Goal: Task Accomplishment & Management: Complete application form

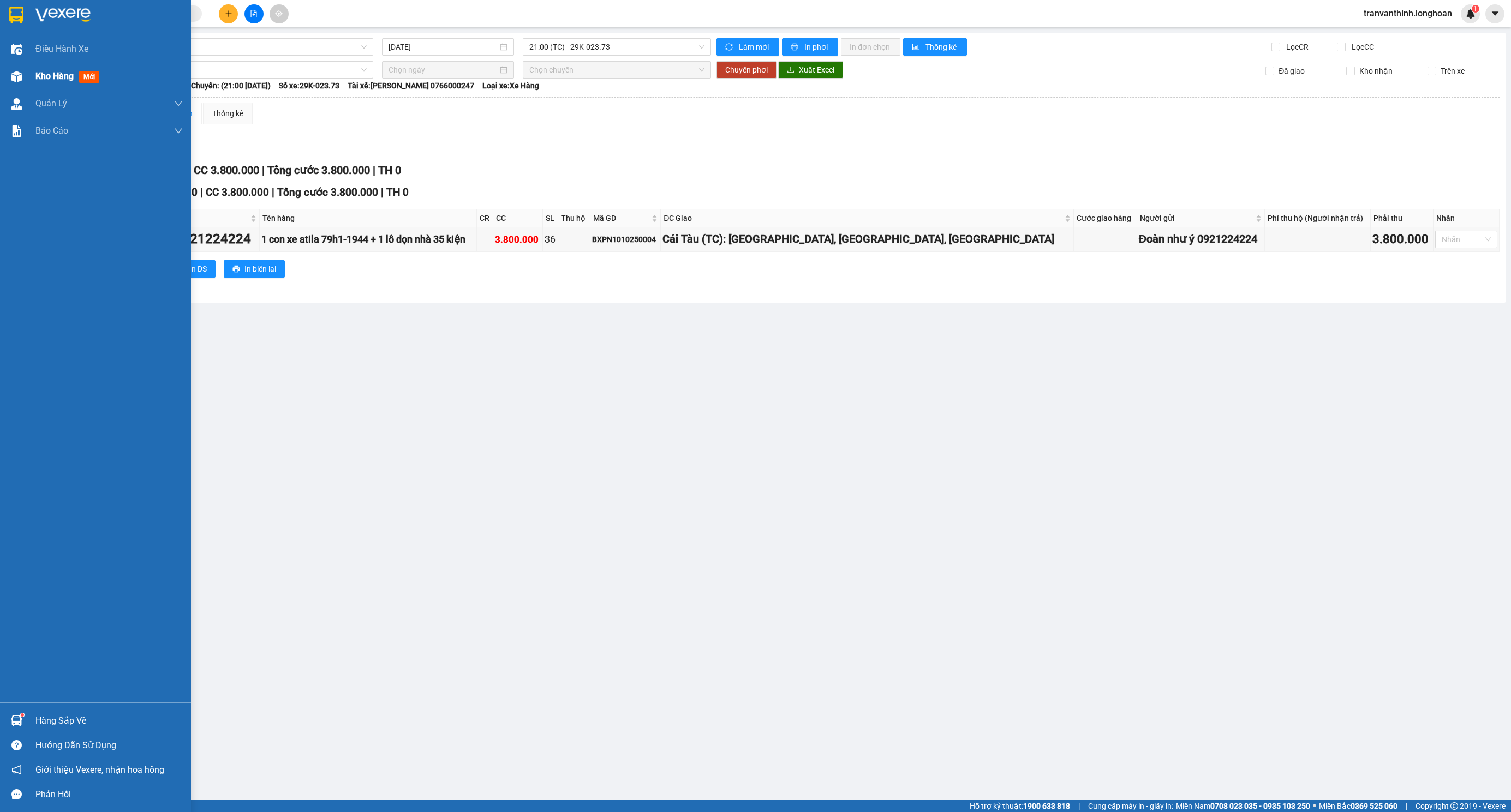
click at [46, 74] on span "Kho hàng" at bounding box center [54, 75] width 38 height 10
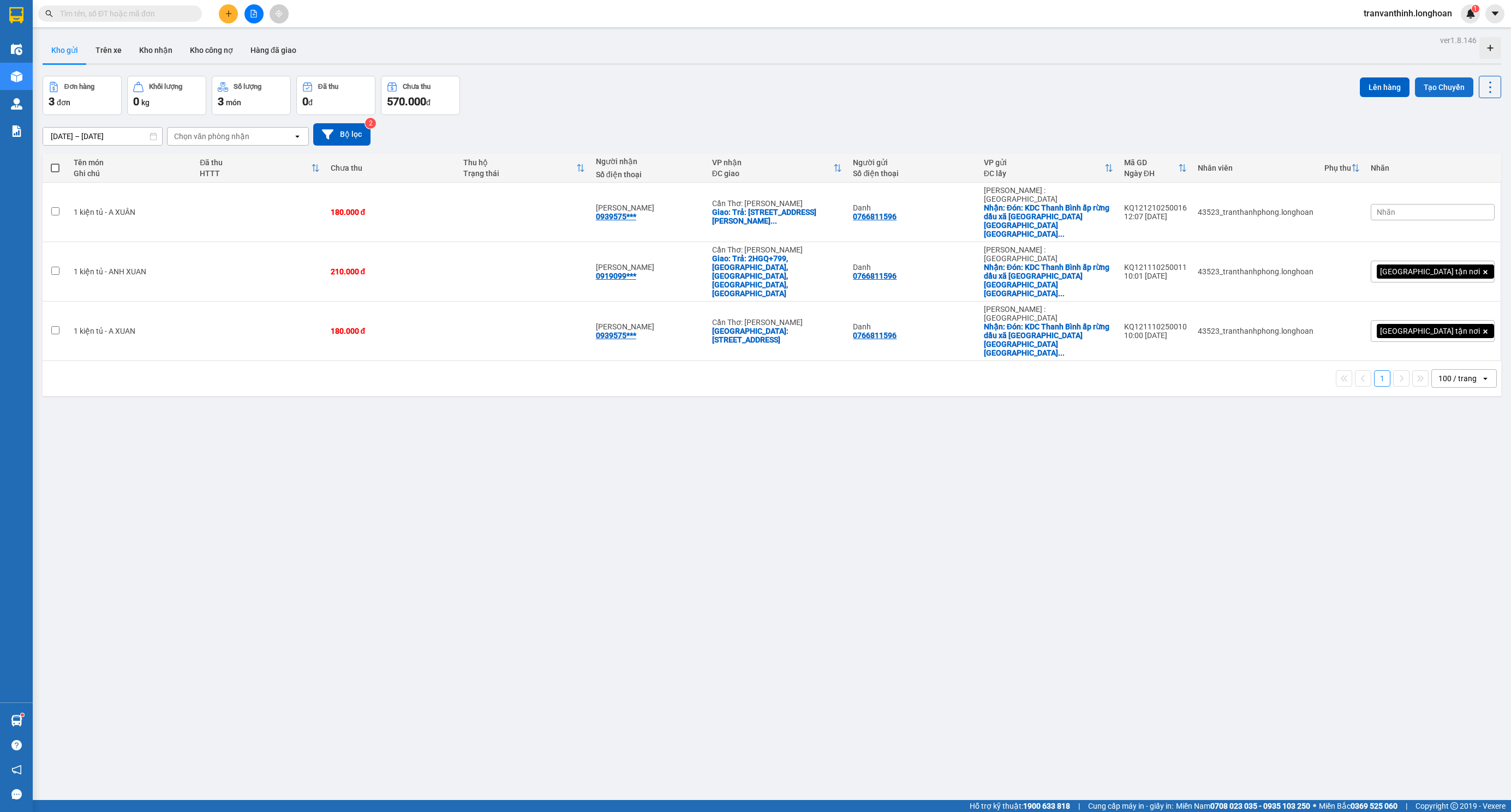
click at [1433, 86] on button "Tạo Chuyến" at bounding box center [1443, 87] width 58 height 20
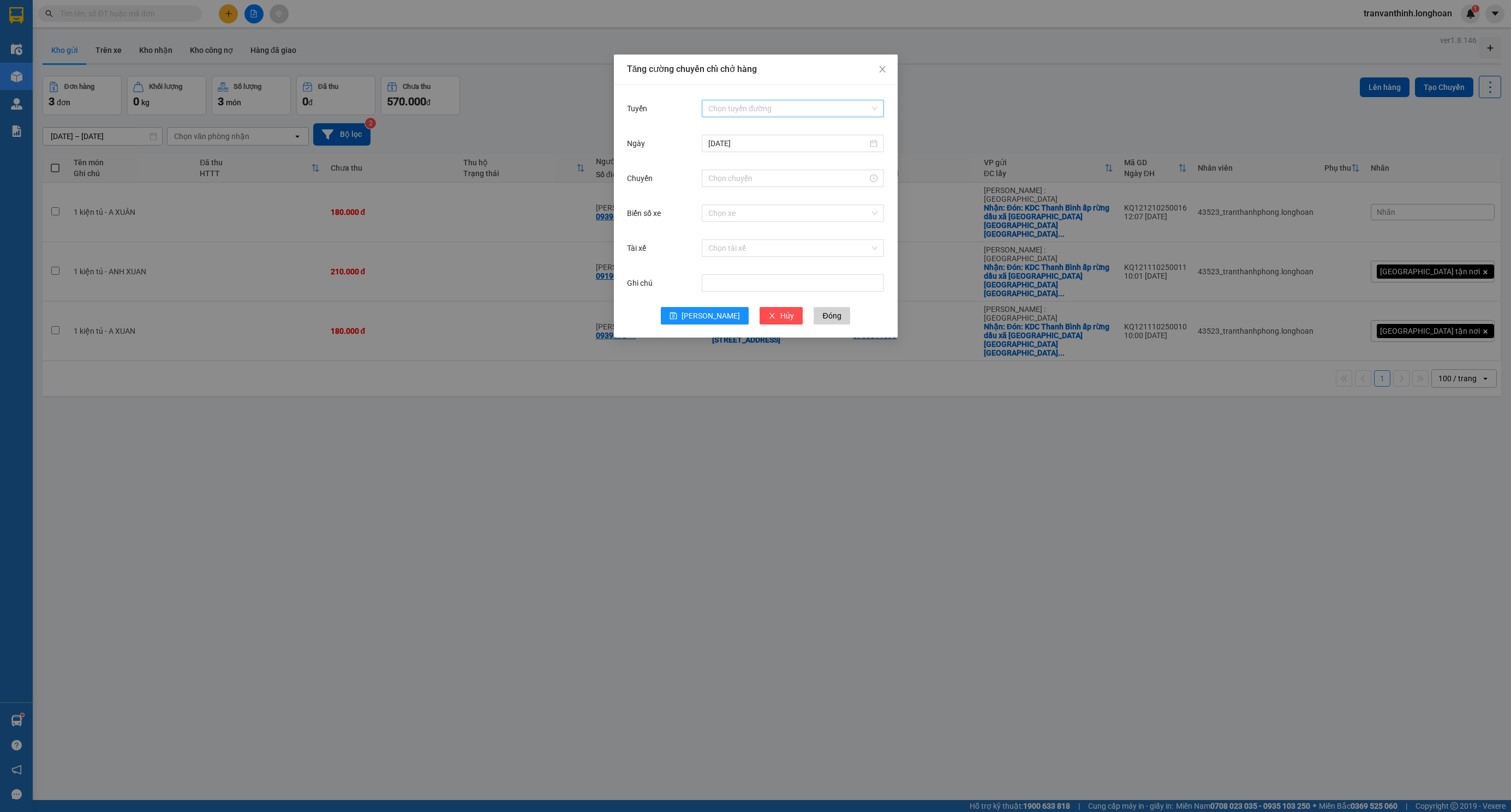
click at [761, 107] on input "Tuyến" at bounding box center [788, 108] width 161 height 16
click at [769, 205] on div "Kho HCM 1 - VP Quận 12" at bounding box center [792, 205] width 169 height 12
click at [732, 176] on input "Chuyến" at bounding box center [787, 178] width 159 height 12
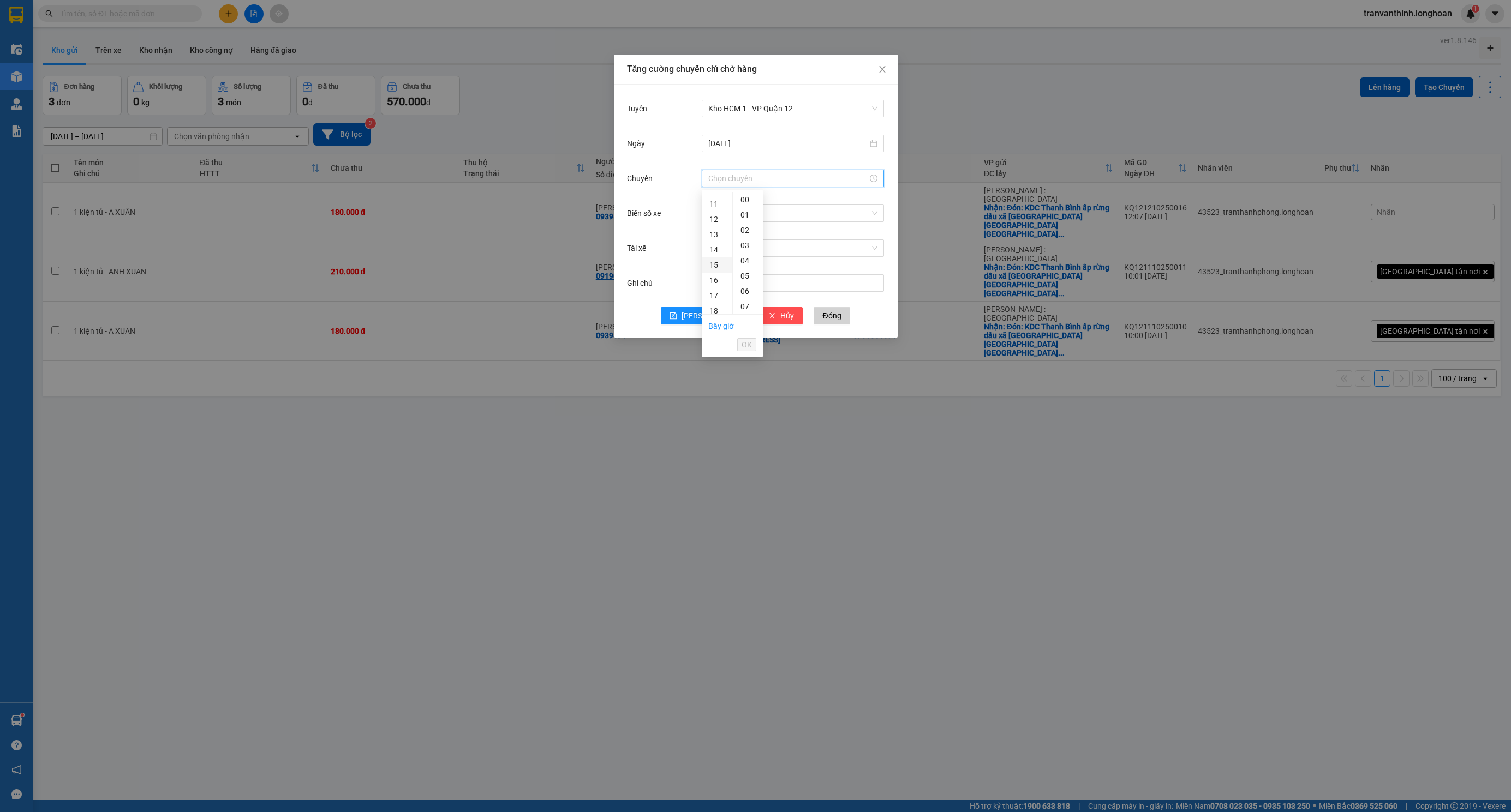
click at [716, 265] on div "15" at bounding box center [717, 265] width 31 height 15
type input "15:00"
click at [746, 351] on button "OK" at bounding box center [746, 344] width 19 height 13
click at [728, 209] on input "Biển số xe" at bounding box center [788, 213] width 161 height 16
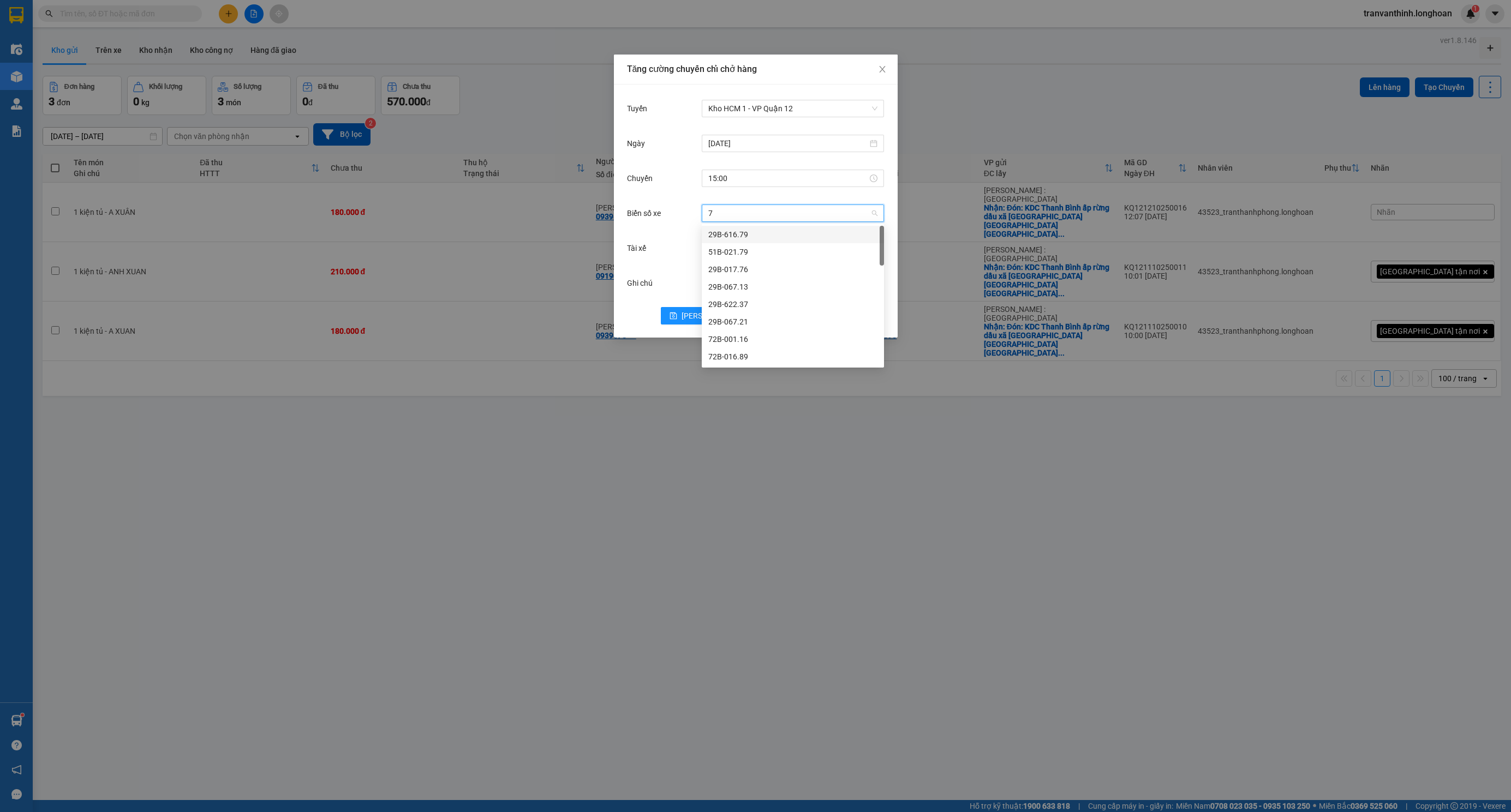
type input "73"
click at [741, 239] on div "29K-023.73" at bounding box center [792, 234] width 169 height 12
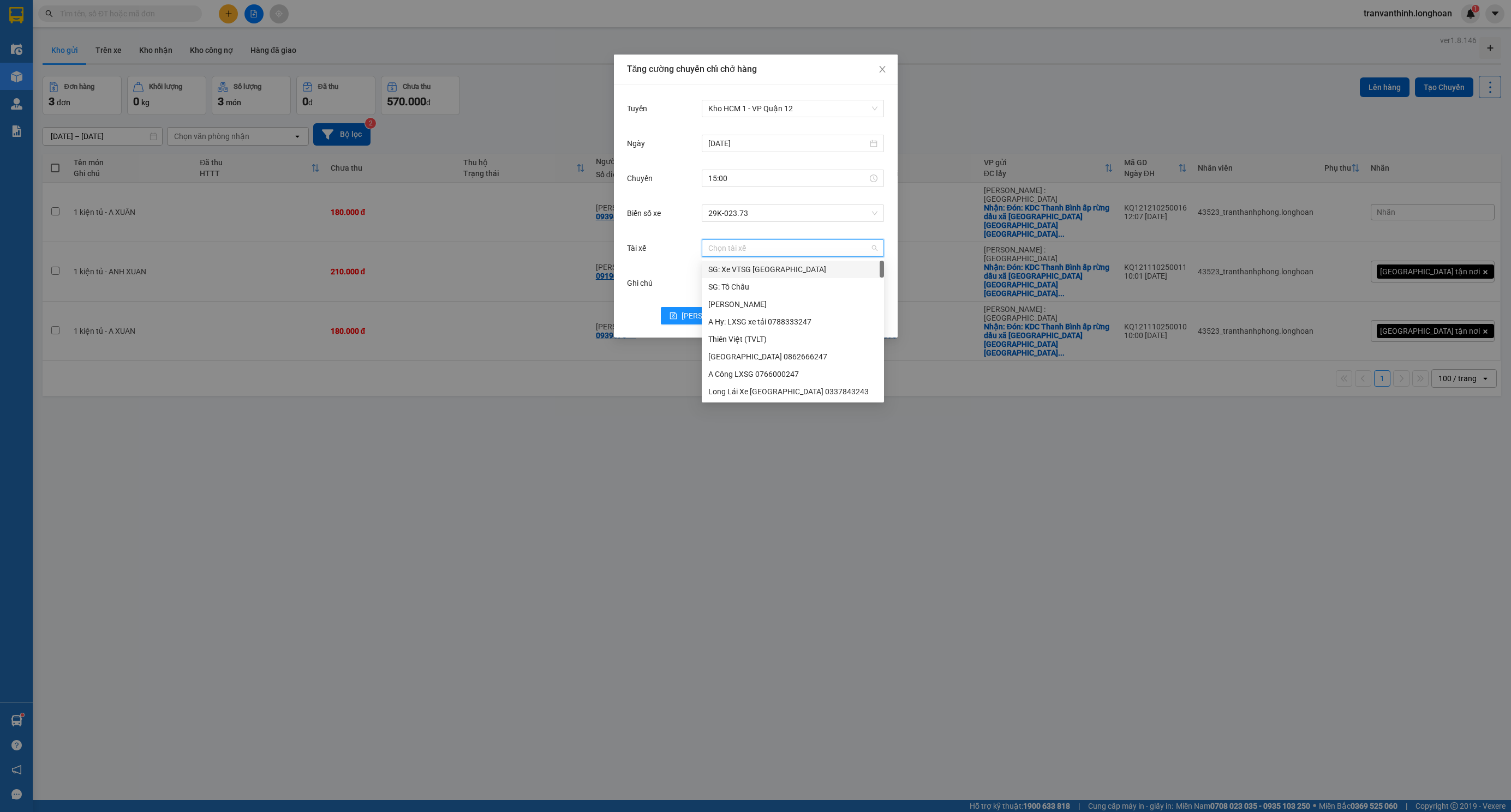
click at [732, 254] on input "Tài xế" at bounding box center [788, 247] width 161 height 16
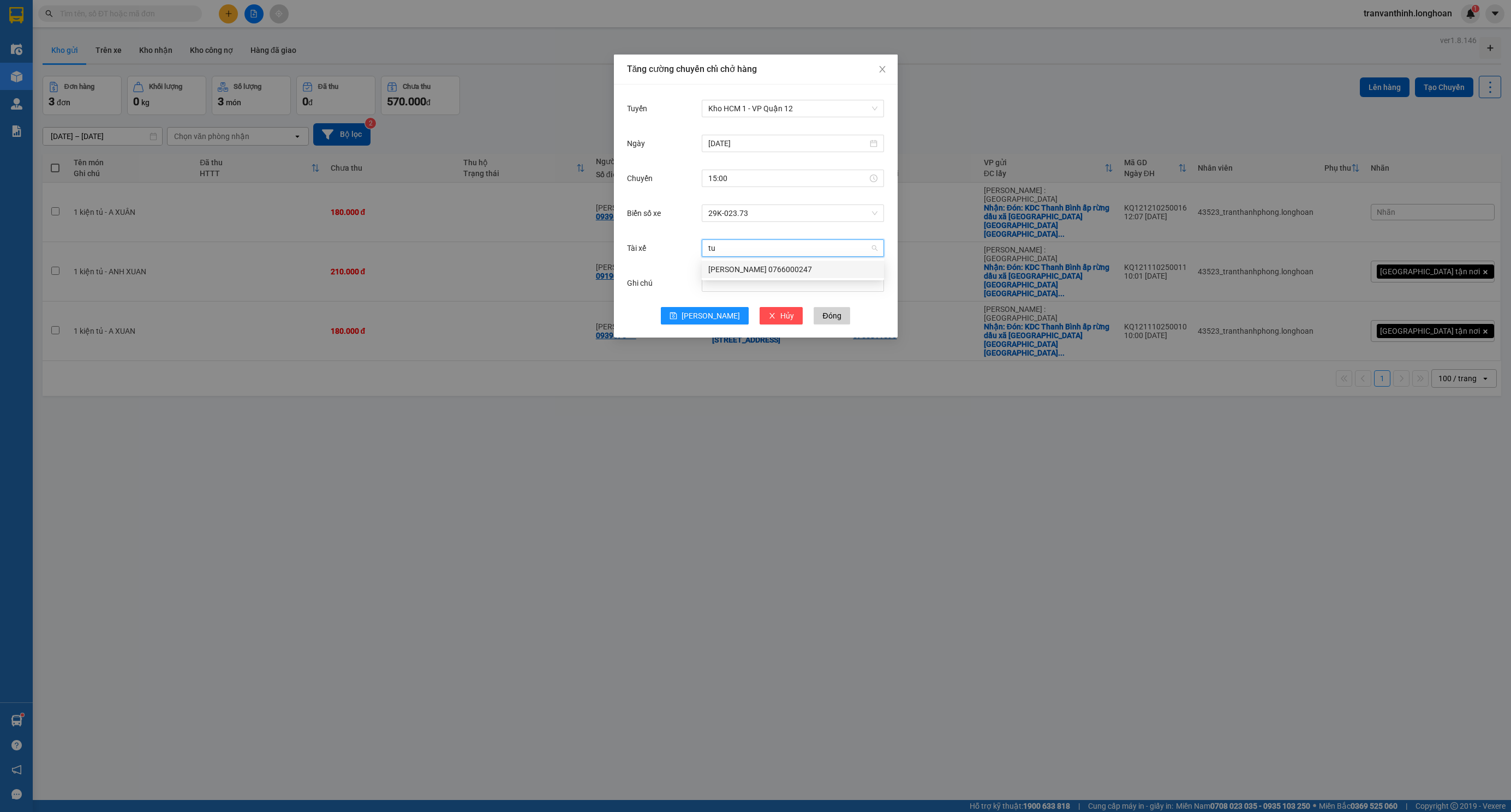
type input "tuy"
click at [753, 272] on div "[PERSON_NAME] 0766000247" at bounding box center [792, 269] width 169 height 12
click at [703, 318] on button "[PERSON_NAME]" at bounding box center [704, 316] width 88 height 17
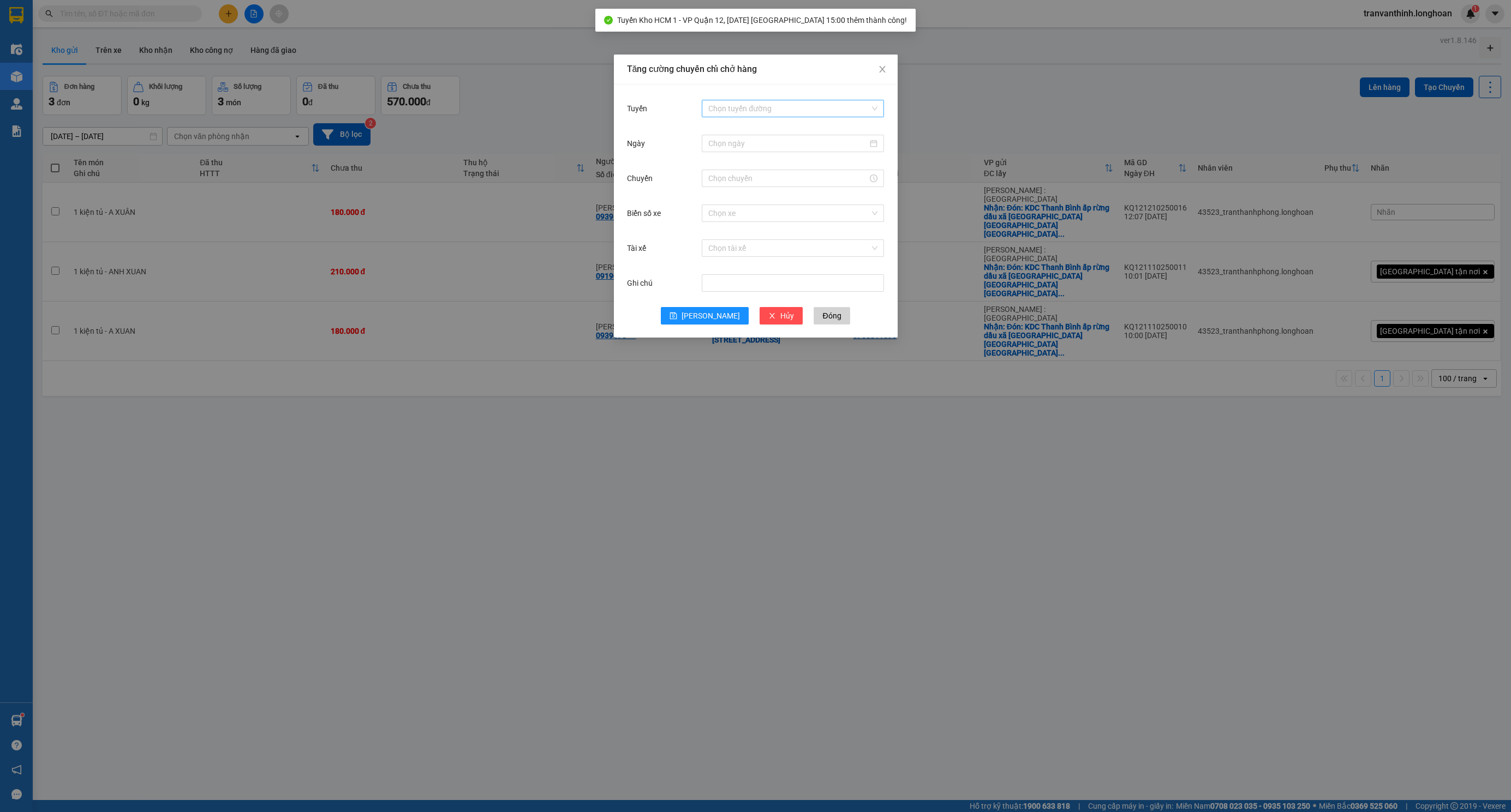
click at [749, 109] on input "Tuyến" at bounding box center [788, 108] width 161 height 16
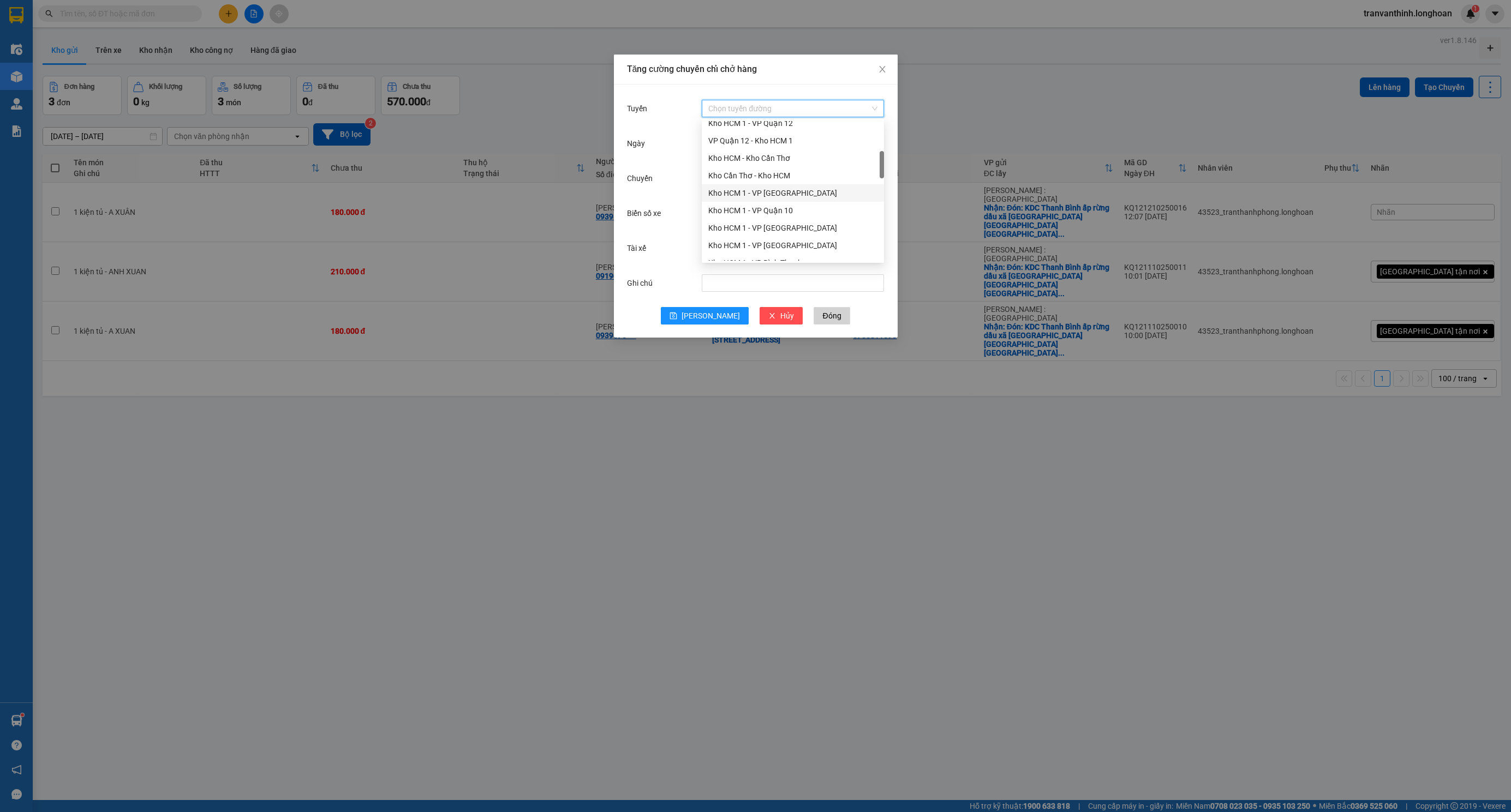
click at [779, 190] on div "Kho HCM 1 - VP [GEOGRAPHIC_DATA]" at bounding box center [792, 193] width 169 height 12
click at [725, 138] on input "Ngày" at bounding box center [787, 143] width 159 height 12
type input "[DATE]"
click at [718, 236] on div "12" at bounding box center [718, 240] width 13 height 13
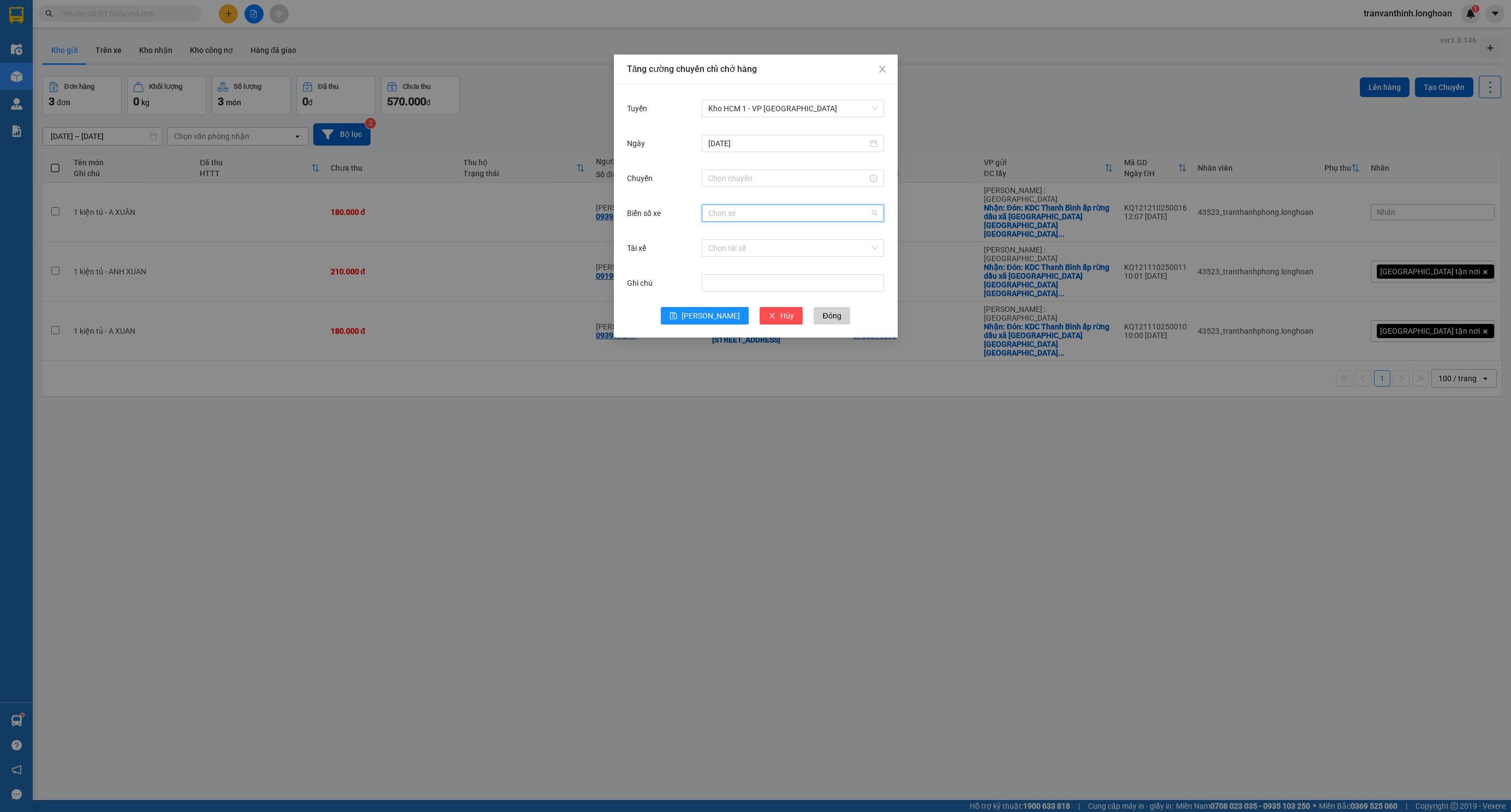
click at [724, 216] on input "Biển số xe" at bounding box center [788, 213] width 161 height 16
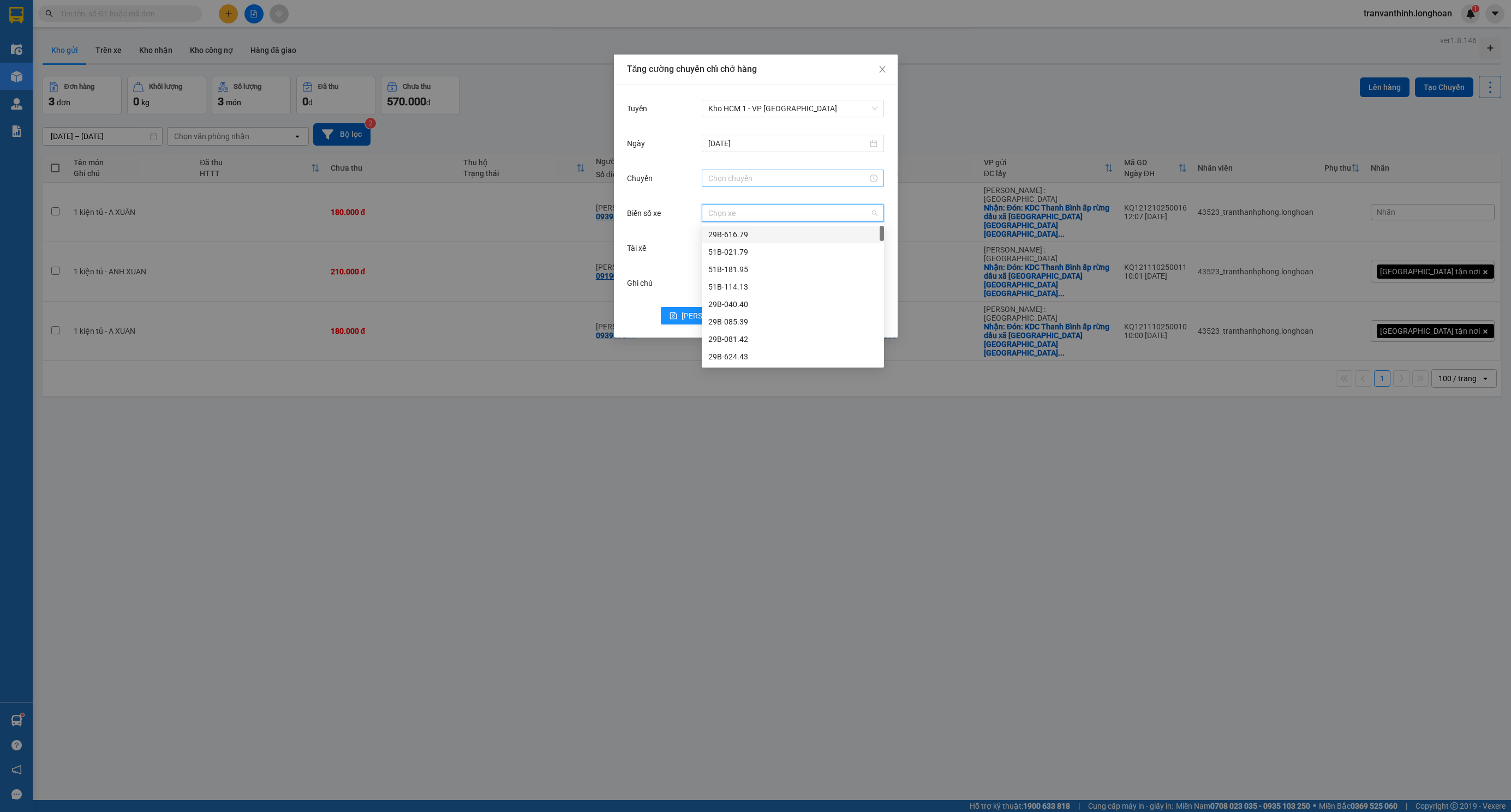
click at [757, 177] on input "Chuyến" at bounding box center [787, 178] width 159 height 12
click at [714, 199] on div "15" at bounding box center [717, 199] width 31 height 15
type input "15:00"
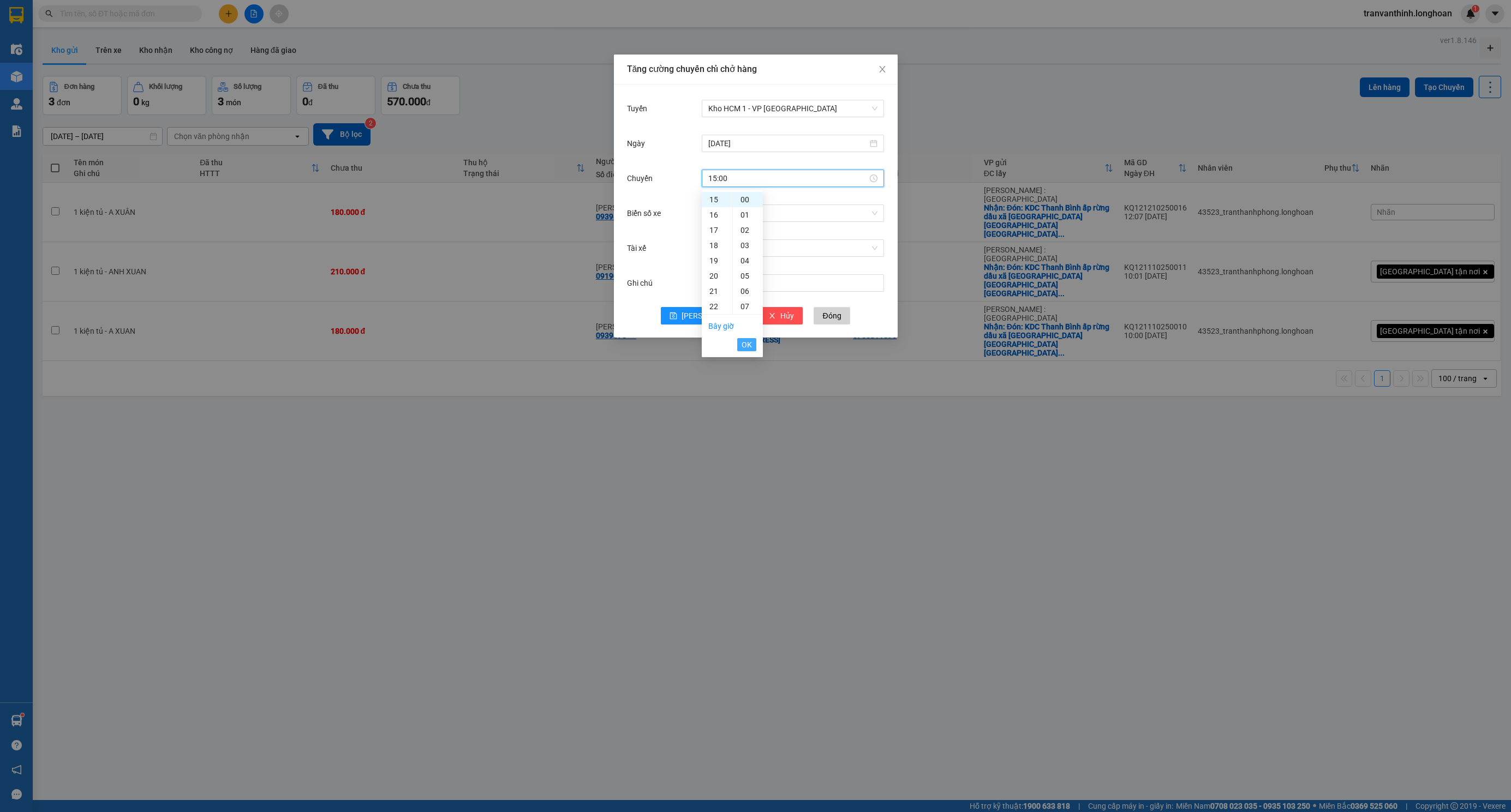
click at [748, 343] on span "OK" at bounding box center [746, 344] width 10 height 12
click at [734, 213] on input "Biển số xe" at bounding box center [788, 213] width 161 height 16
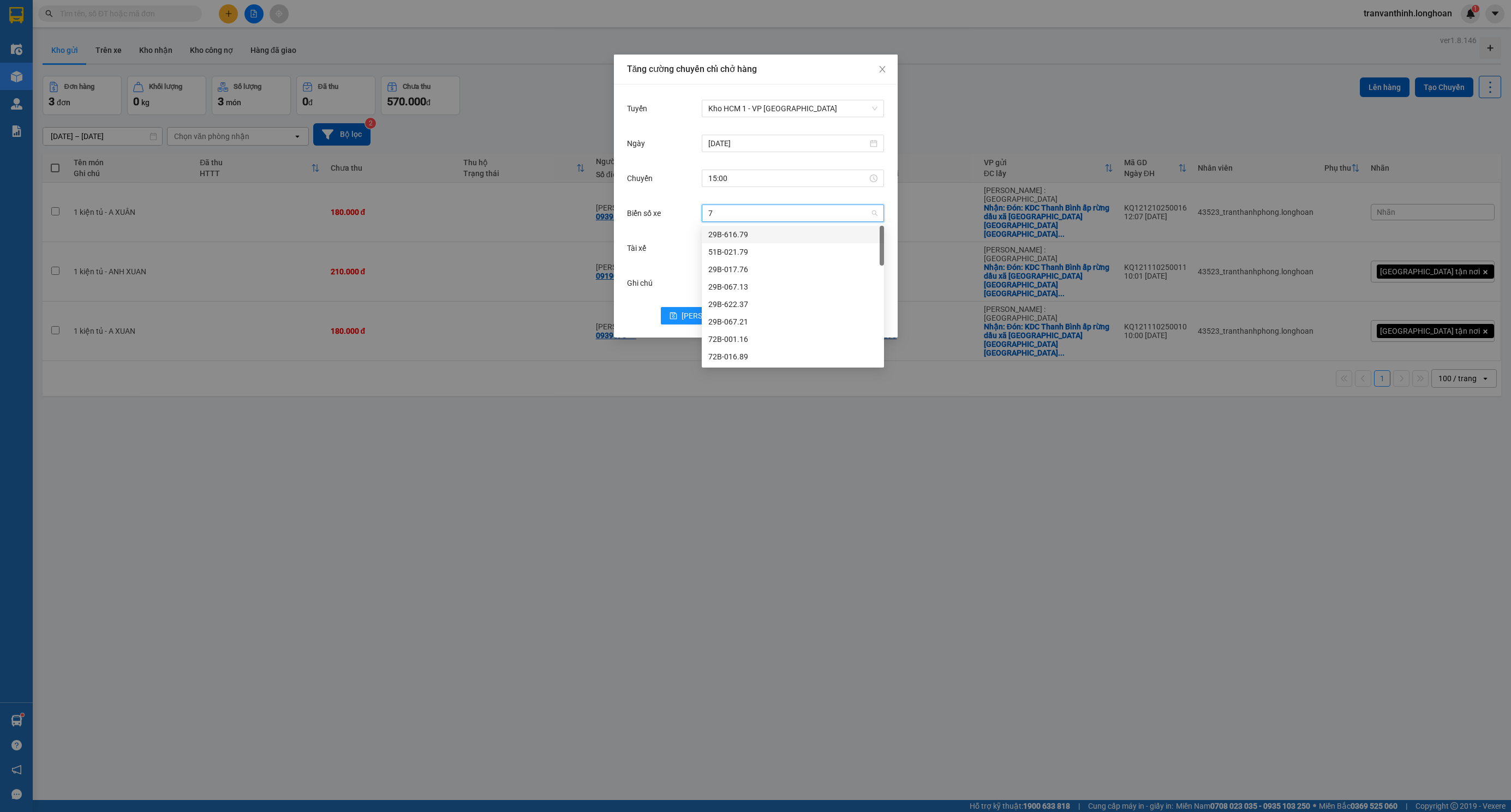
type input "73"
click at [742, 238] on div "29K-023.73" at bounding box center [792, 234] width 169 height 12
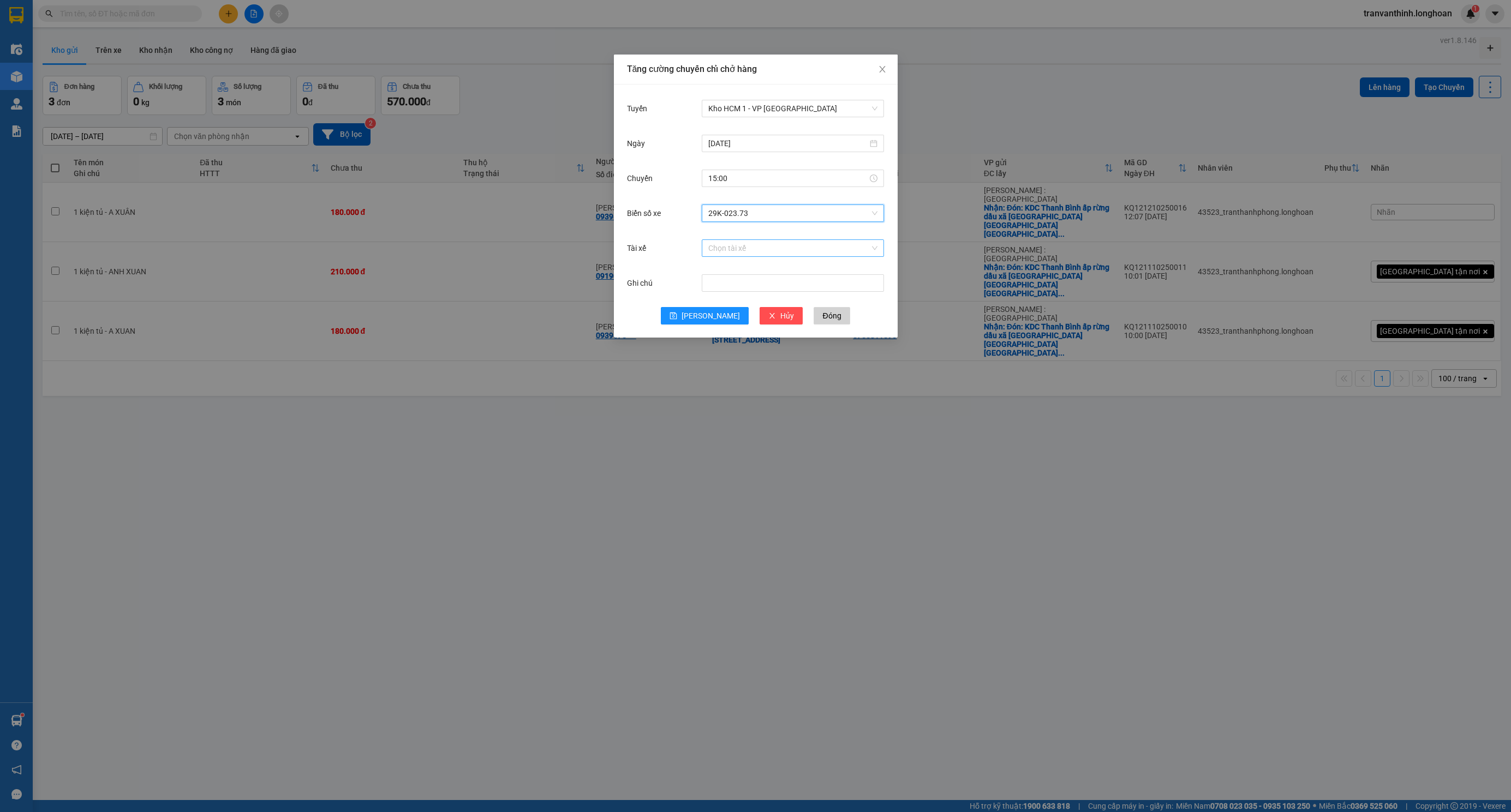
click at [740, 253] on input "Tài xế" at bounding box center [788, 247] width 161 height 16
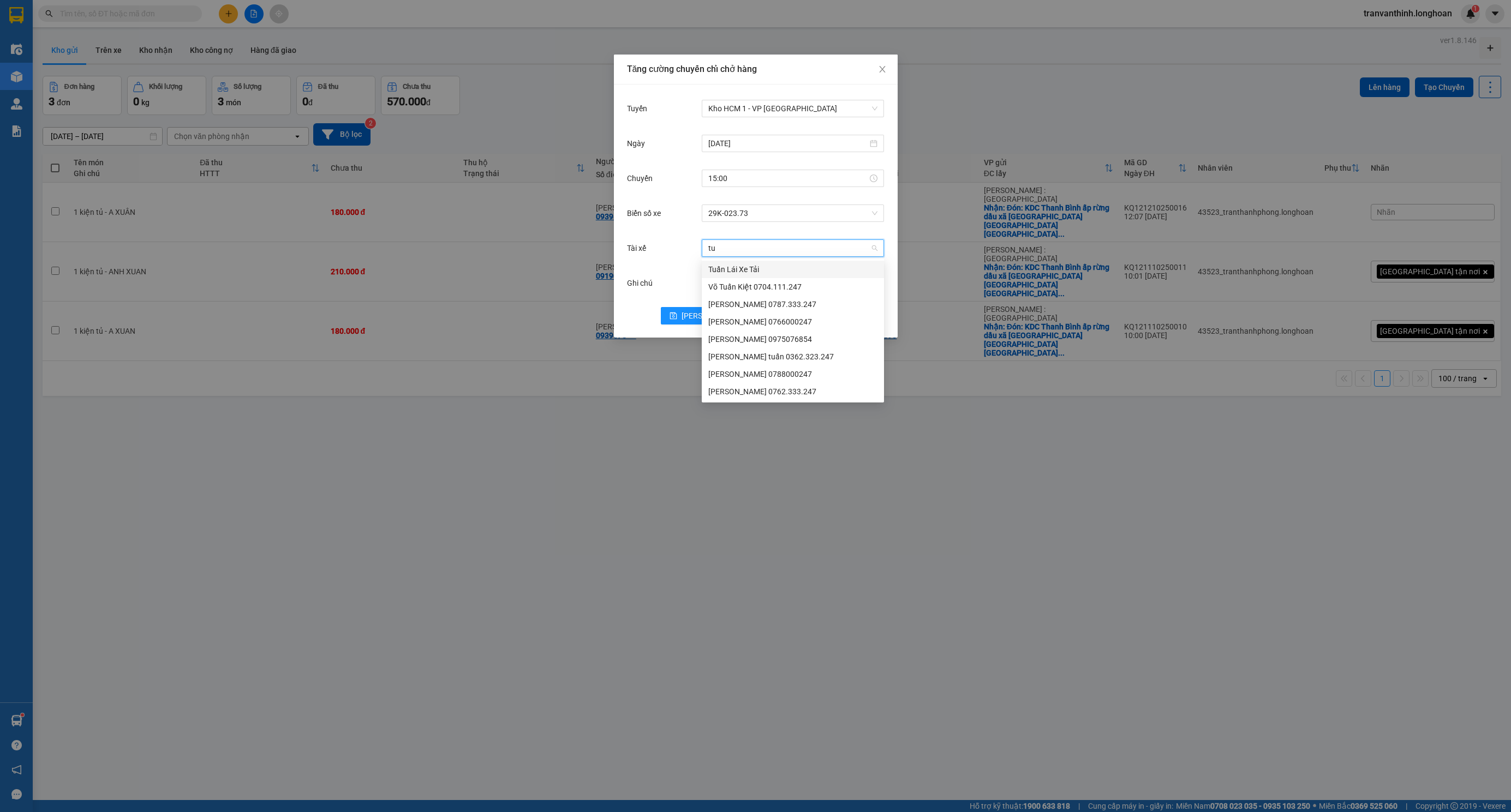
type input "tuy"
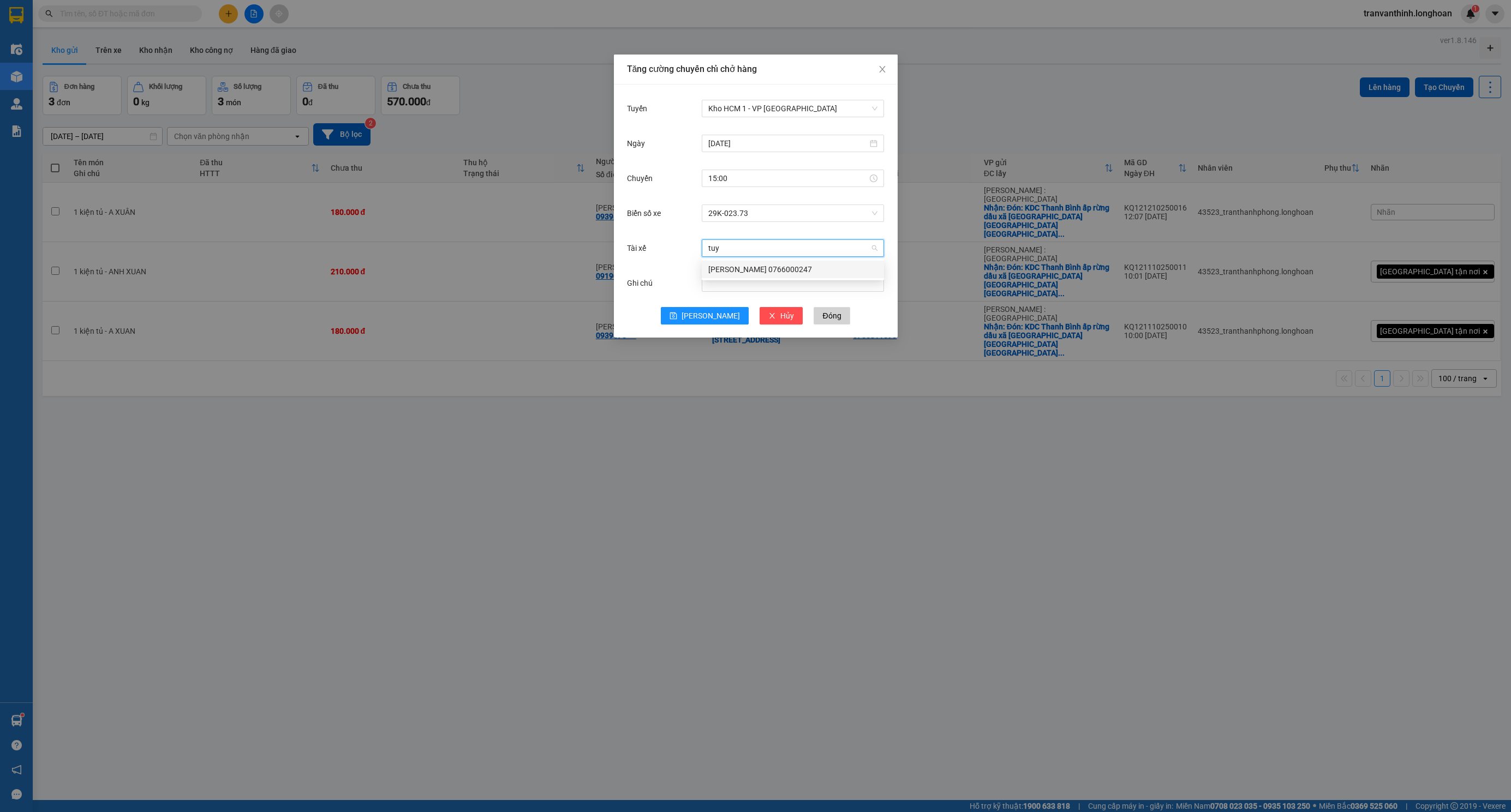
click at [760, 270] on div "[PERSON_NAME] 0766000247" at bounding box center [792, 269] width 169 height 12
click at [677, 316] on icon "save" at bounding box center [673, 316] width 8 height 8
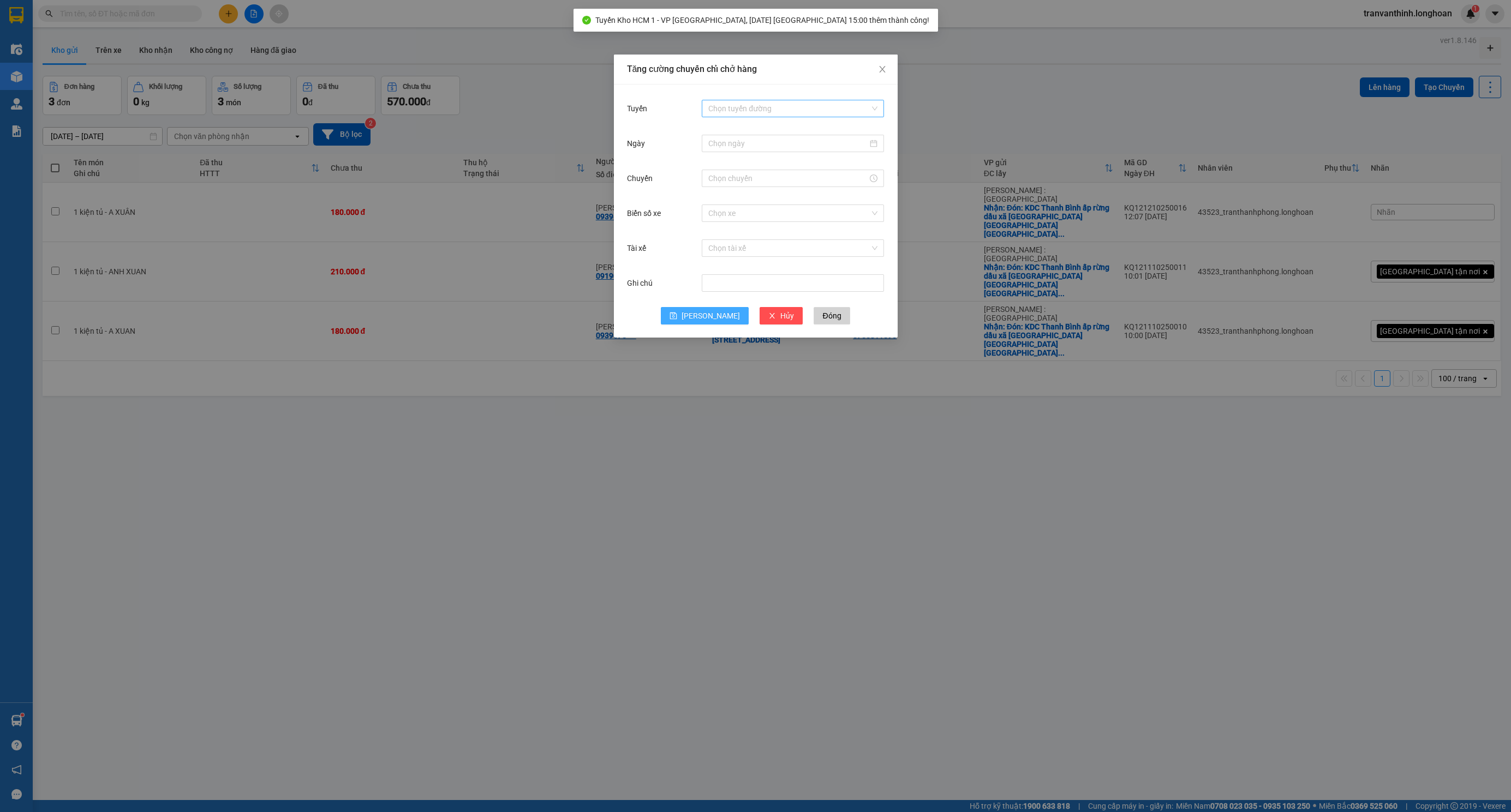
click at [721, 106] on input "Tuyến" at bounding box center [788, 108] width 161 height 16
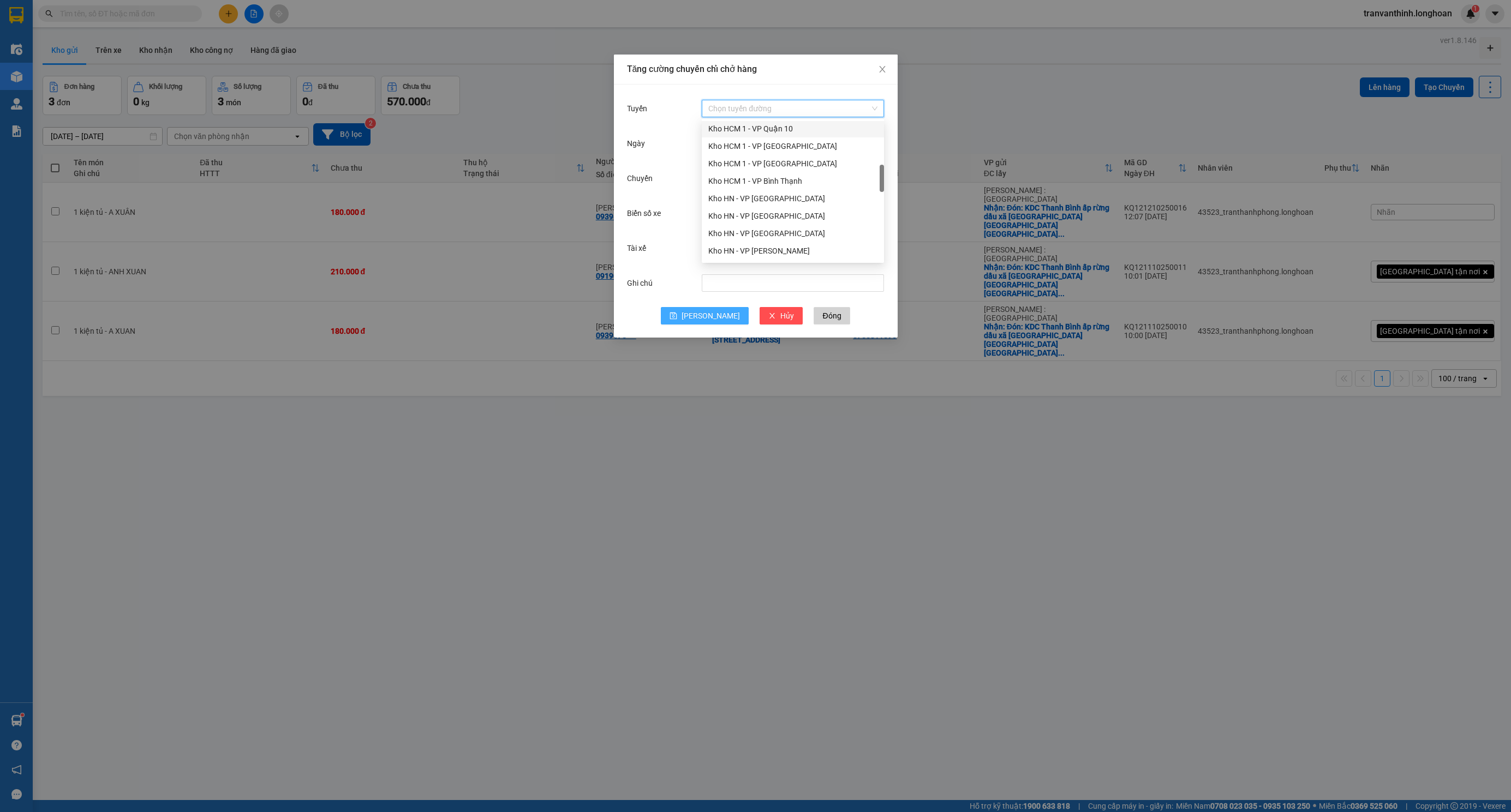
click at [774, 133] on div "Kho HCM 1 - VP Quận 10" at bounding box center [792, 129] width 169 height 12
click at [734, 144] on input "Ngày" at bounding box center [787, 143] width 159 height 12
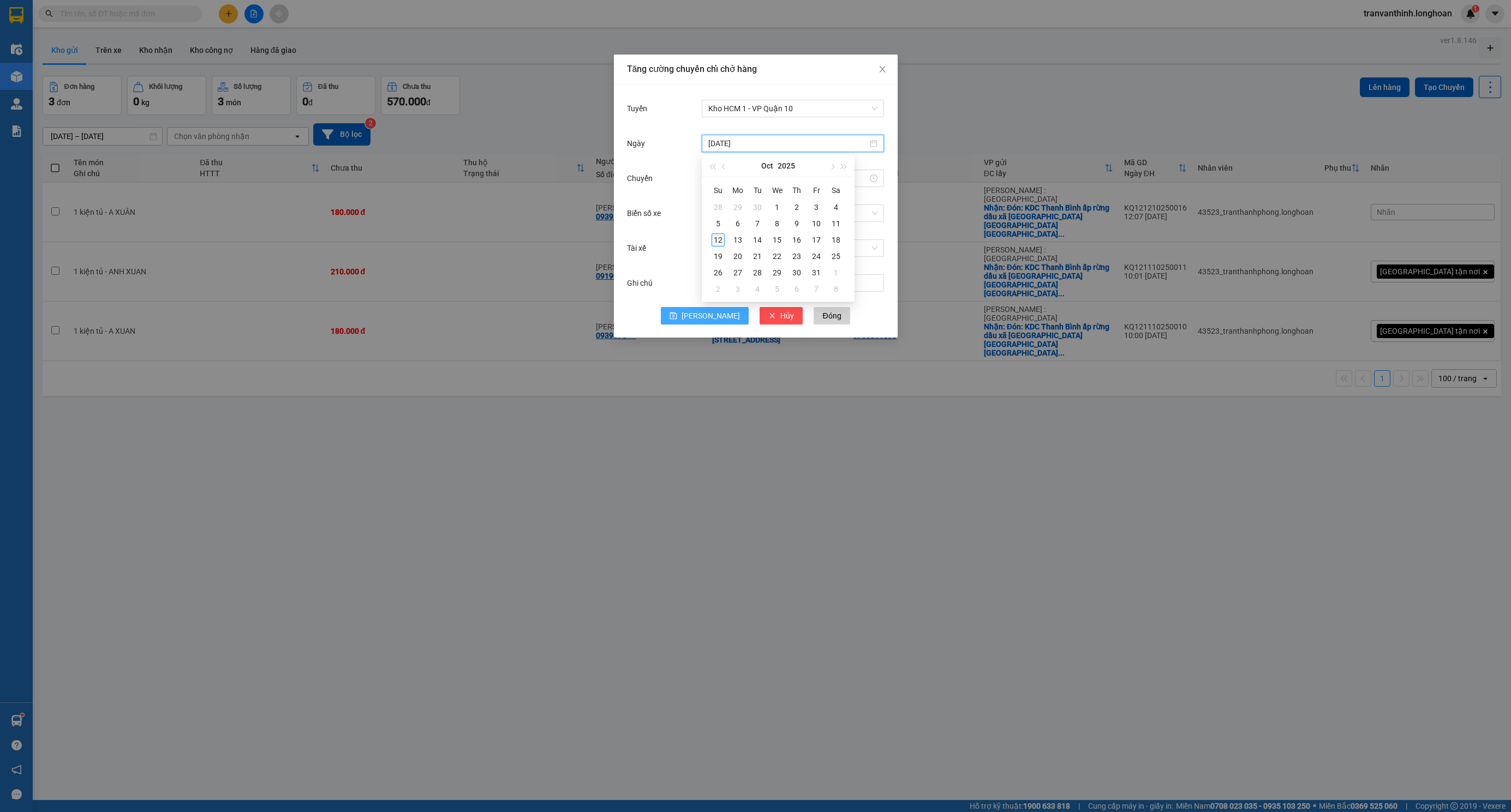
type input "[DATE]"
click at [719, 242] on div "12" at bounding box center [718, 240] width 13 height 13
click at [735, 176] on input "Chuyến" at bounding box center [787, 178] width 159 height 12
click at [714, 198] on div "15" at bounding box center [717, 199] width 31 height 15
type input "15:00"
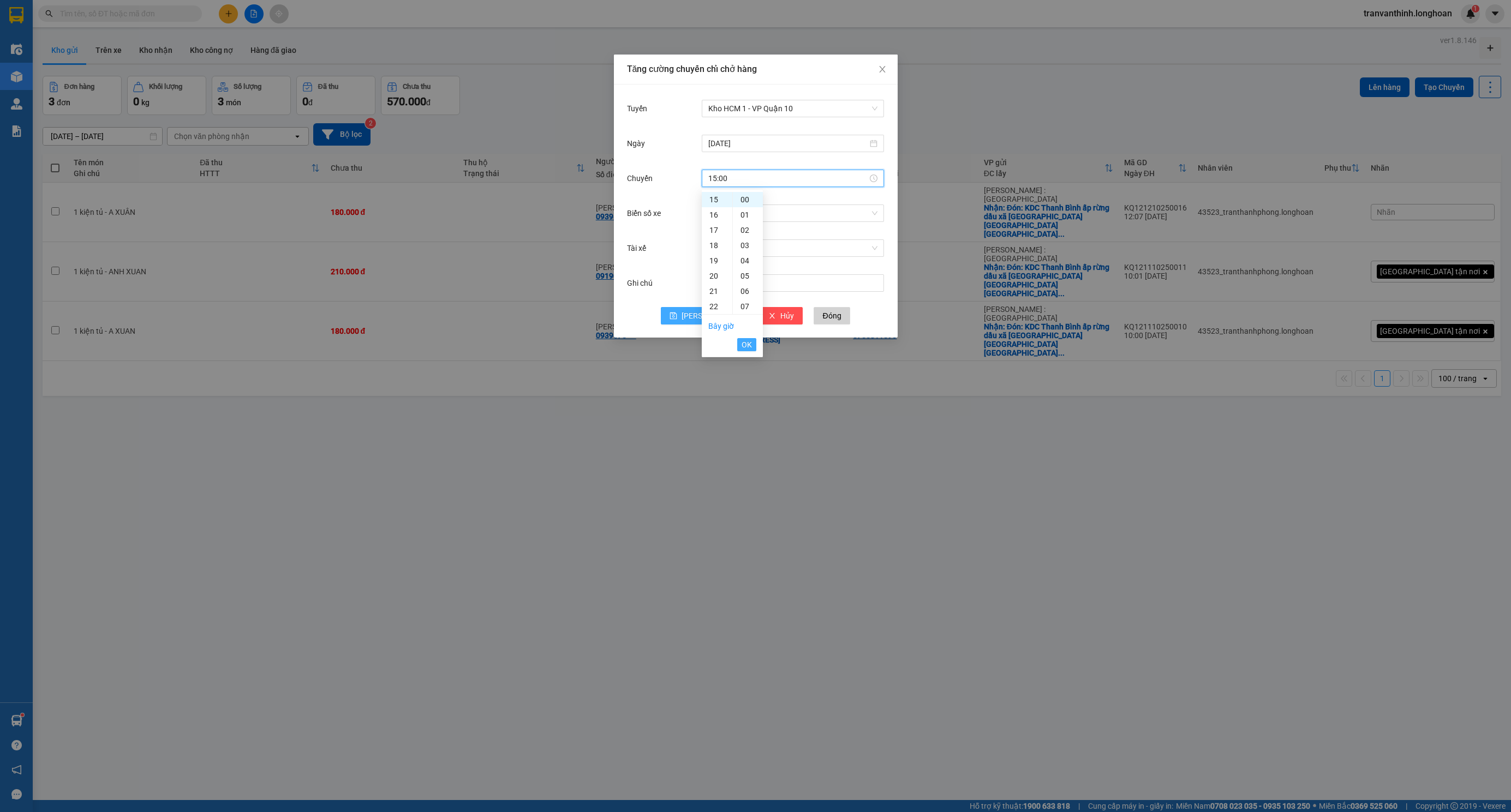
click at [746, 348] on span "OK" at bounding box center [746, 344] width 10 height 12
click at [715, 216] on input "Biển số xe" at bounding box center [788, 213] width 161 height 16
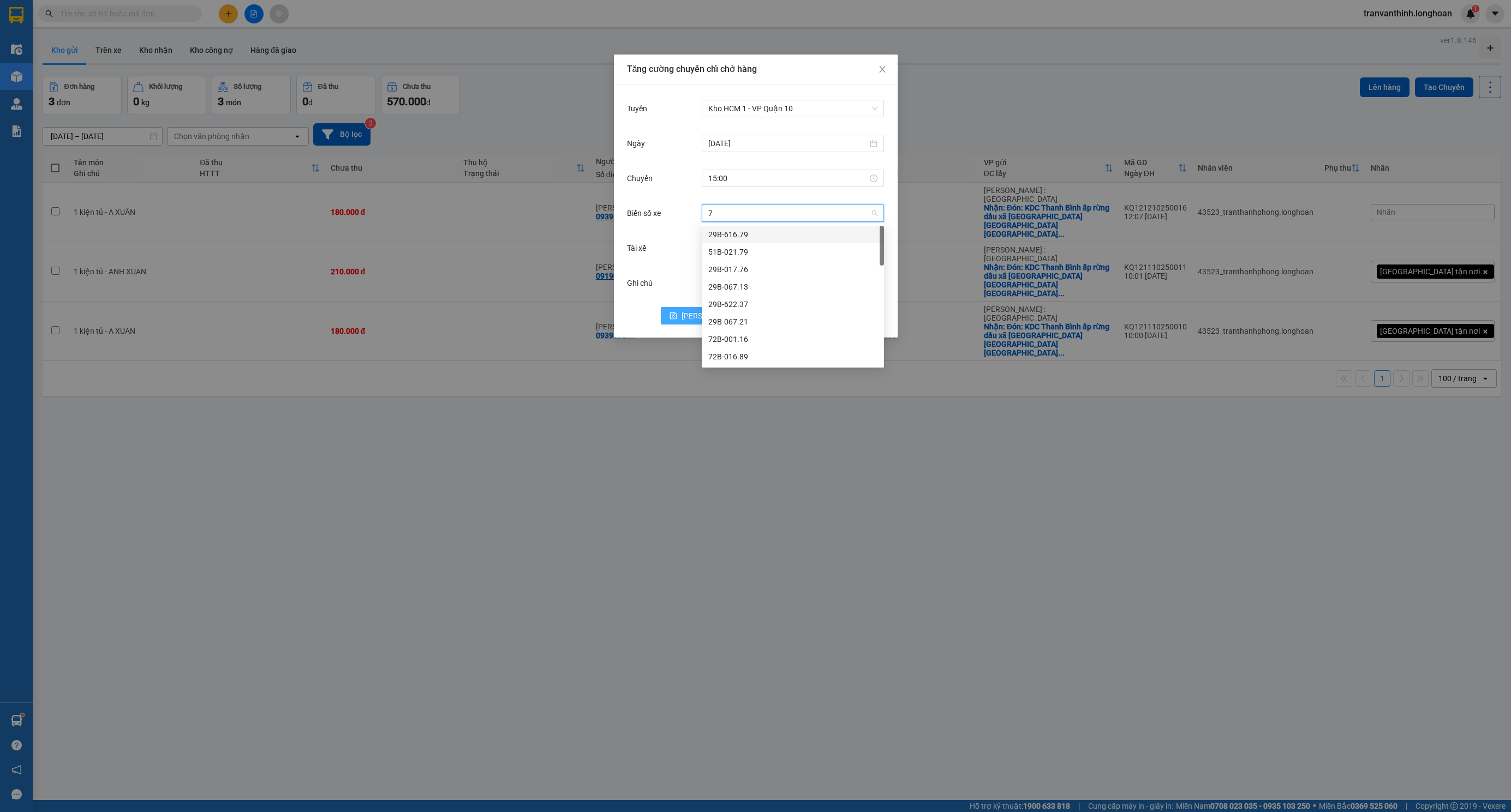
type input "73"
click at [735, 236] on div "29K-023.73" at bounding box center [792, 234] width 169 height 12
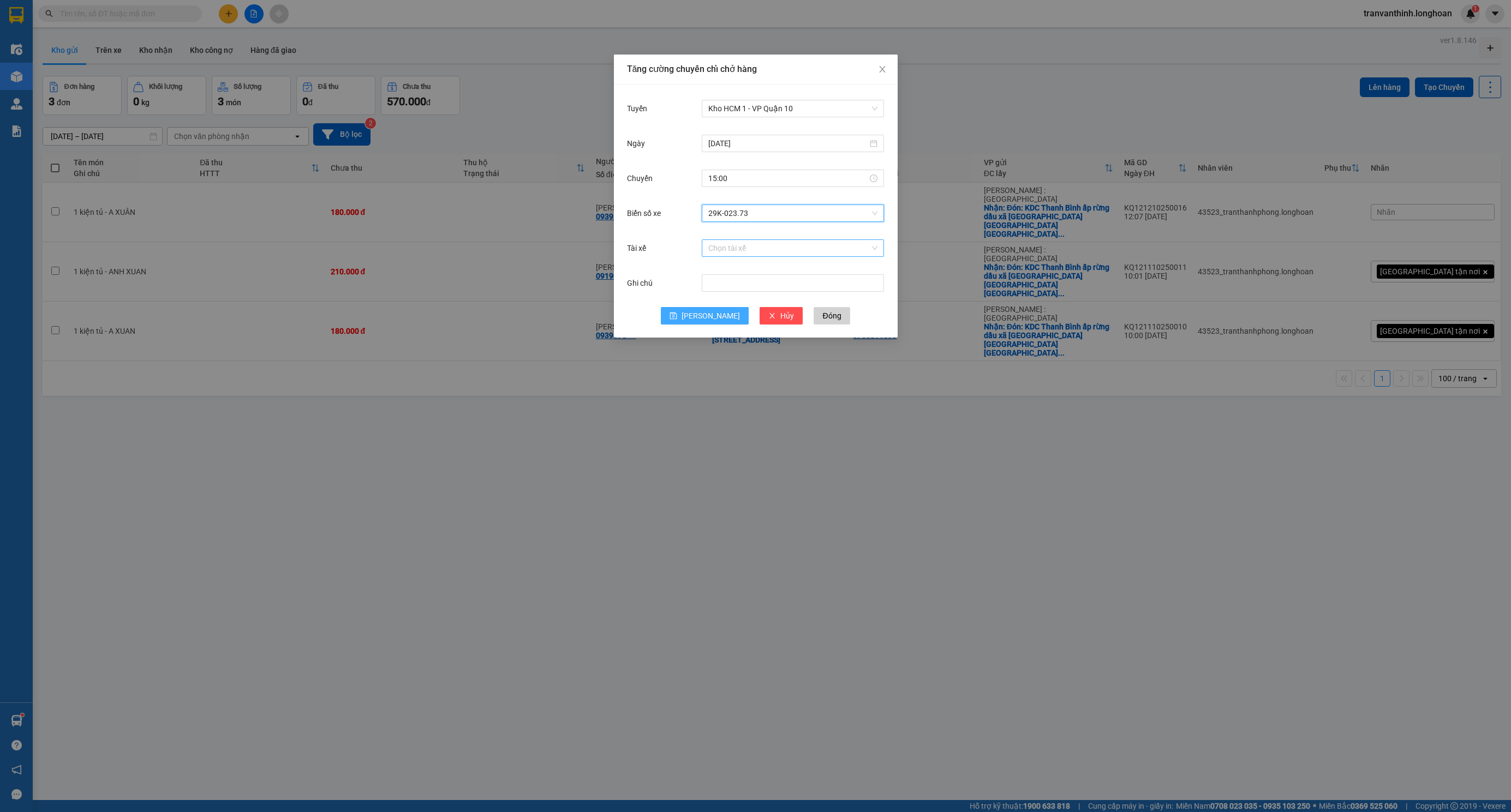
click at [734, 249] on input "Tài xế" at bounding box center [788, 247] width 161 height 16
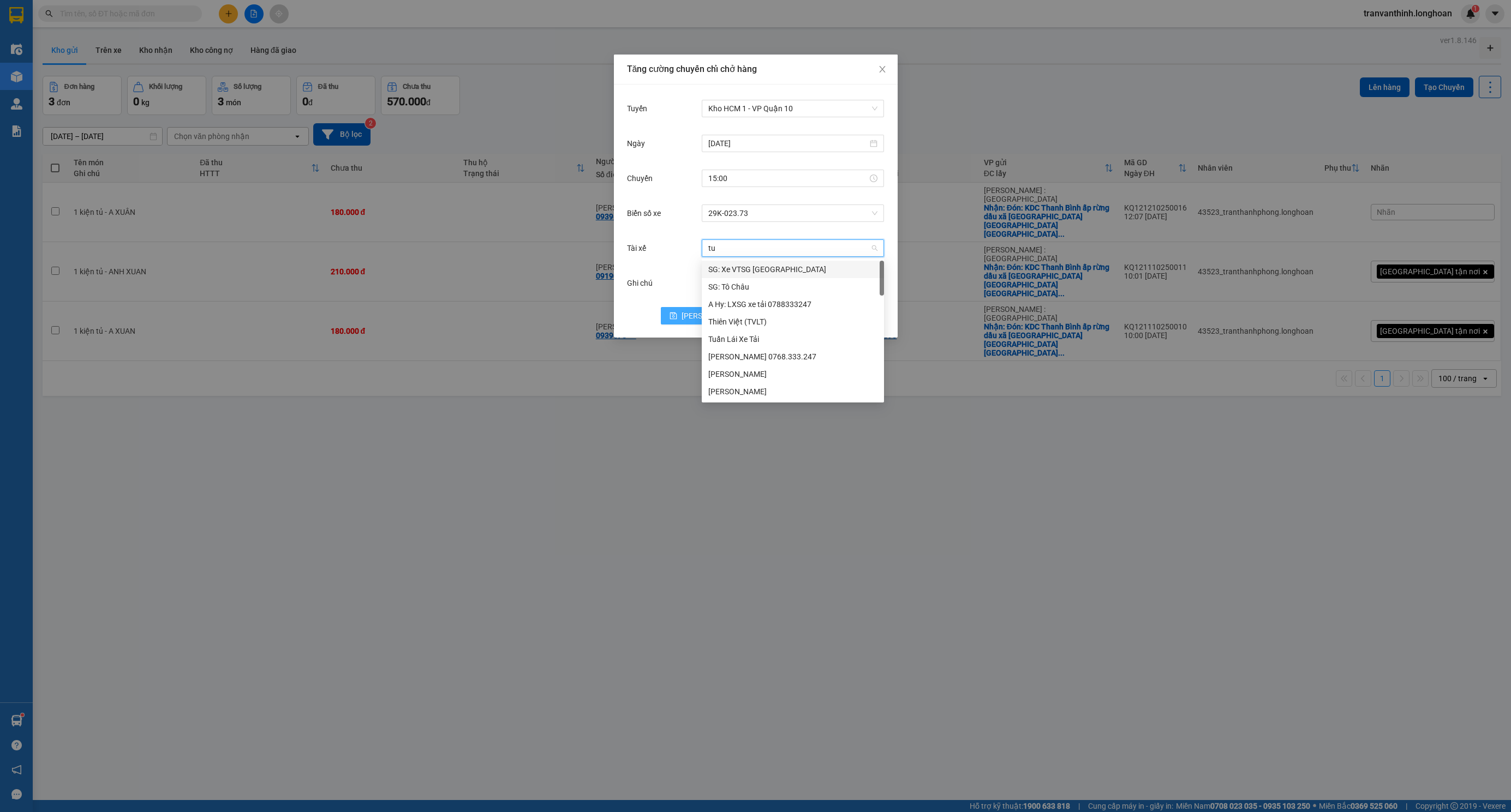
type input "tuy"
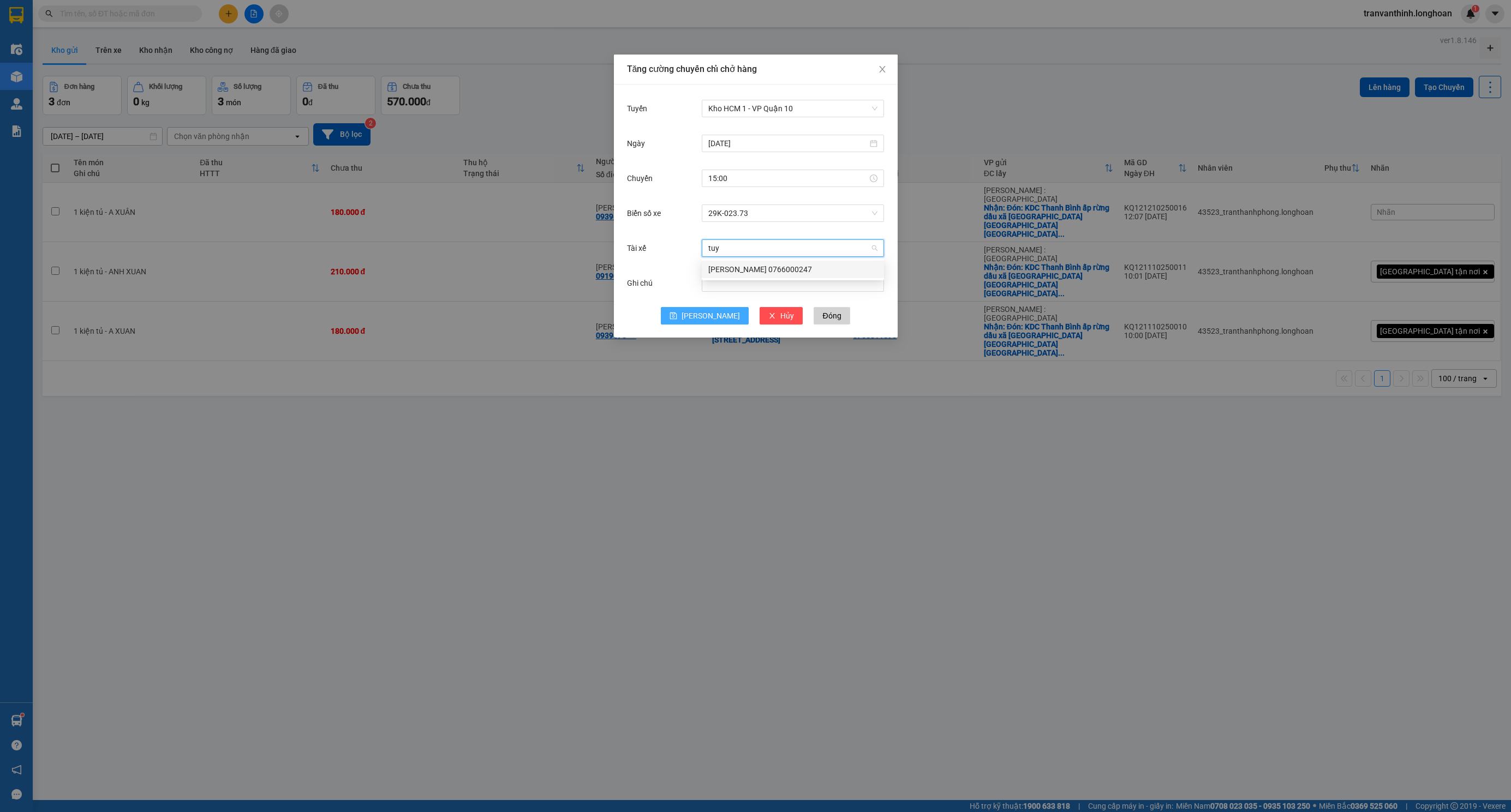
click at [748, 268] on div "[PERSON_NAME] 0766000247" at bounding box center [792, 269] width 169 height 12
click at [703, 313] on span "[PERSON_NAME]" at bounding box center [710, 316] width 58 height 12
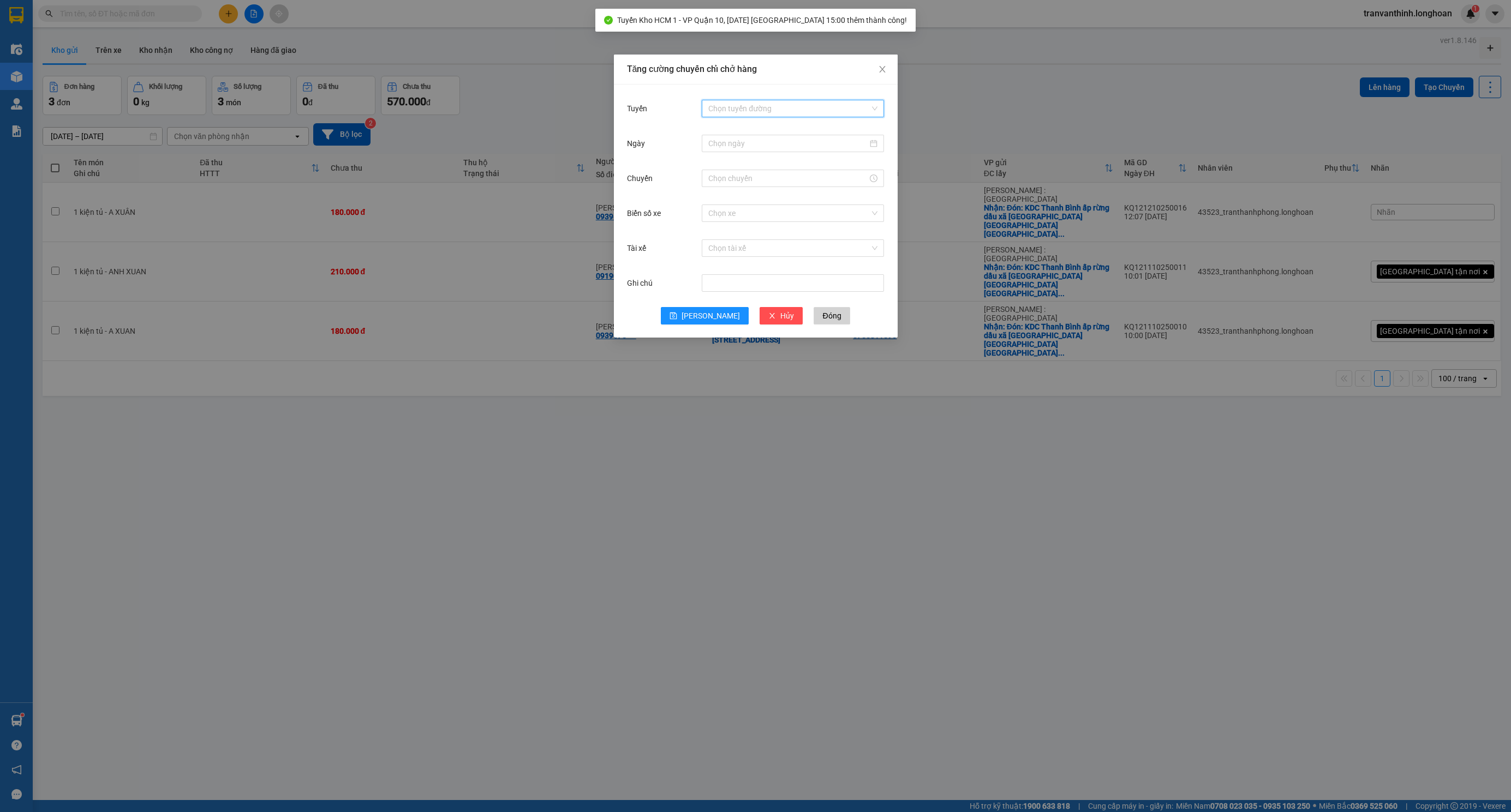
click at [772, 110] on input "Tuyến" at bounding box center [788, 108] width 161 height 16
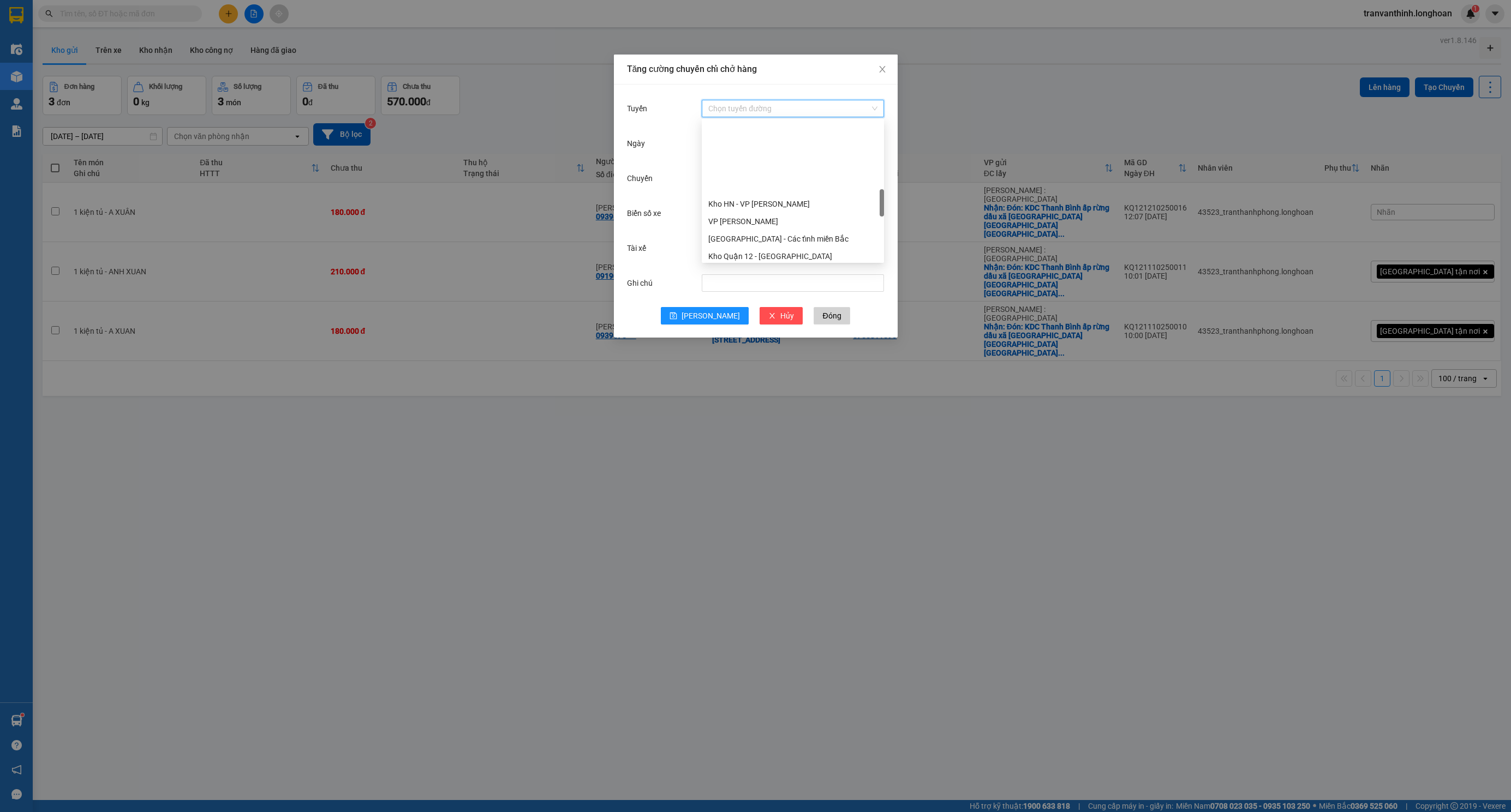
scroll to position [409, 0]
click at [783, 177] on div "Kho Quận 12 - [GEOGRAPHIC_DATA]" at bounding box center [792, 175] width 169 height 12
click at [808, 105] on span "Kho Quận 12 - [GEOGRAPHIC_DATA]" at bounding box center [792, 108] width 169 height 16
click at [789, 181] on div "Kho HCM 1 - VP Bình Thạnh" at bounding box center [792, 180] width 169 height 12
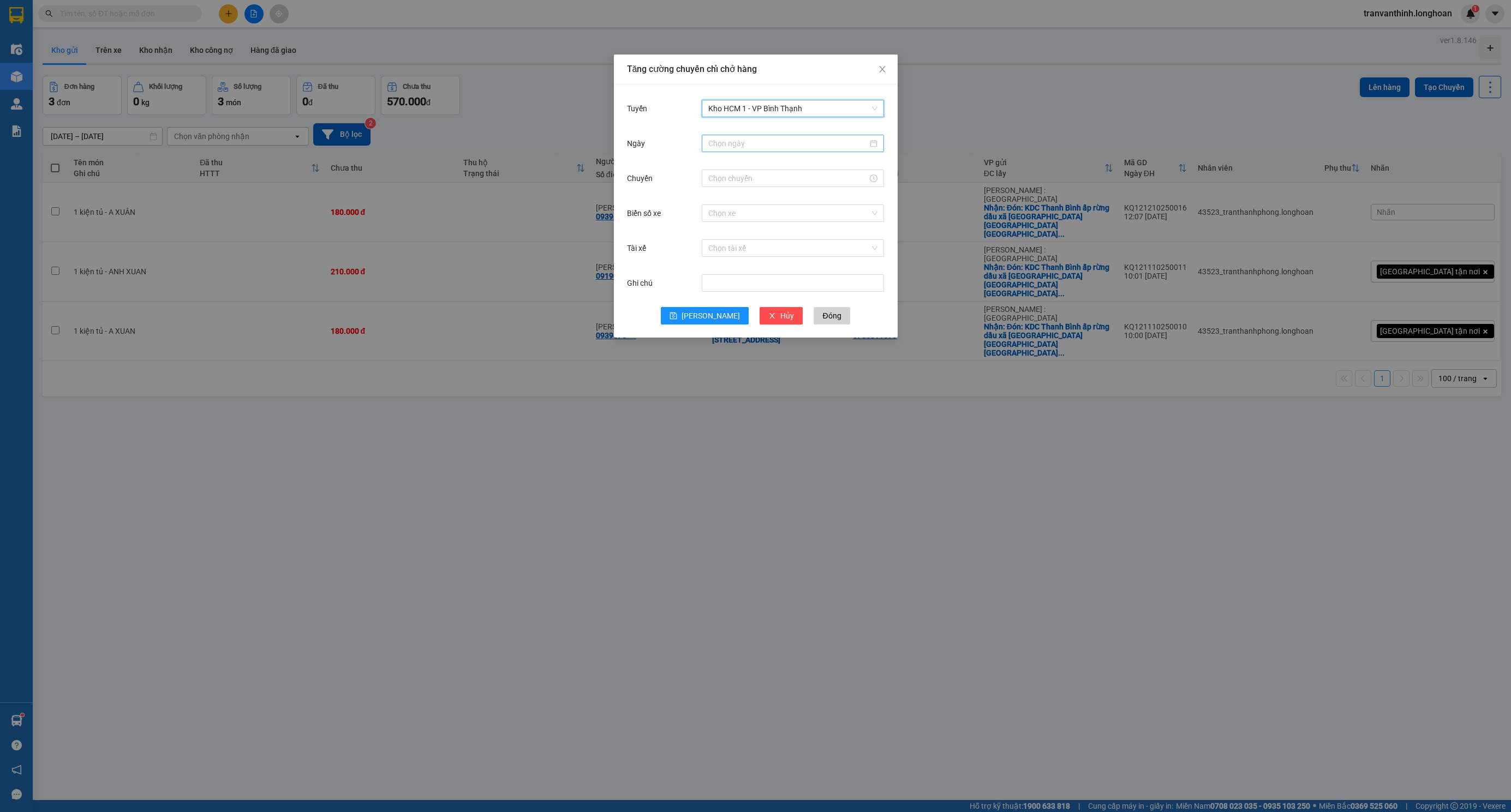
click at [730, 146] on input "Ngày" at bounding box center [787, 143] width 159 height 12
type input "[DATE]"
click at [719, 241] on div "12" at bounding box center [718, 240] width 13 height 13
click at [735, 178] on input "Chuyến" at bounding box center [787, 178] width 159 height 12
click at [714, 198] on div "15" at bounding box center [717, 199] width 31 height 15
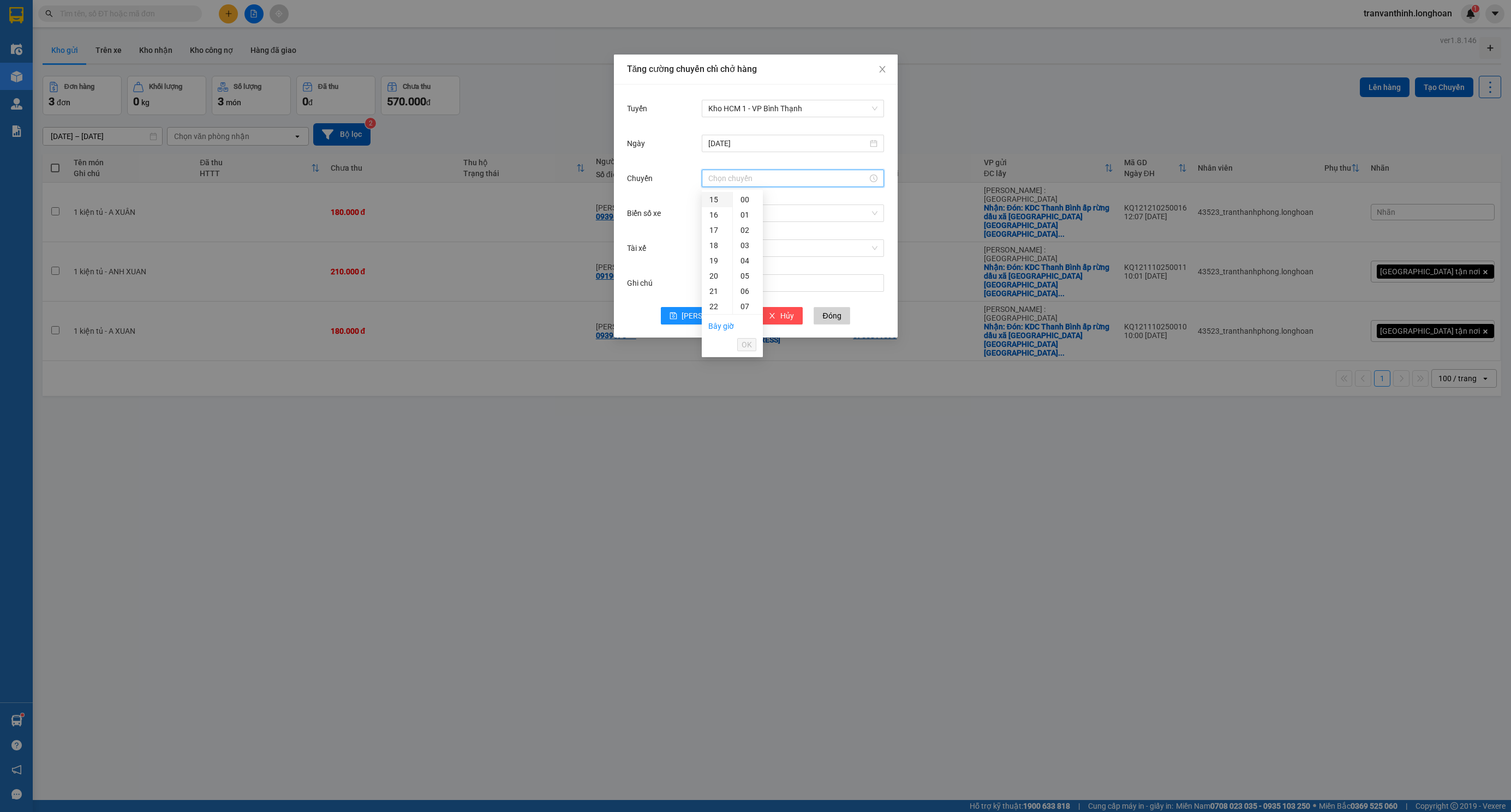
type input "15:00"
click at [744, 344] on span "OK" at bounding box center [746, 344] width 10 height 12
click at [719, 213] on input "Biển số xe" at bounding box center [788, 213] width 161 height 16
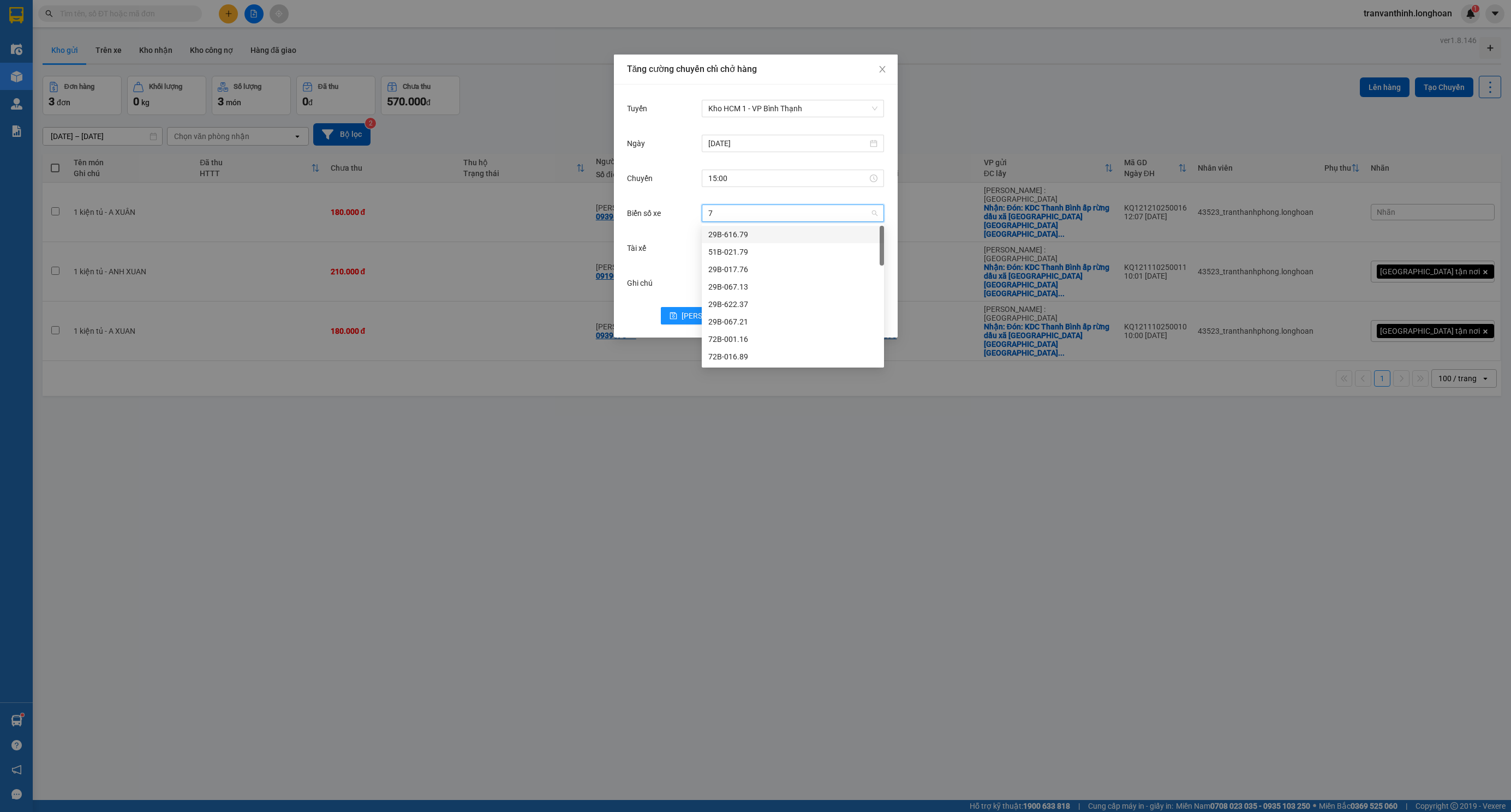
type input "73"
click at [741, 235] on div "29K-023.73" at bounding box center [792, 234] width 169 height 12
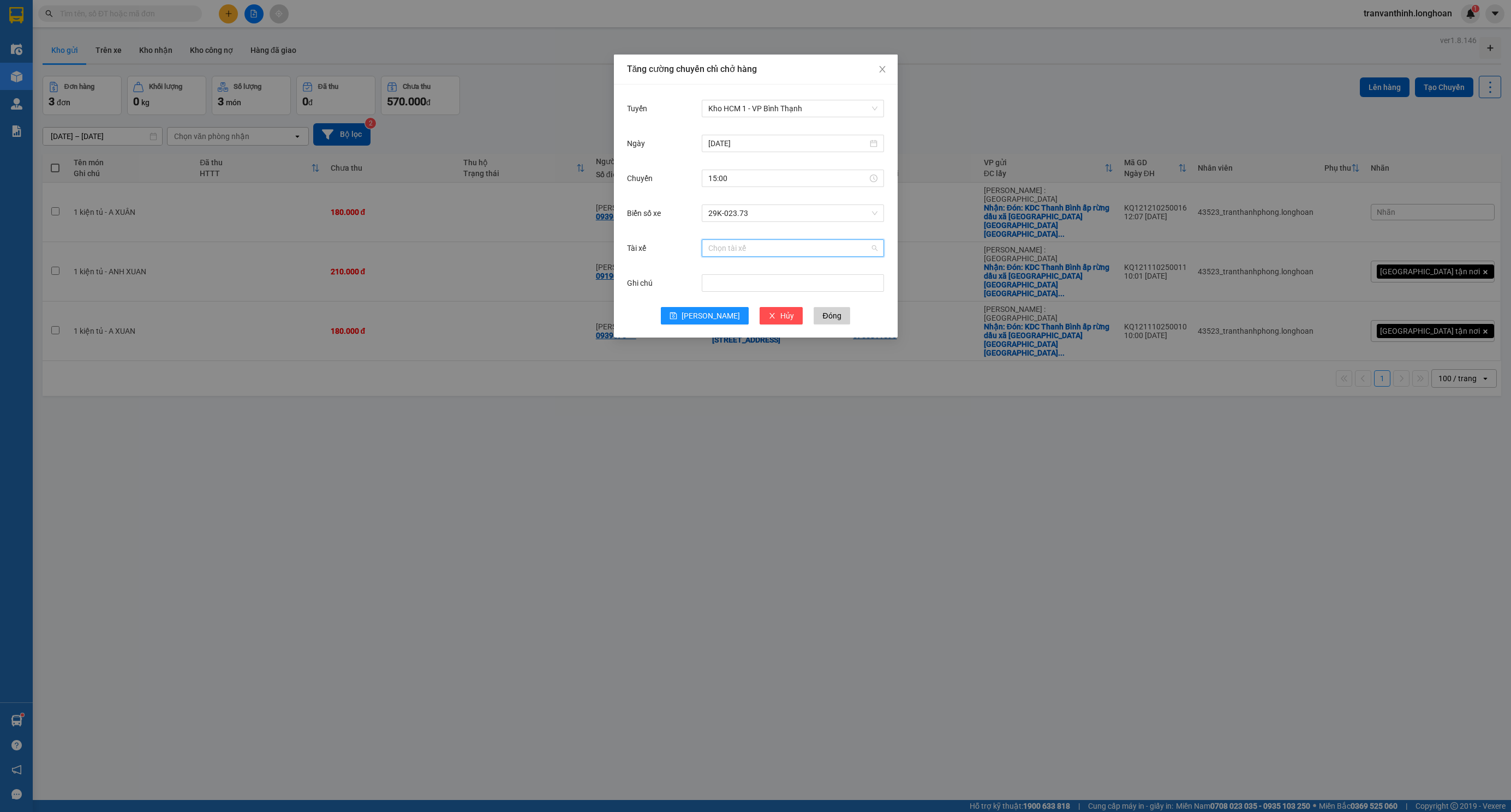
click at [735, 249] on input "Tài xế" at bounding box center [788, 247] width 161 height 16
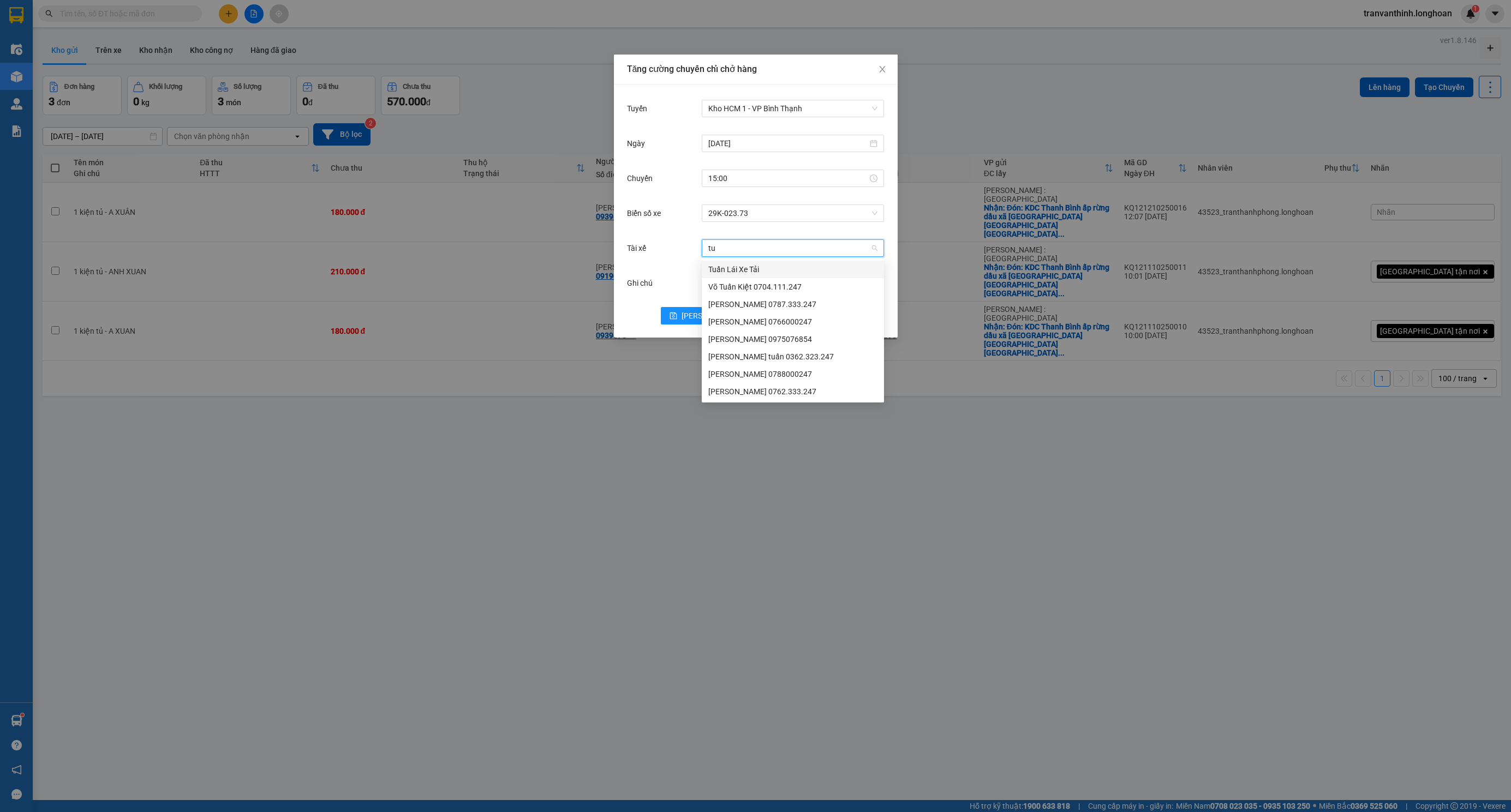
type input "tuy"
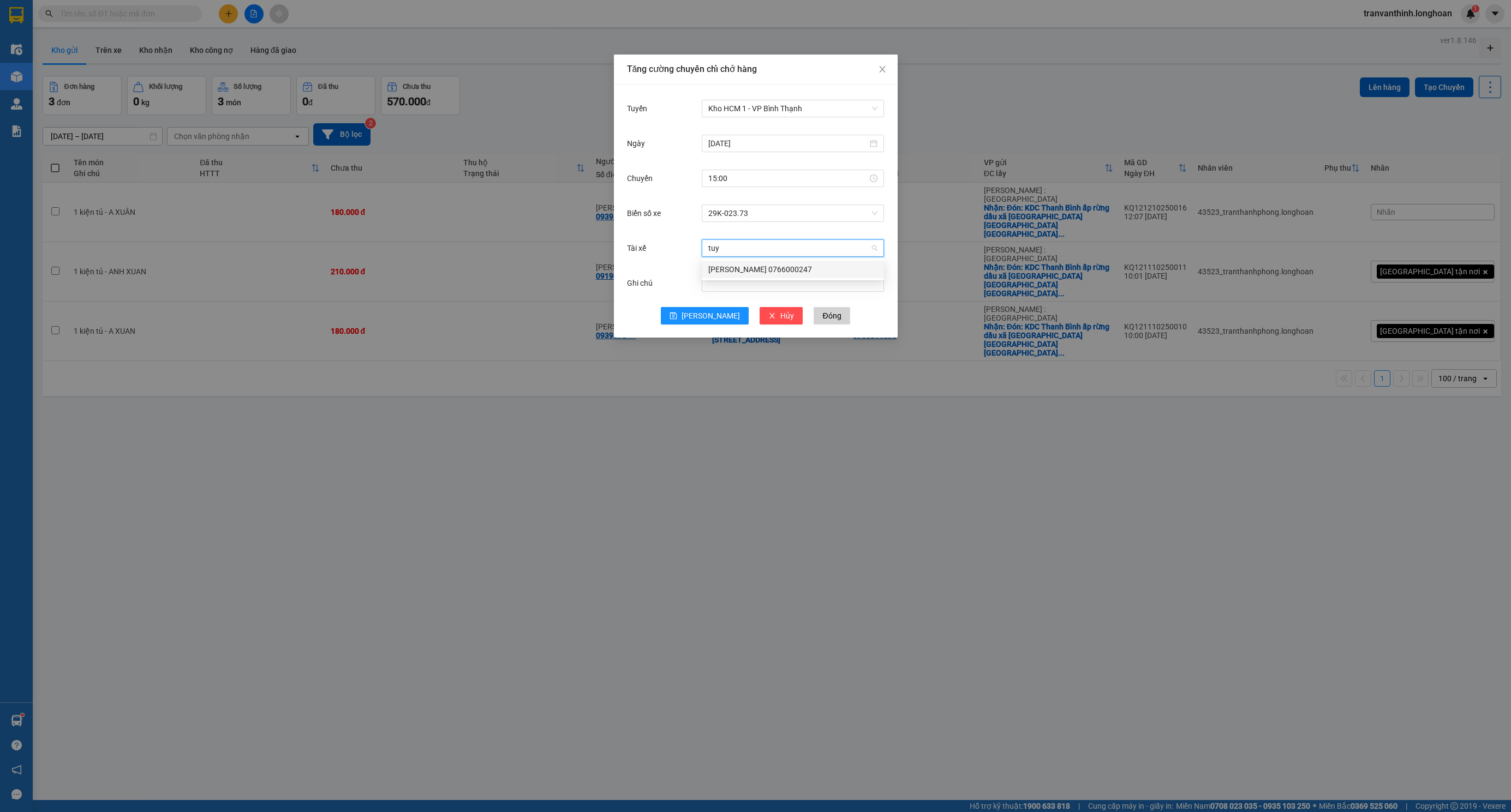
click at [750, 272] on div "[PERSON_NAME] 0766000247" at bounding box center [792, 269] width 169 height 12
click at [707, 319] on span "[PERSON_NAME]" at bounding box center [710, 316] width 58 height 12
click at [822, 316] on span "Đóng" at bounding box center [830, 316] width 18 height 12
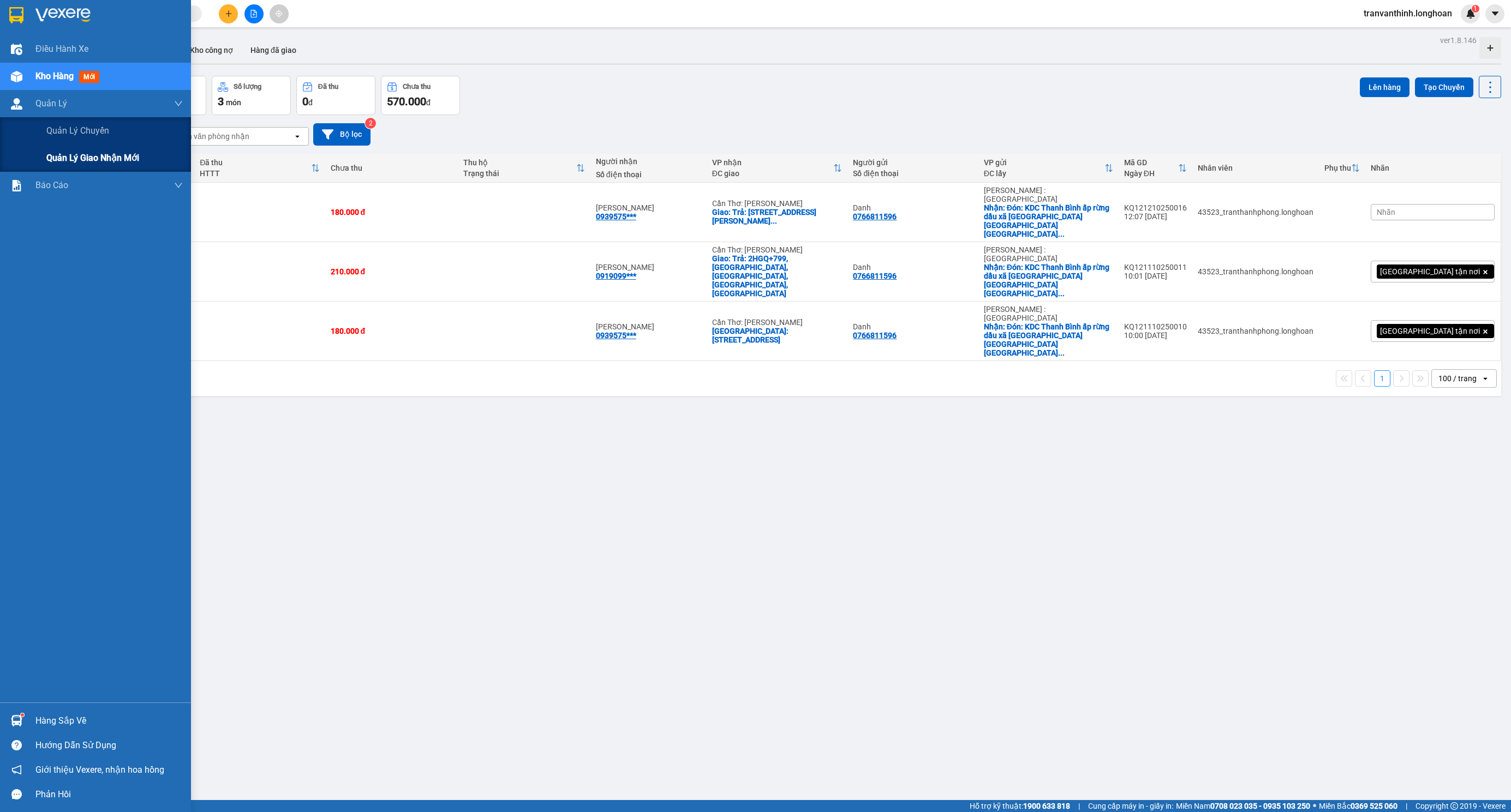
click at [80, 157] on span "Quản lý giao nhận mới" at bounding box center [93, 157] width 93 height 13
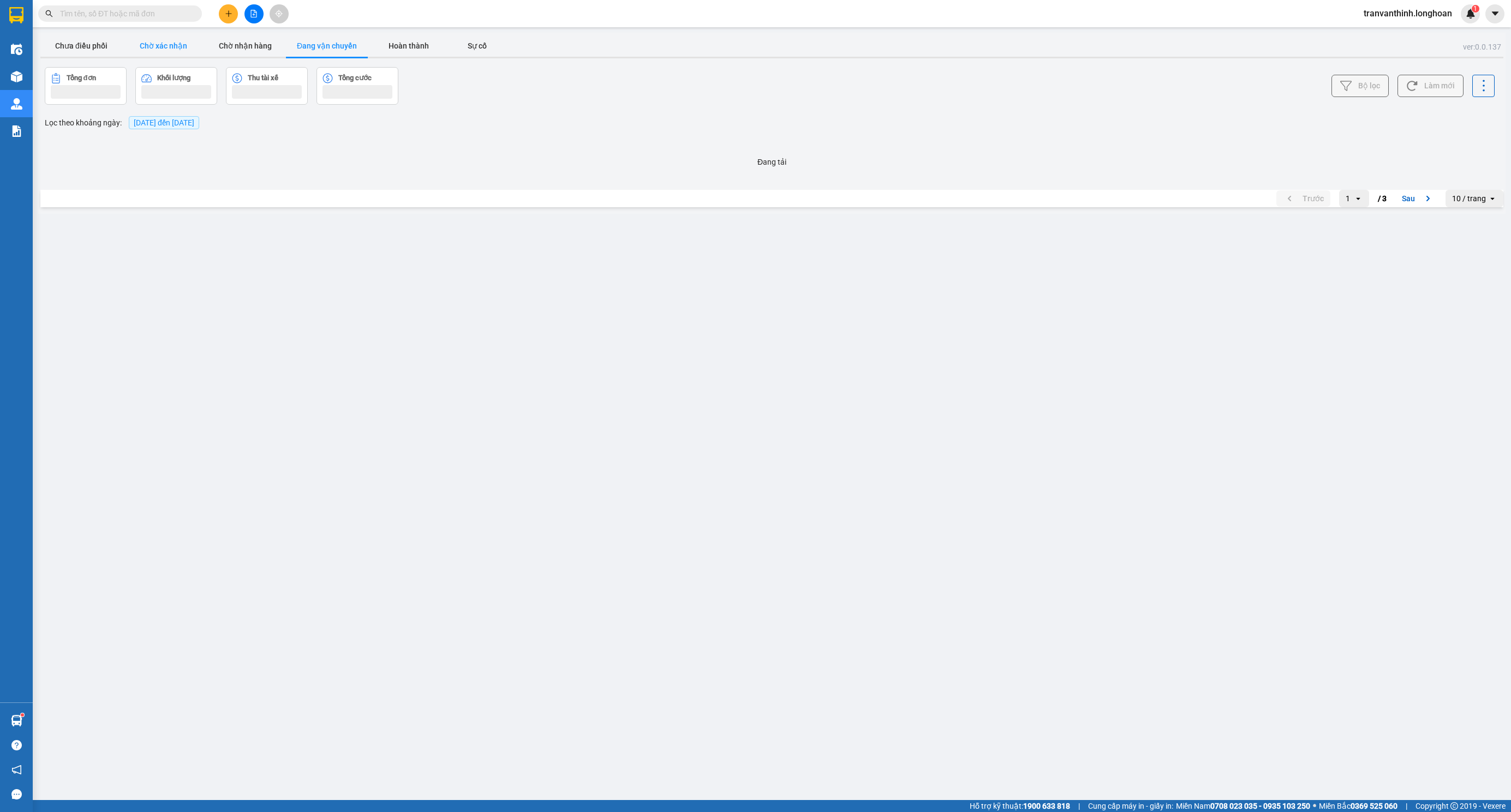
click at [75, 46] on button "Chưa điều phối" at bounding box center [81, 46] width 82 height 22
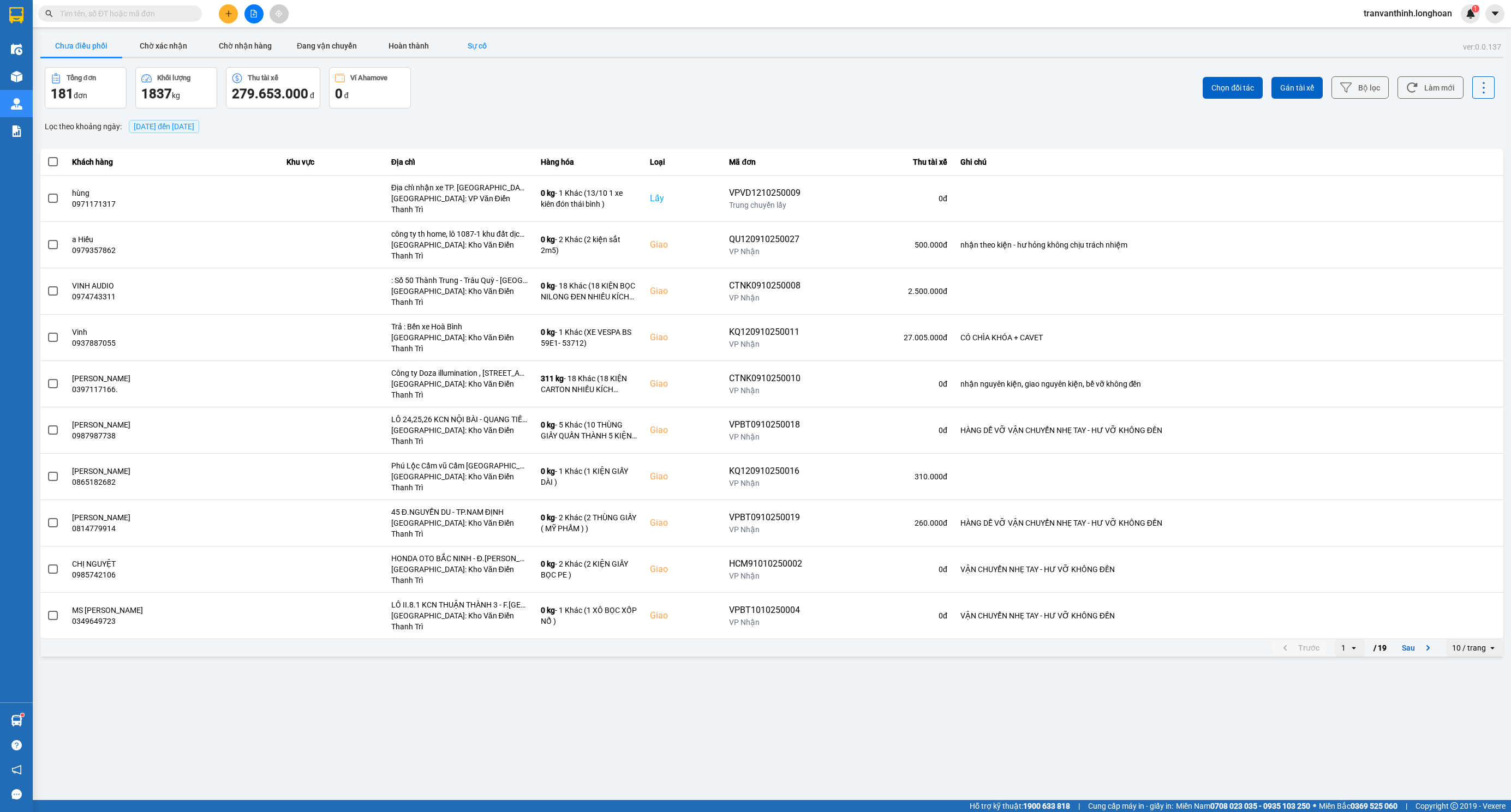
click at [490, 35] on button "Sự cố" at bounding box center [476, 46] width 54 height 22
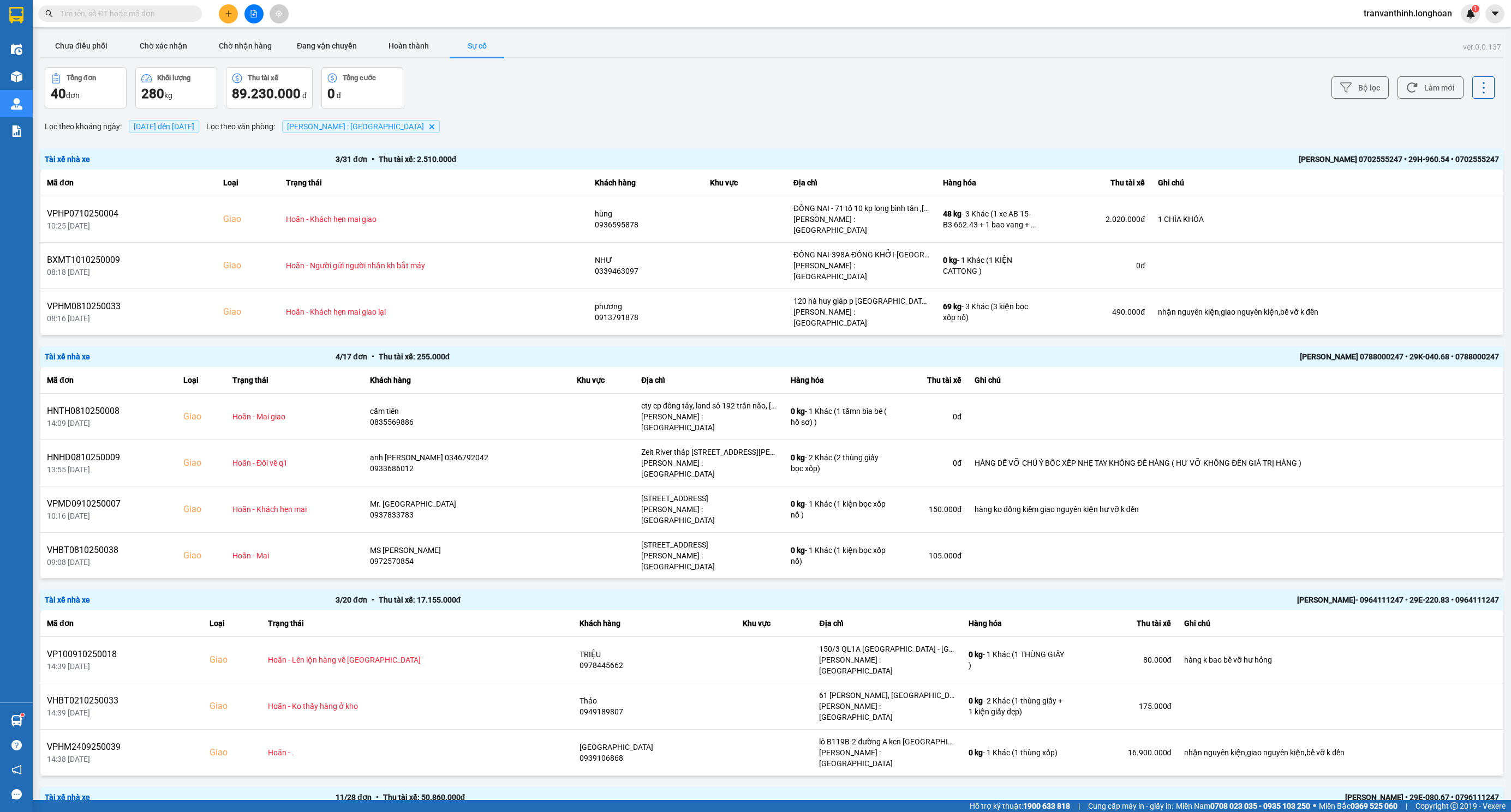
click at [190, 123] on span "[DATE] đến [DATE]" at bounding box center [163, 126] width 60 height 9
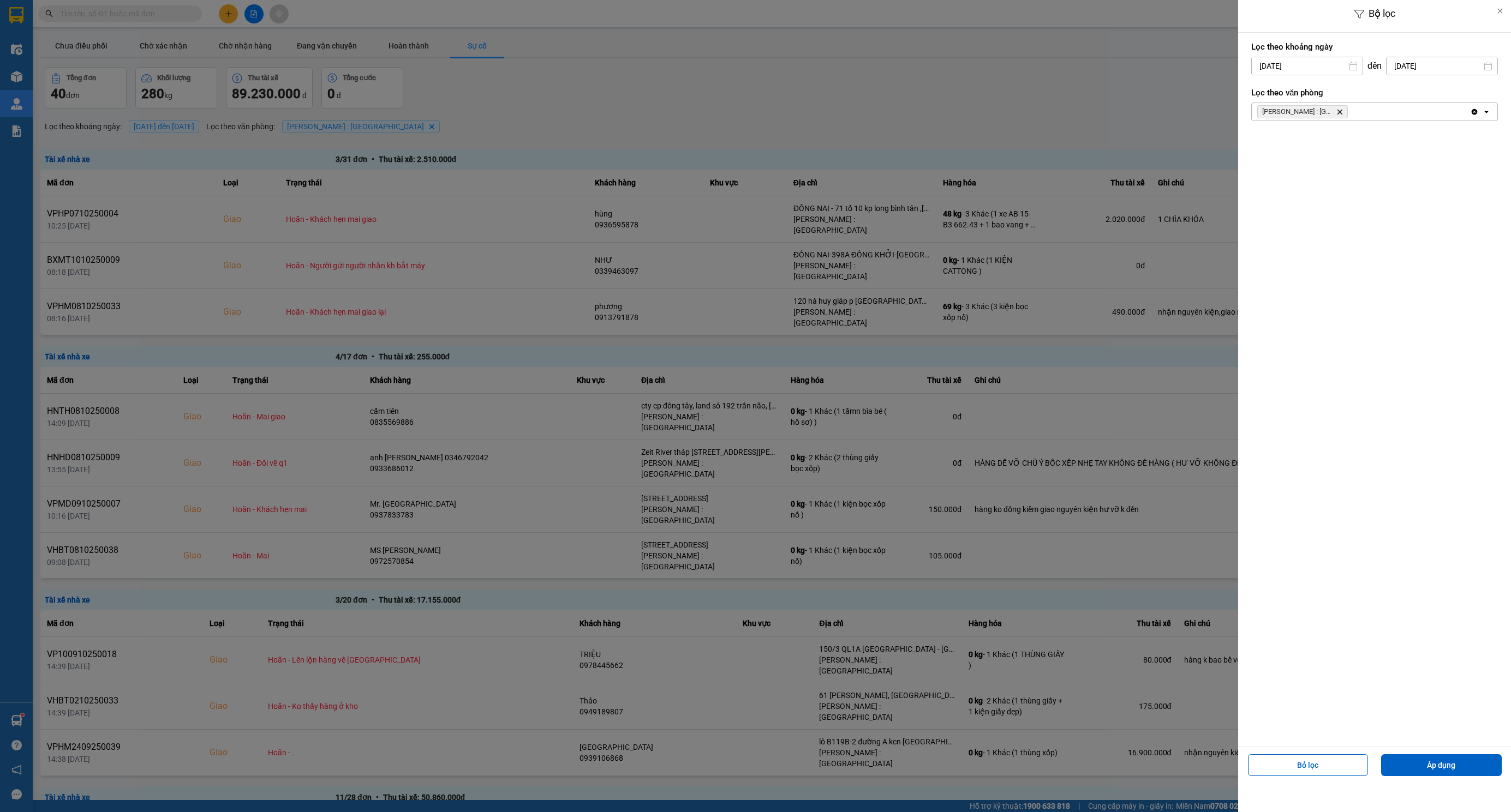
click at [1074, 60] on div at bounding box center [755, 406] width 1511 height 812
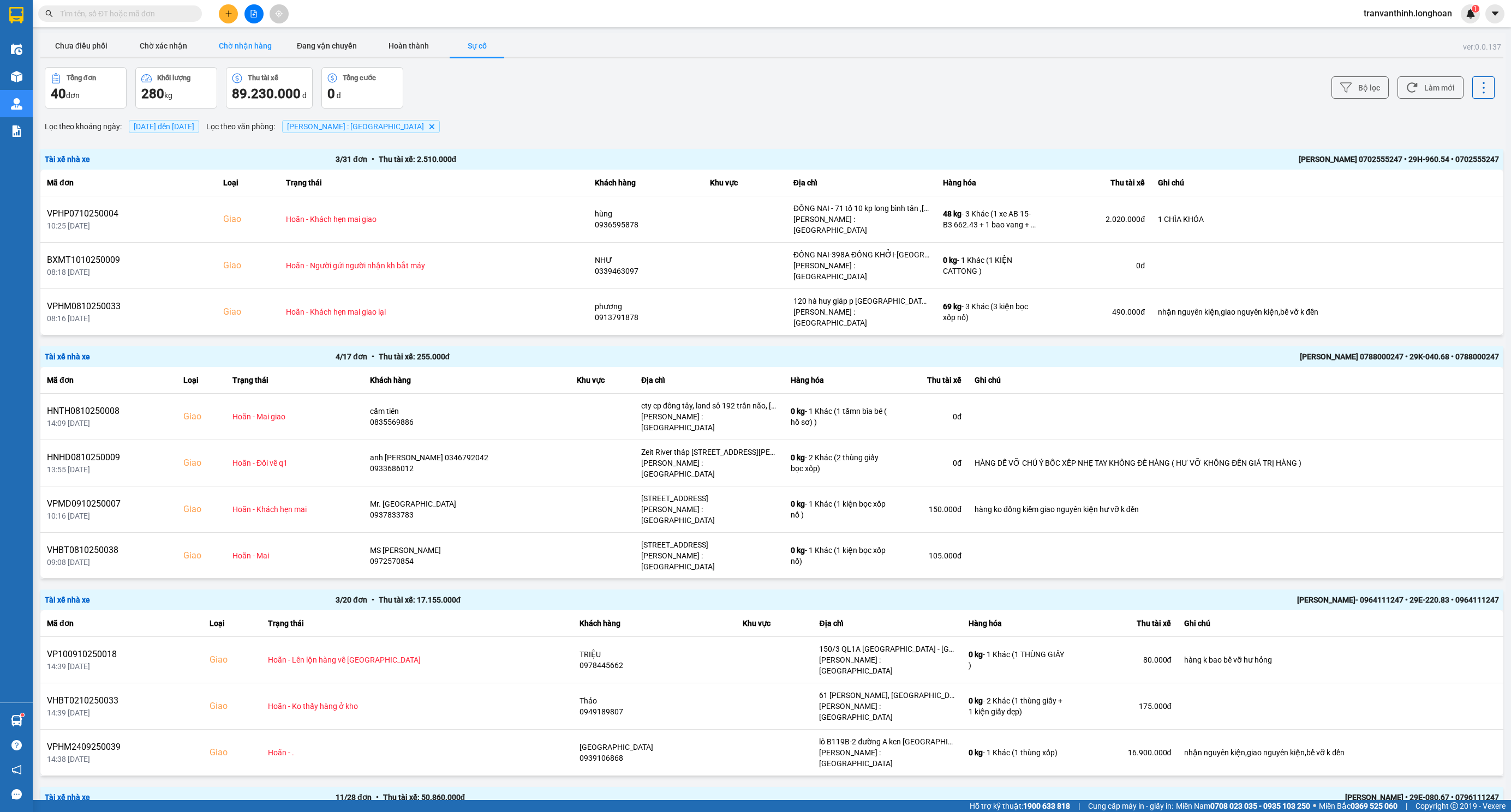
click at [241, 48] on button "Chờ nhận hàng" at bounding box center [245, 46] width 82 height 22
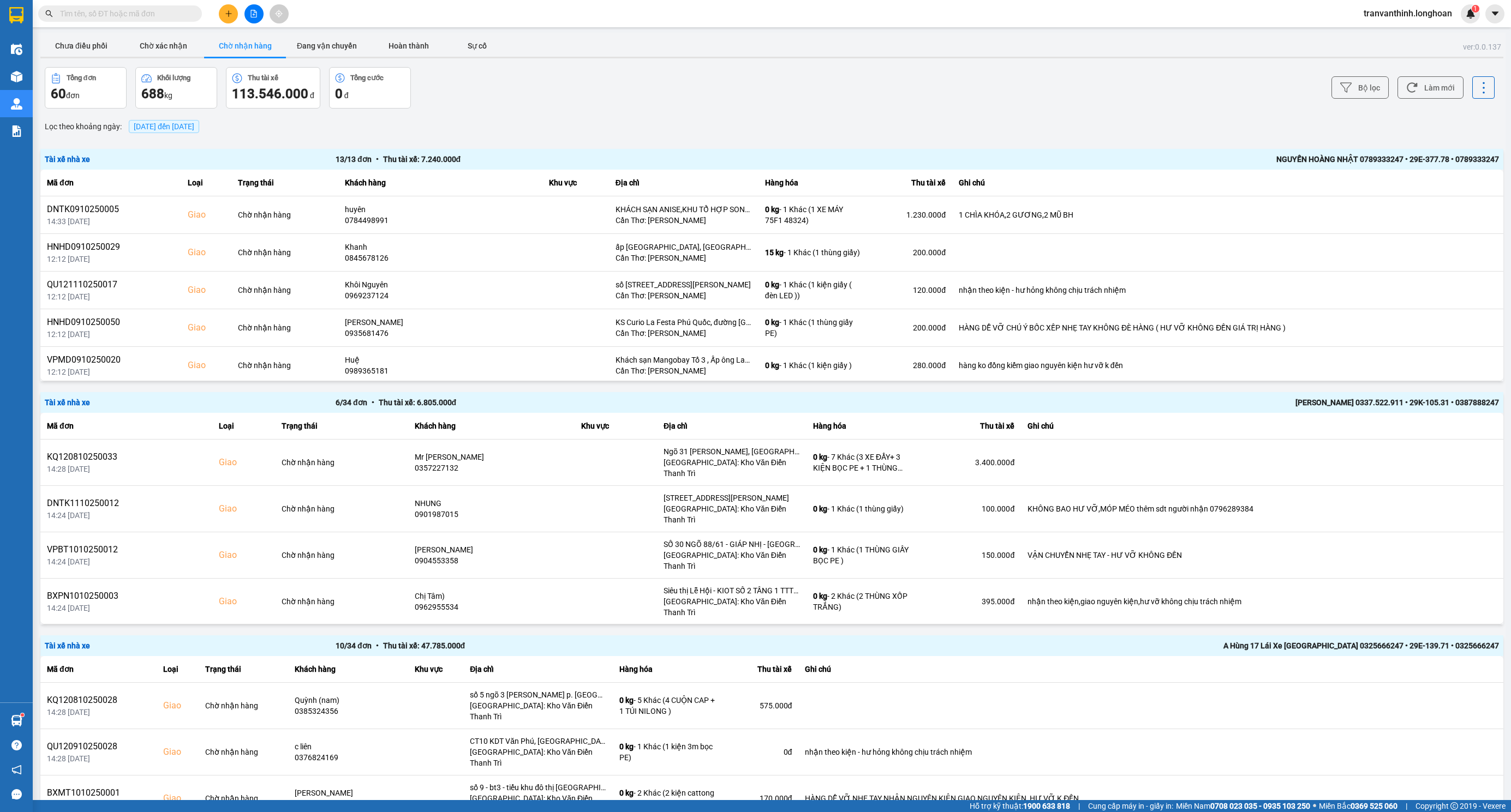
click at [153, 125] on span "[DATE] đến [DATE]" at bounding box center [163, 126] width 60 height 9
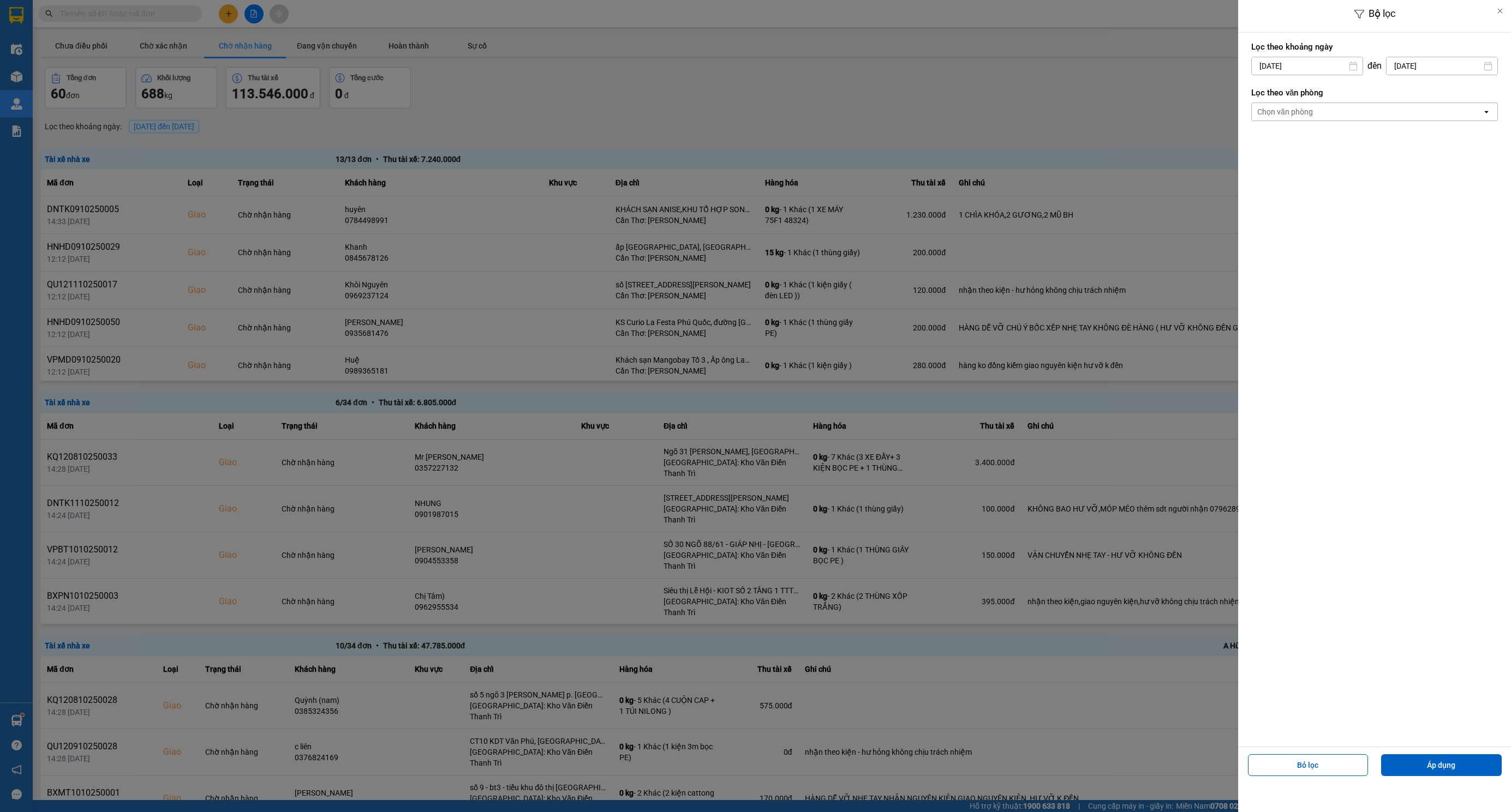
click at [1333, 115] on div "Chọn văn phòng" at bounding box center [1366, 112] width 230 height 17
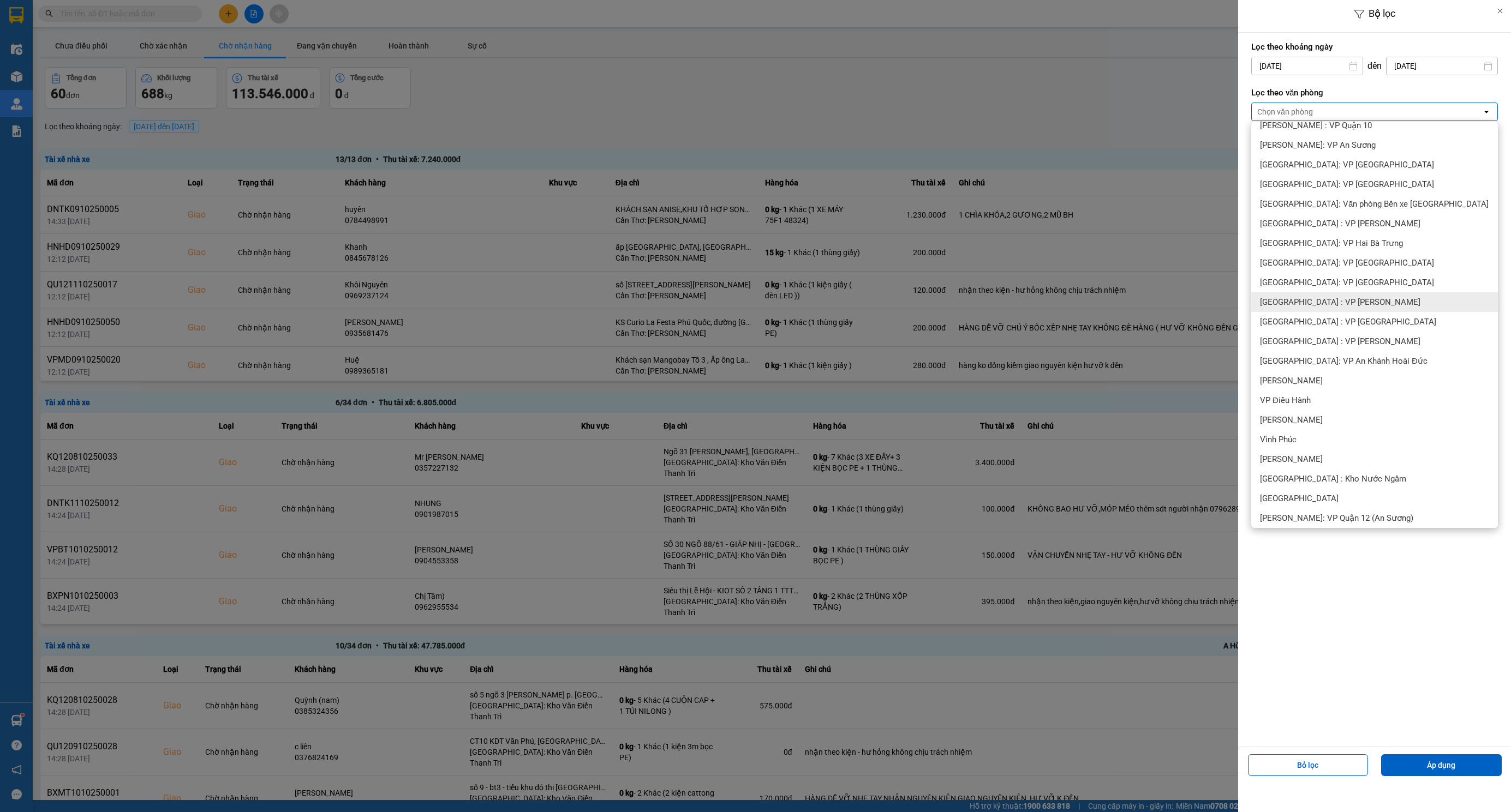
scroll to position [163, 0]
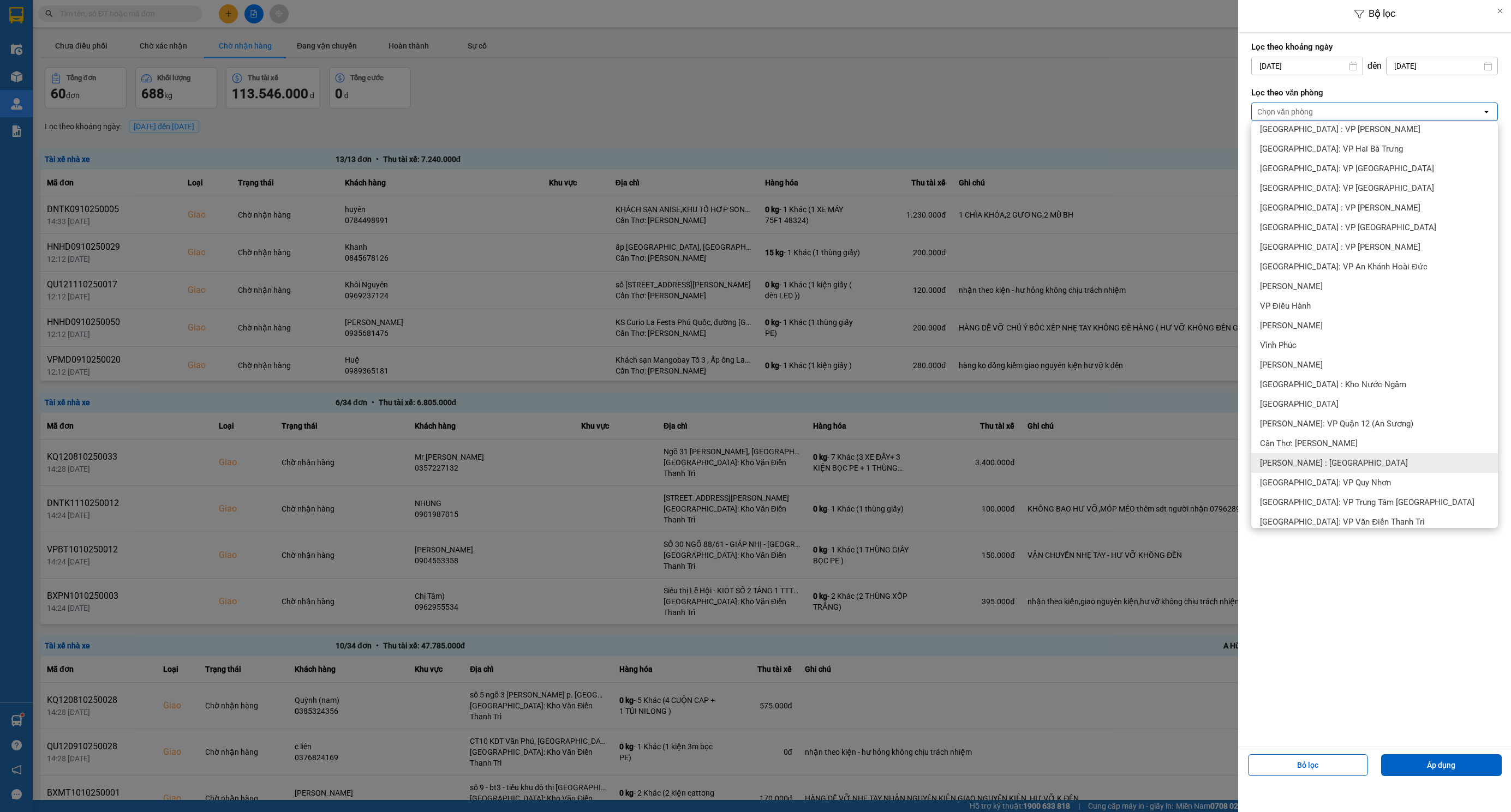
click at [1357, 462] on span "[PERSON_NAME] : [GEOGRAPHIC_DATA]" at bounding box center [1333, 463] width 148 height 10
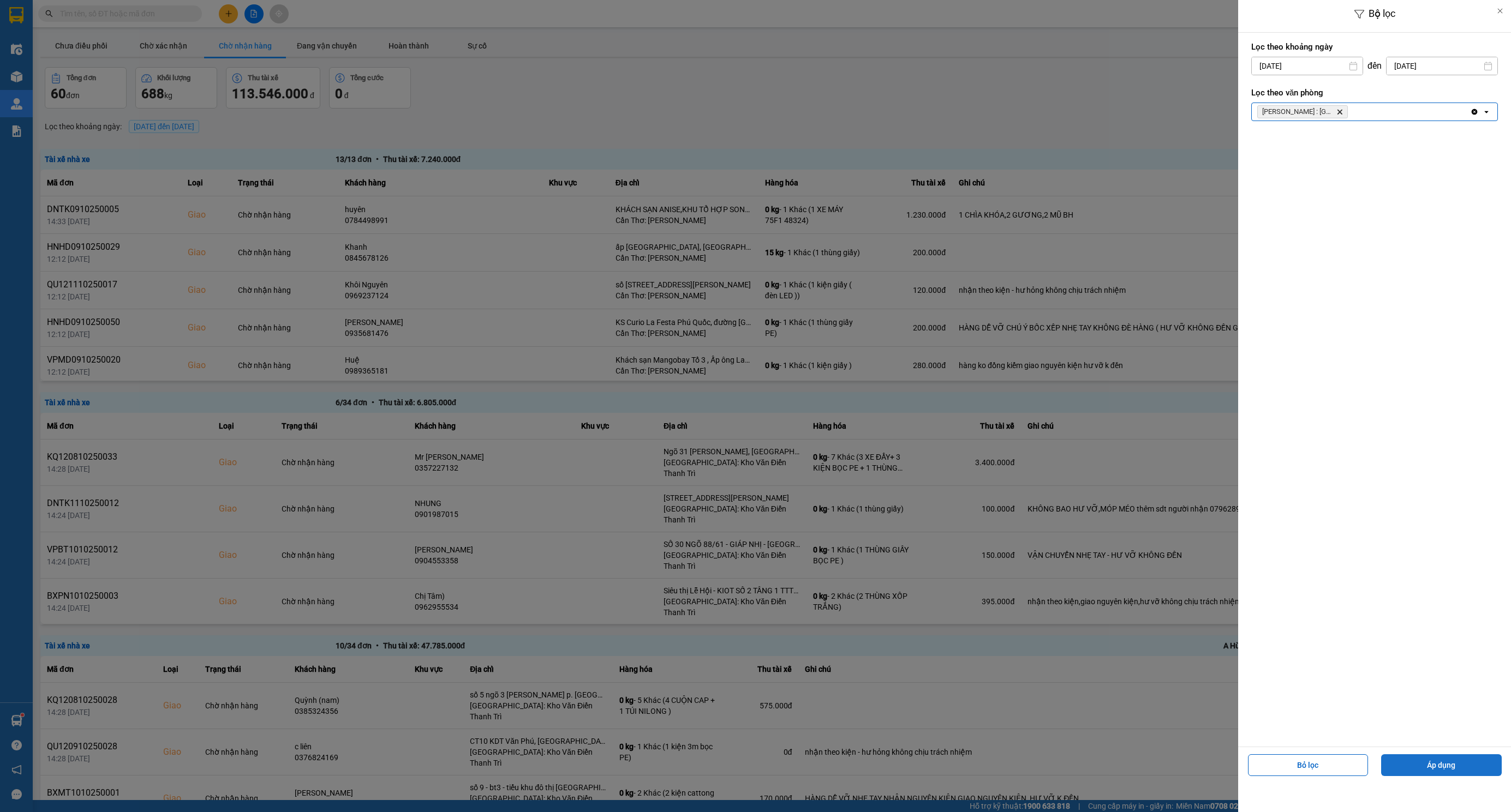
click at [1433, 765] on button "Áp dụng" at bounding box center [1441, 764] width 120 height 22
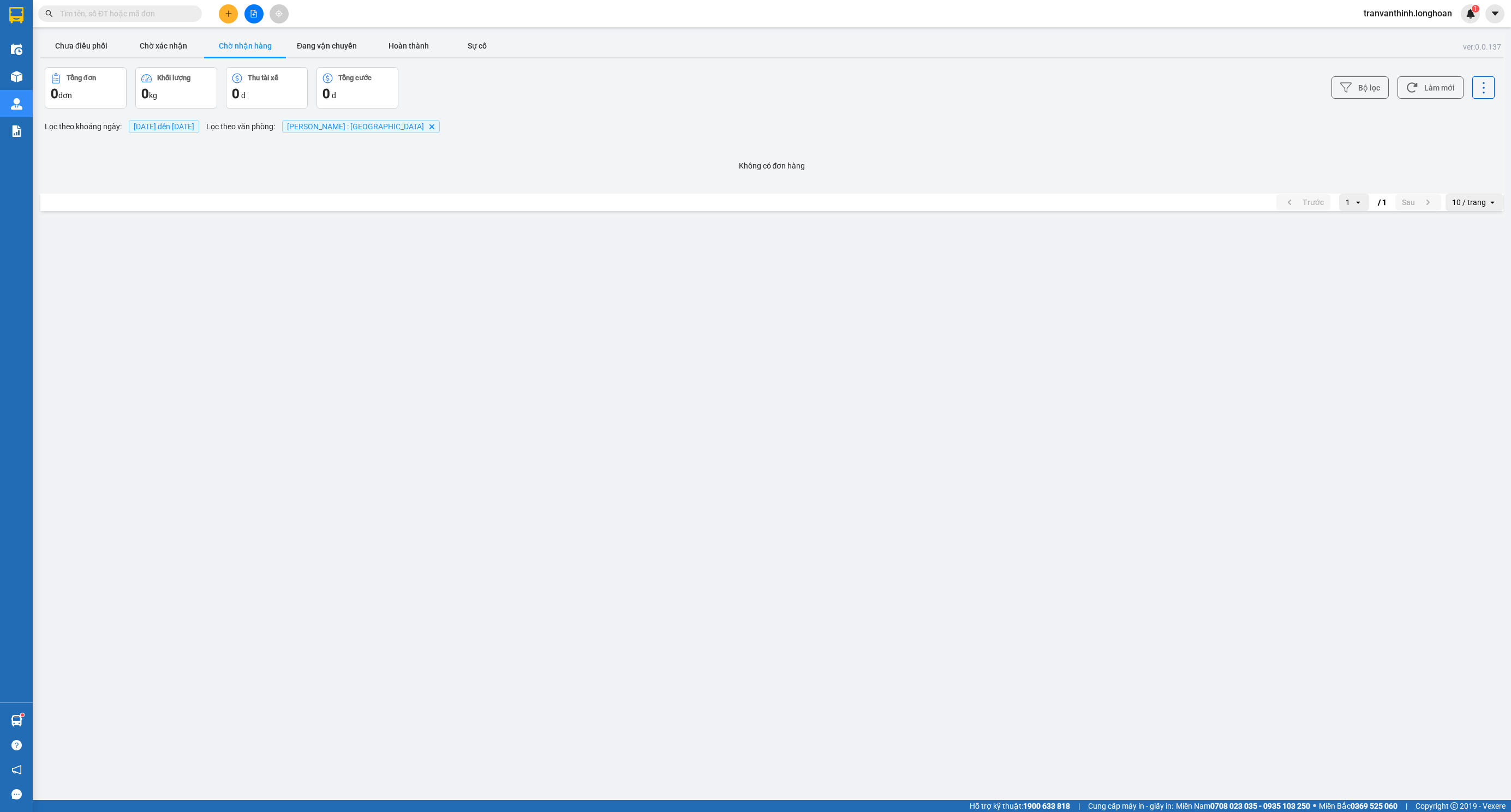
click at [175, 130] on span "[DATE] đến [DATE]" at bounding box center [163, 126] width 60 height 9
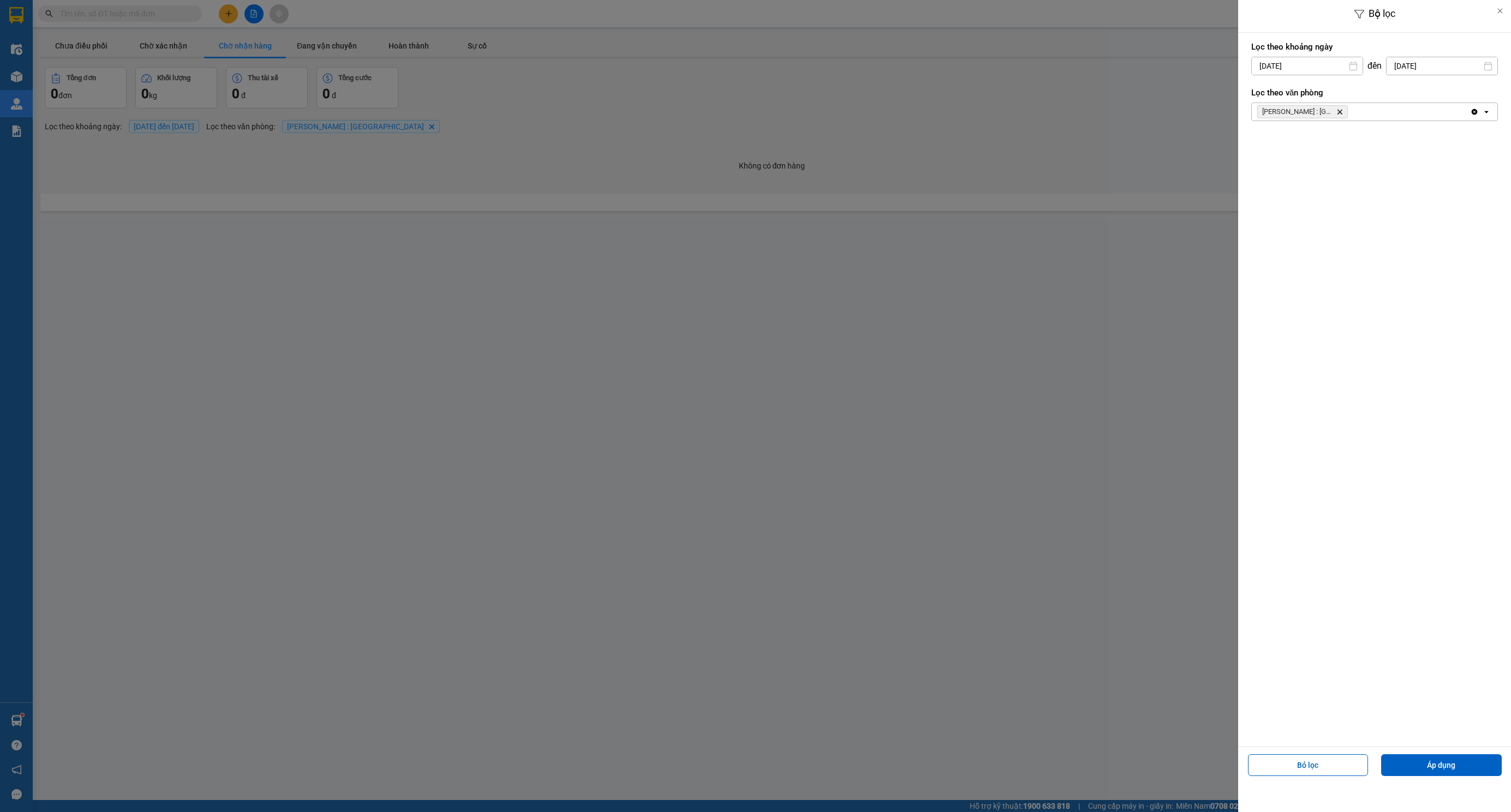
click at [1314, 67] on input "[DATE]" at bounding box center [1307, 66] width 111 height 17
click at [1302, 144] on div "1" at bounding box center [1301, 146] width 15 height 13
type input "[DATE]"
click at [1444, 769] on button "Áp dụng" at bounding box center [1441, 764] width 120 height 22
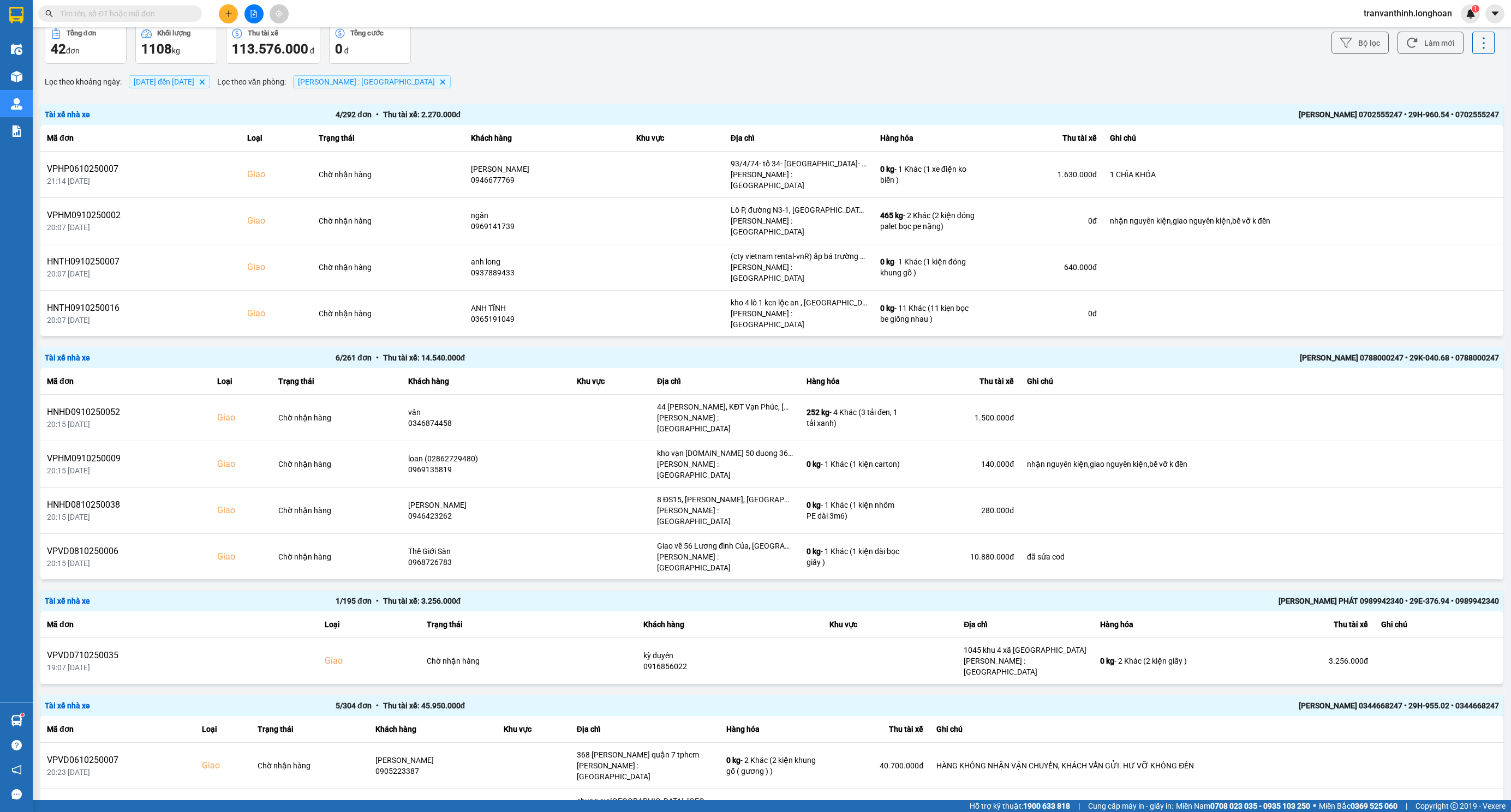
scroll to position [163, 0]
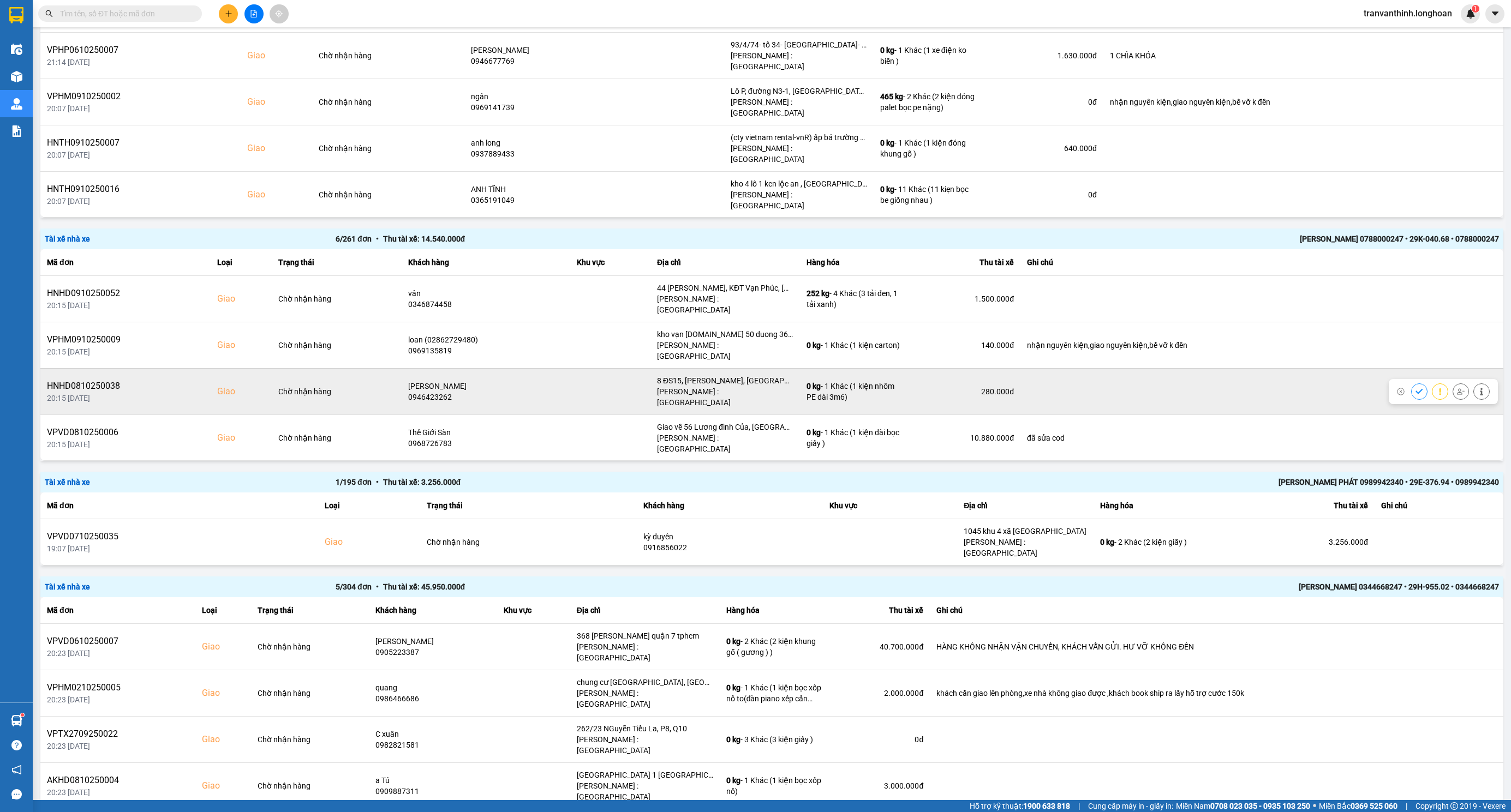
click at [82, 380] on div "HNHD0810250038" at bounding box center [125, 386] width 157 height 13
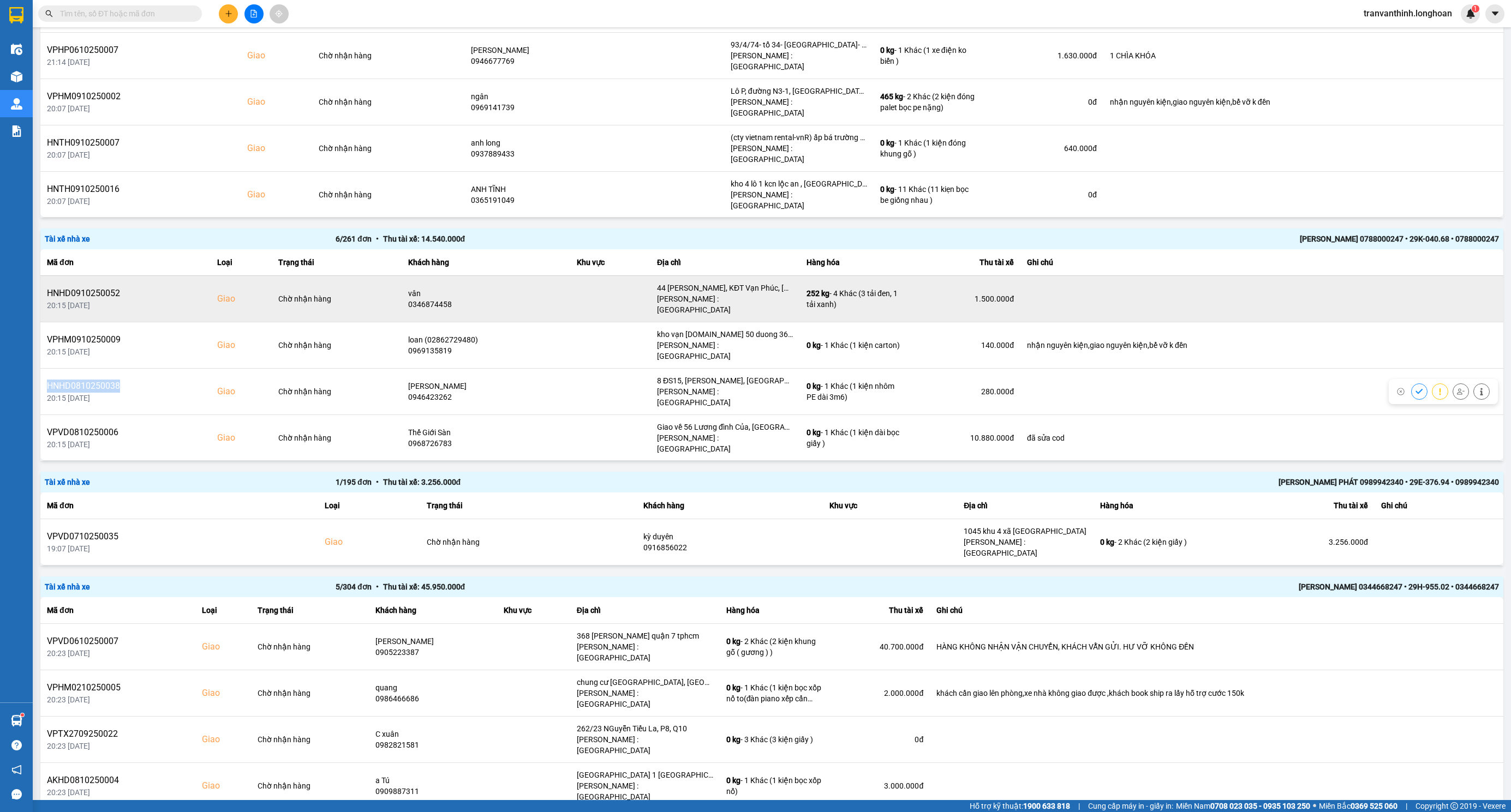
copy div "HNHD0810250038"
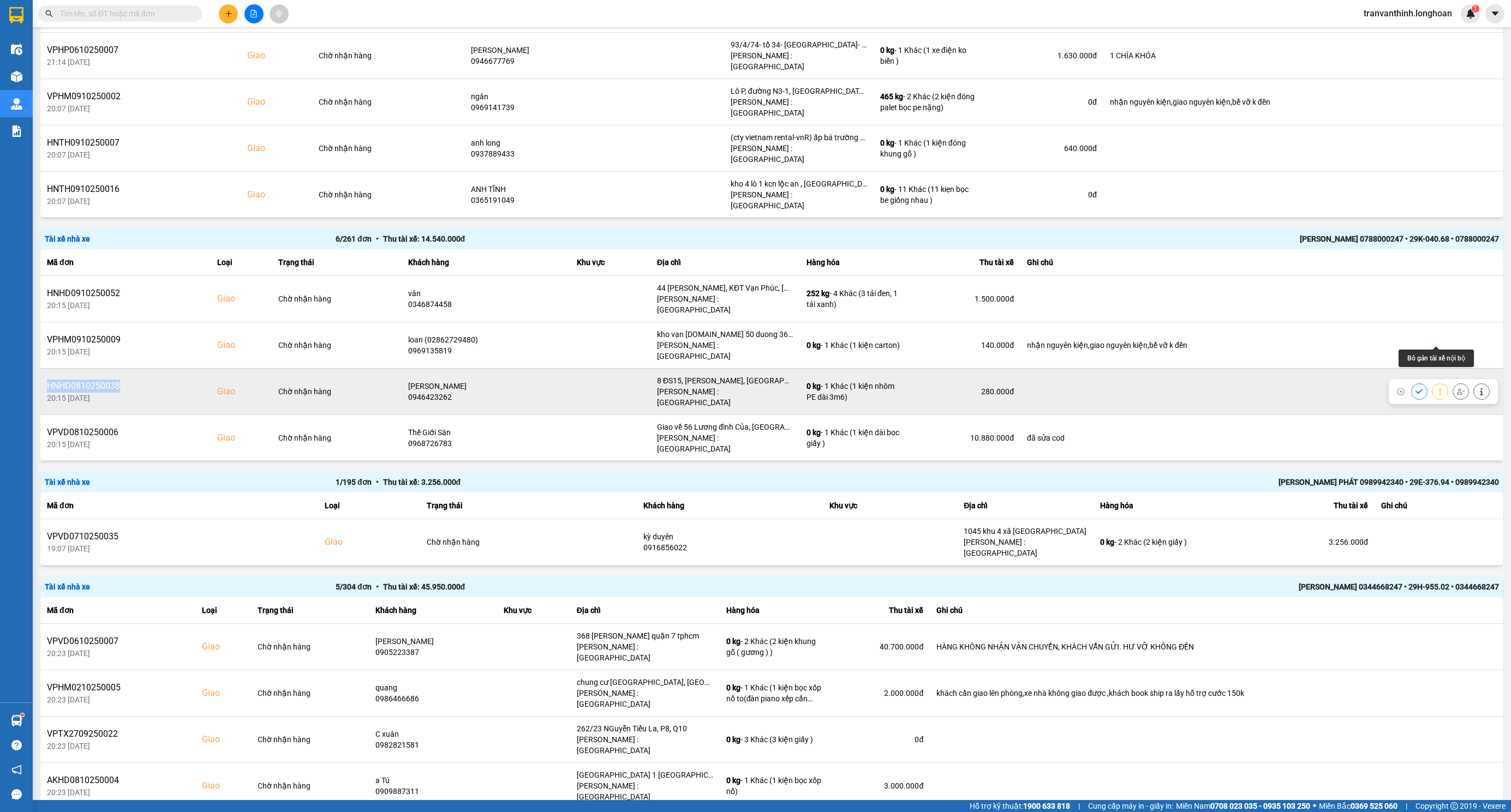
click at [1457, 387] on icon at bounding box center [1460, 391] width 8 height 8
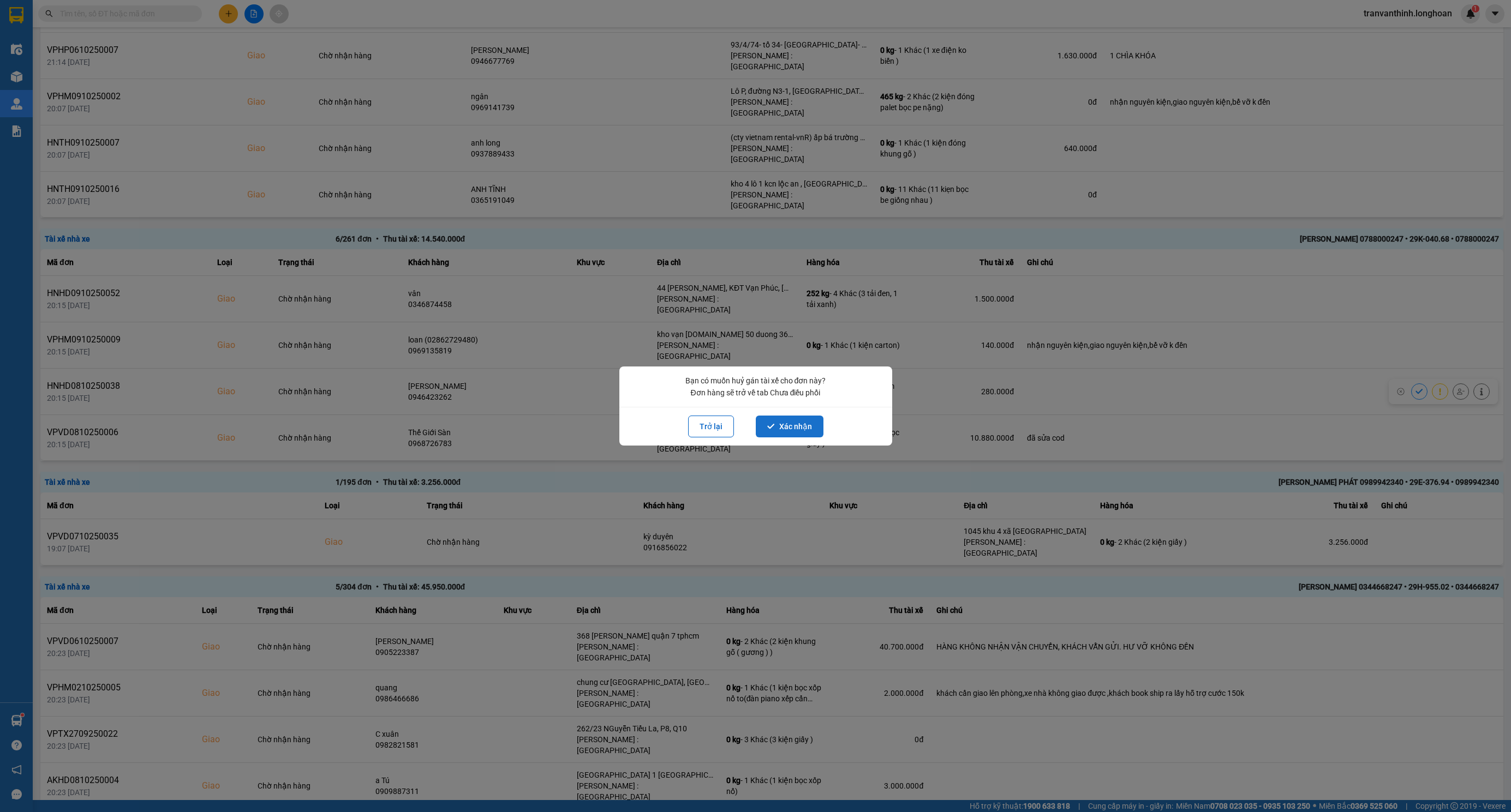
click at [801, 417] on button "Xác nhận" at bounding box center [789, 427] width 68 height 22
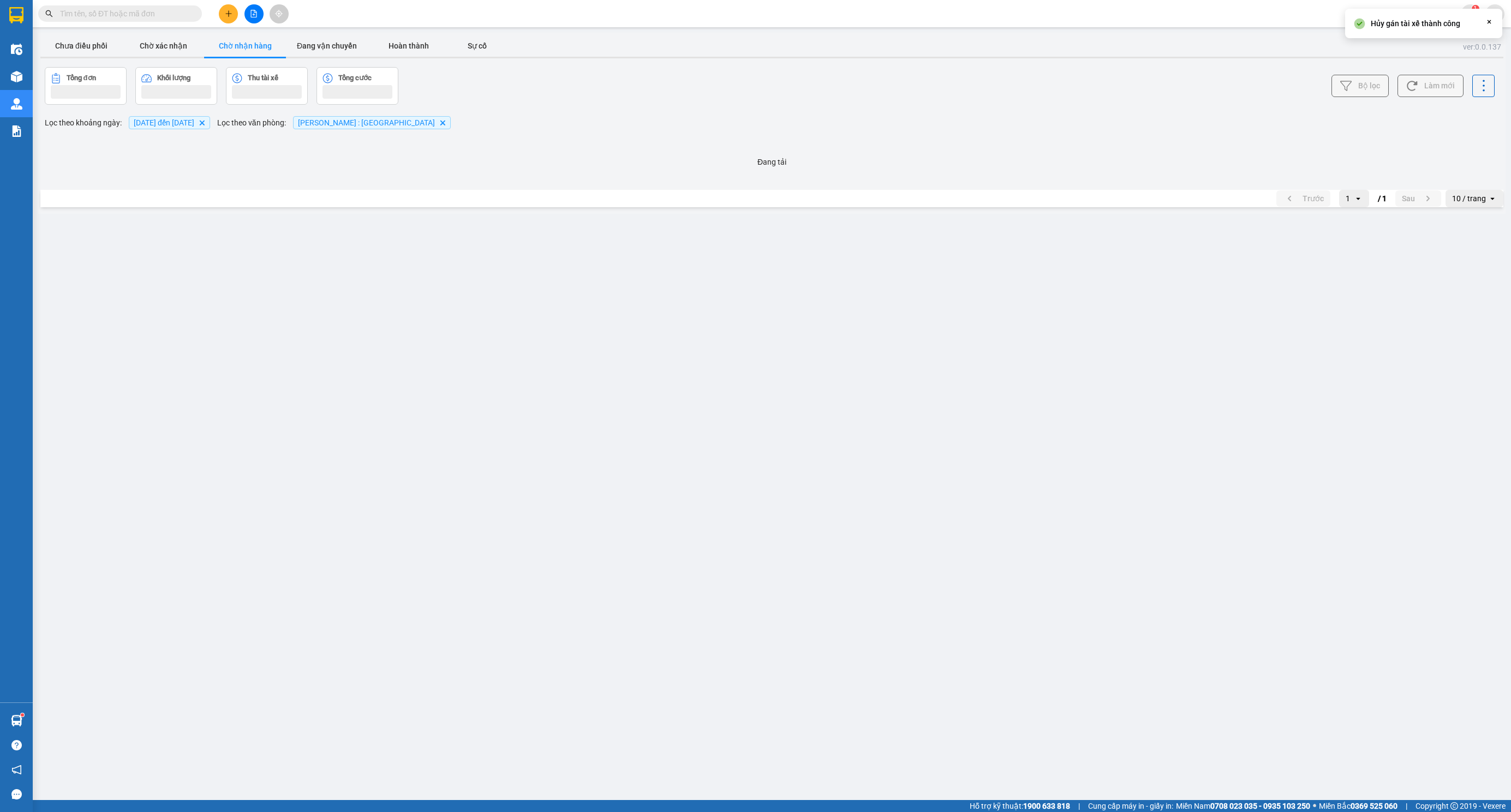
scroll to position [0, 0]
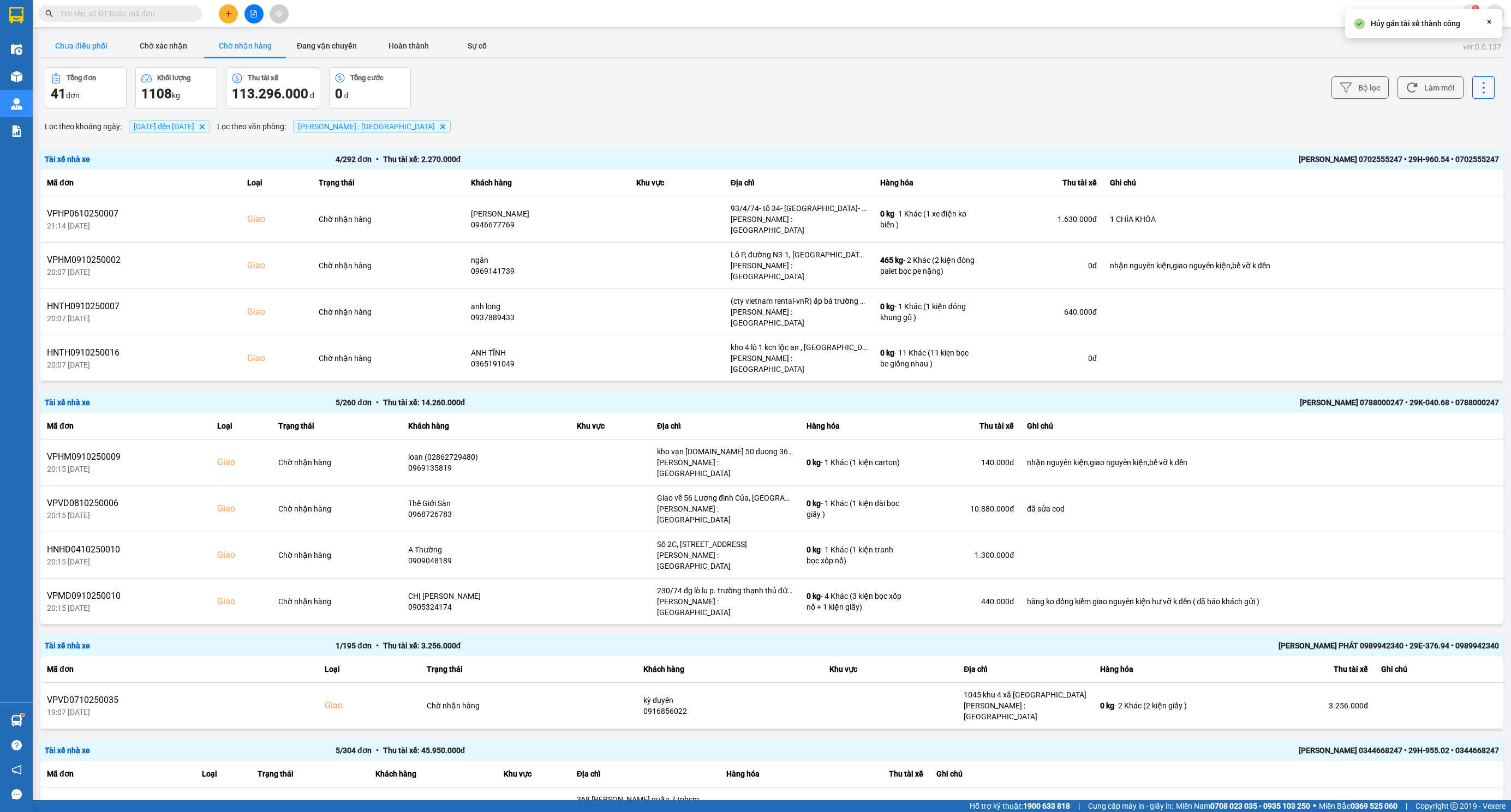
click at [61, 52] on button "Chưa điều phối" at bounding box center [81, 46] width 82 height 22
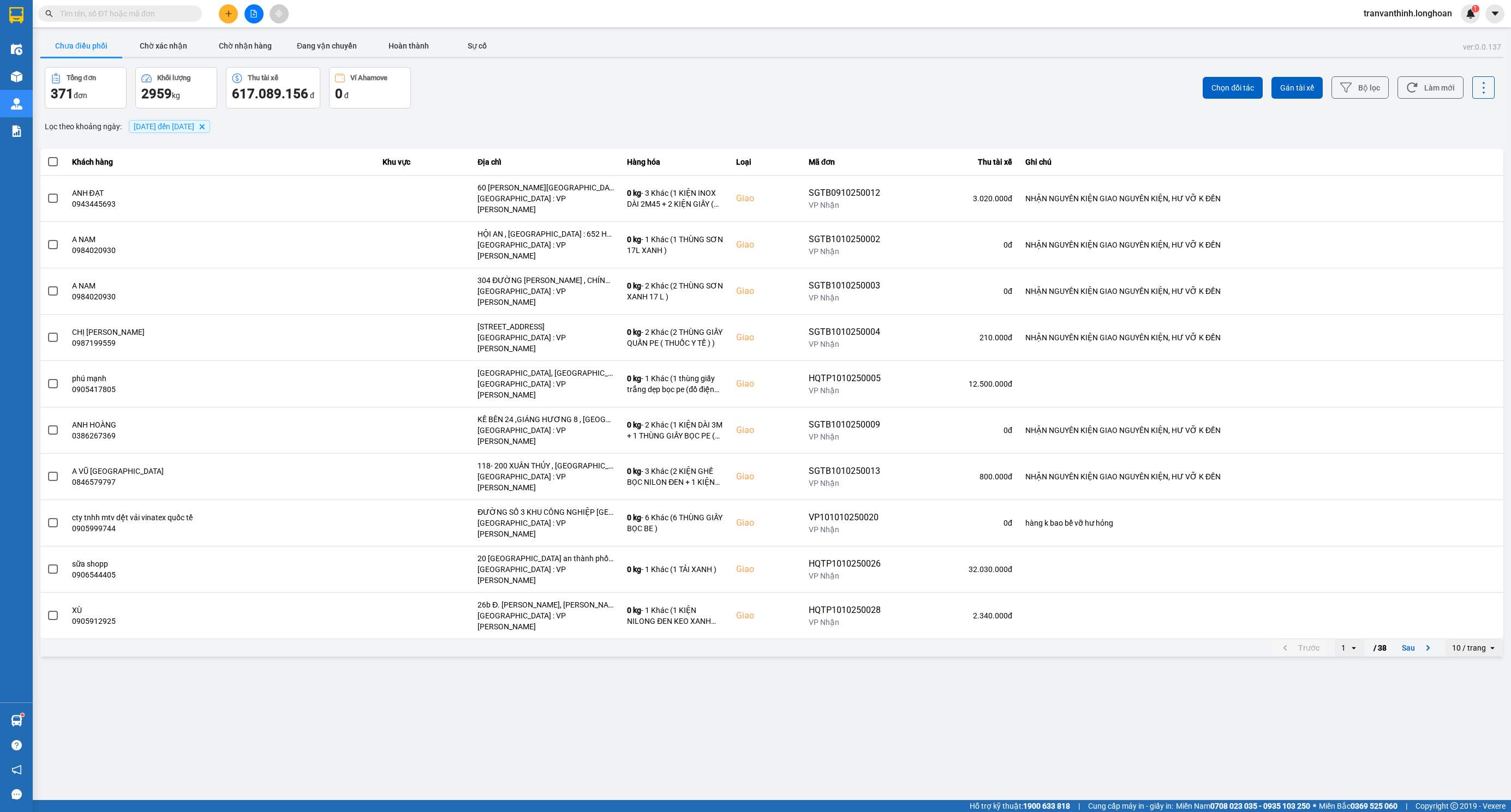
click at [1470, 642] on div "10 / trang" at bounding box center [1468, 647] width 33 height 10
drag, startPoint x: 1477, startPoint y: 668, endPoint x: 1188, endPoint y: 586, distance: 300.4
click at [1476, 668] on div "100 / trang" at bounding box center [1475, 665] width 40 height 10
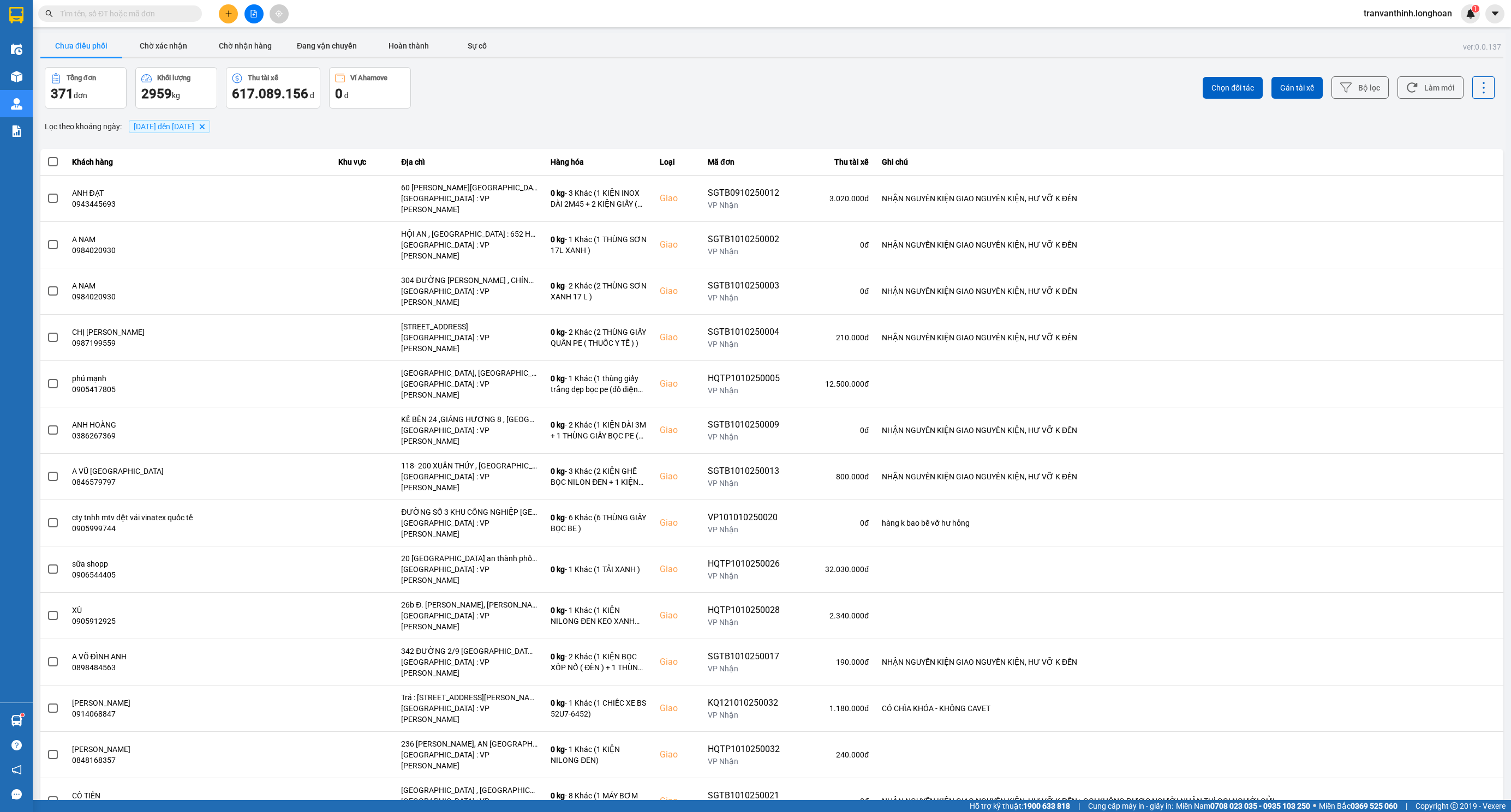
click at [173, 132] on span "[DATE] đến [DATE] [GEOGRAPHIC_DATA]" at bounding box center [169, 127] width 81 height 13
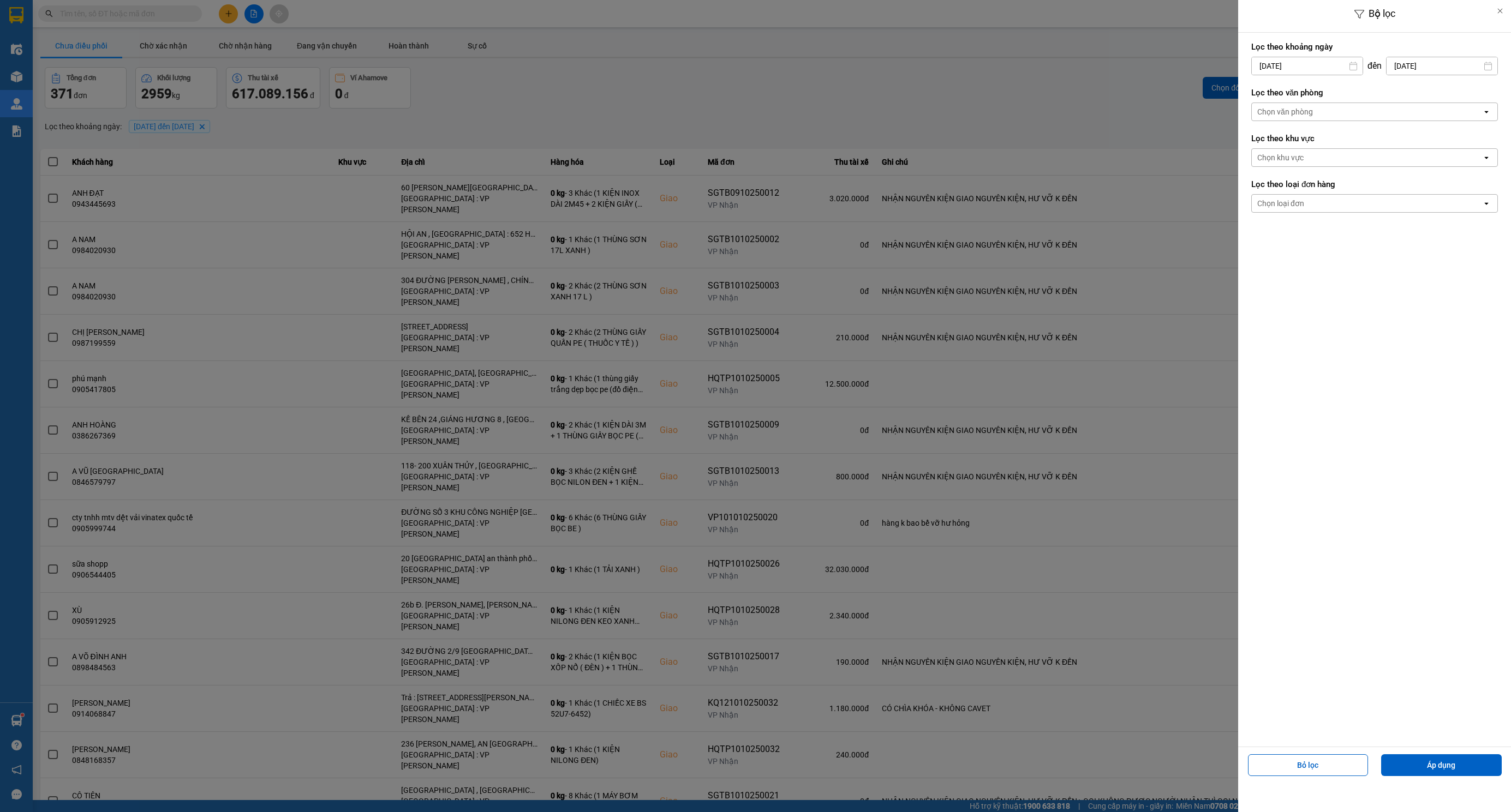
click at [1362, 105] on div "Chọn văn phòng" at bounding box center [1366, 112] width 230 height 17
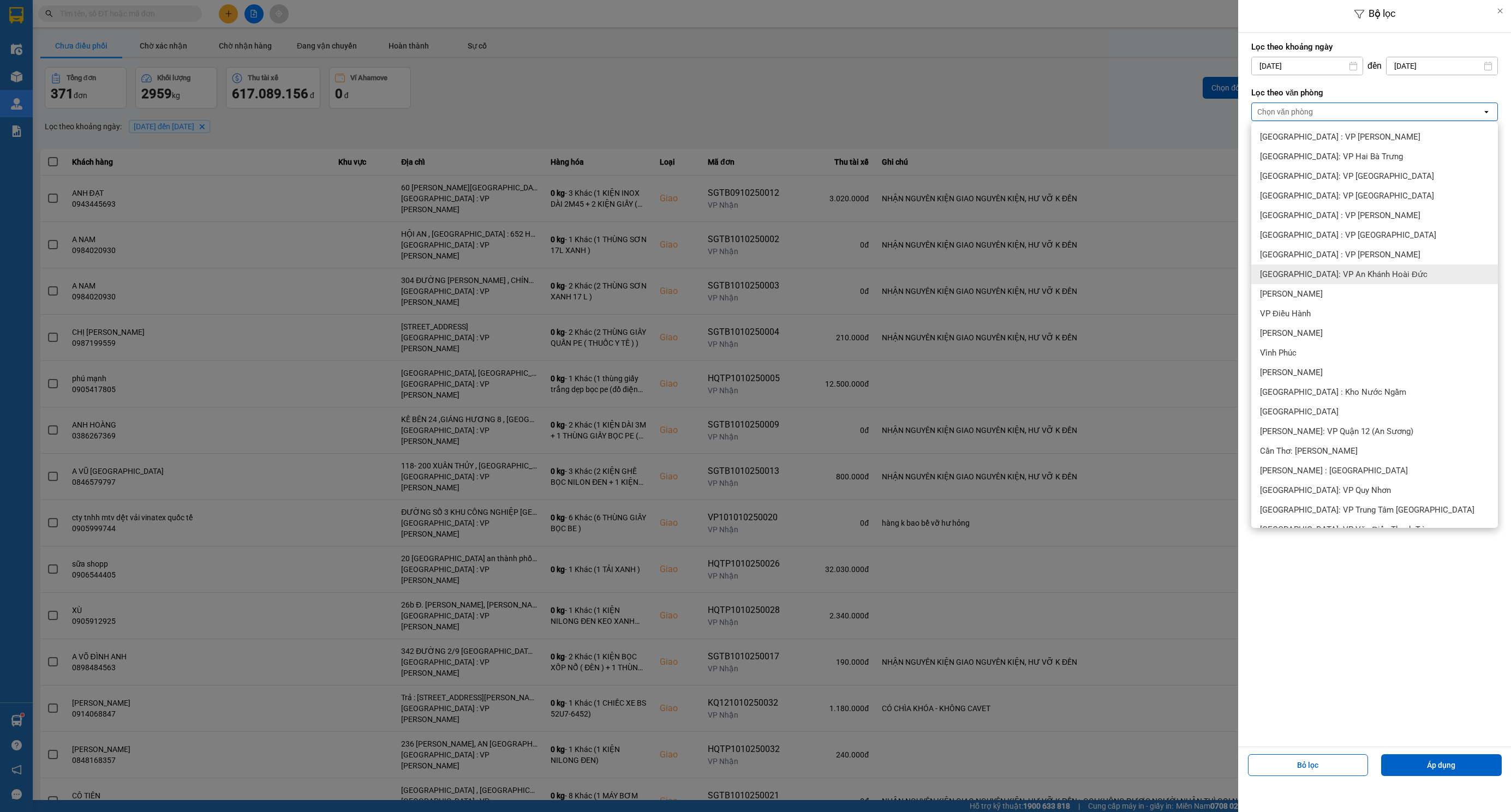
scroll to position [163, 0]
click at [1343, 460] on span "[PERSON_NAME] : [GEOGRAPHIC_DATA]" at bounding box center [1333, 463] width 148 height 10
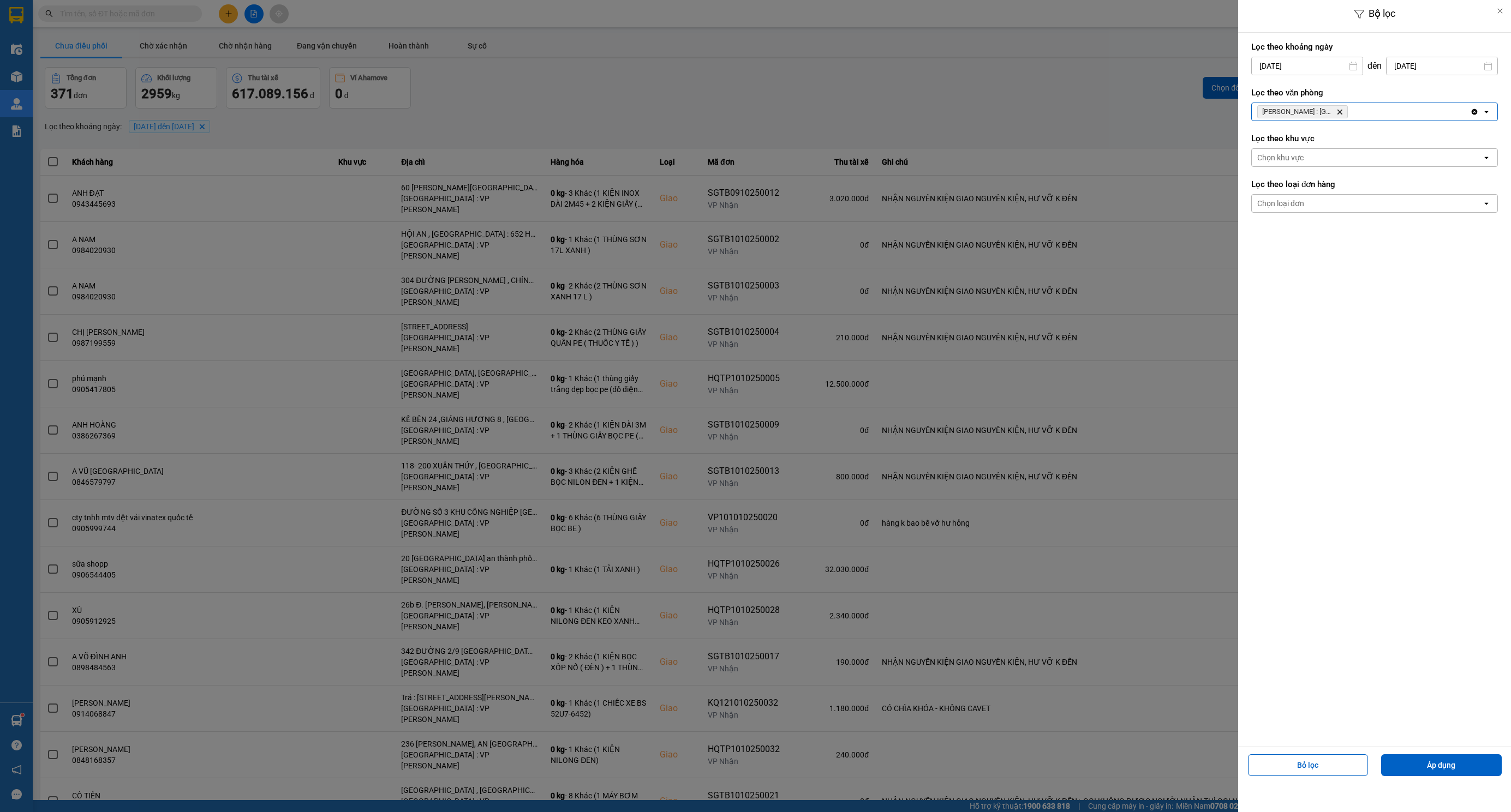
click at [1324, 201] on div "Chọn loại đơn" at bounding box center [1366, 203] width 230 height 17
click at [1289, 250] on div "Giao" at bounding box center [1375, 248] width 246 height 20
click at [1440, 766] on button "Áp dụng" at bounding box center [1441, 764] width 120 height 22
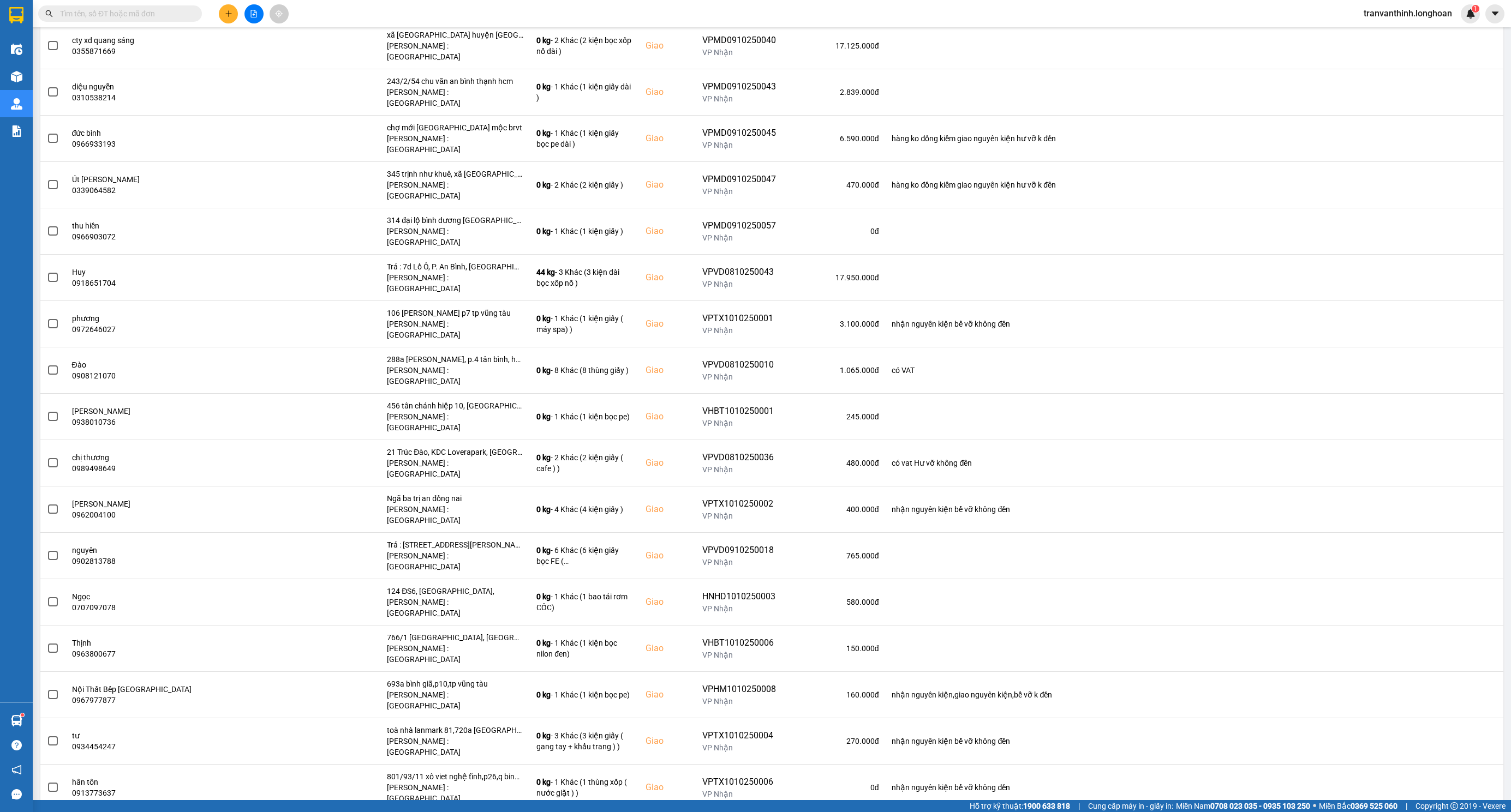
scroll to position [3191, 0]
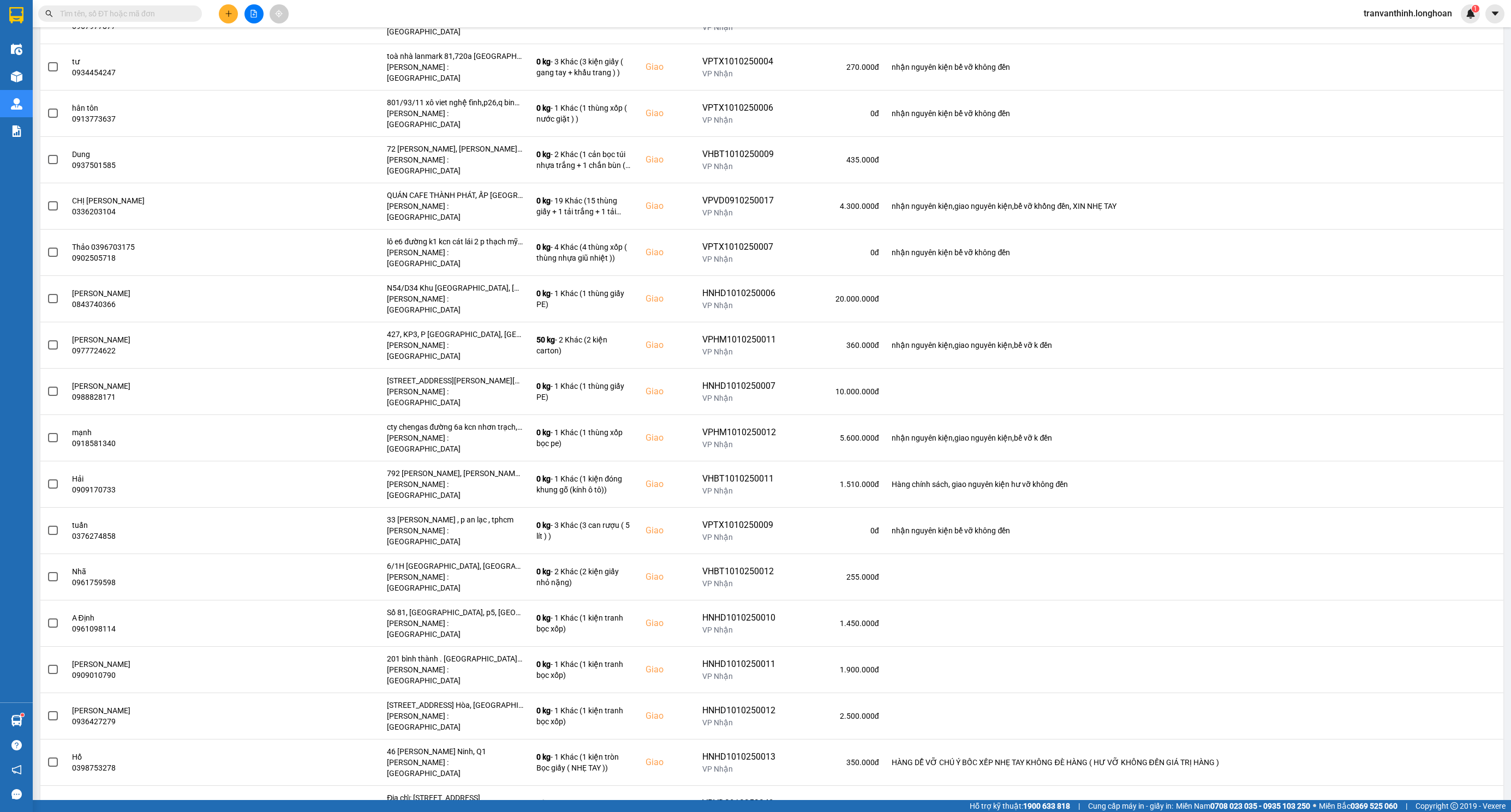
drag, startPoint x: 1396, startPoint y: 785, endPoint x: 1120, endPoint y: 62, distance: 773.9
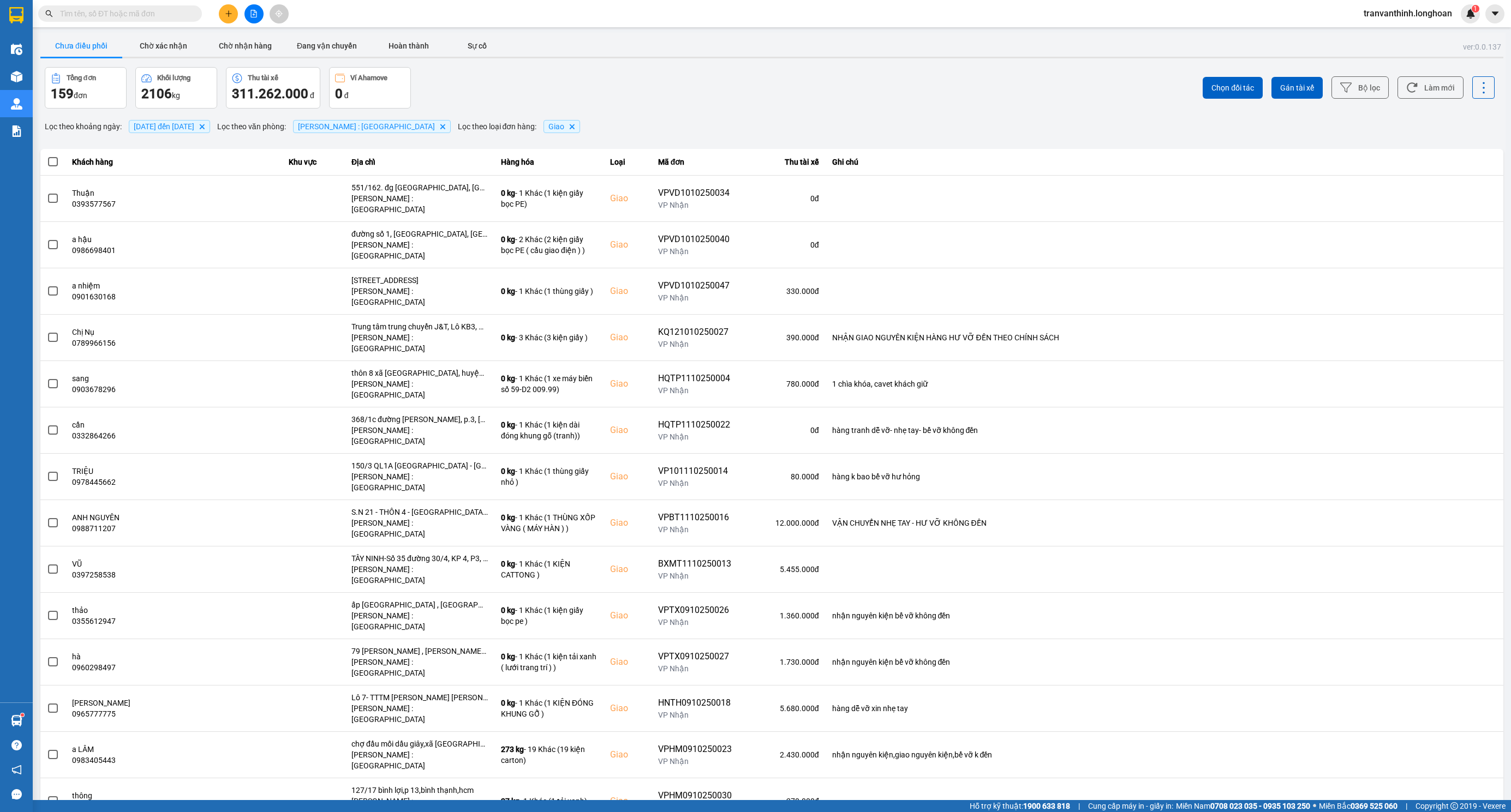
scroll to position [1343, 0]
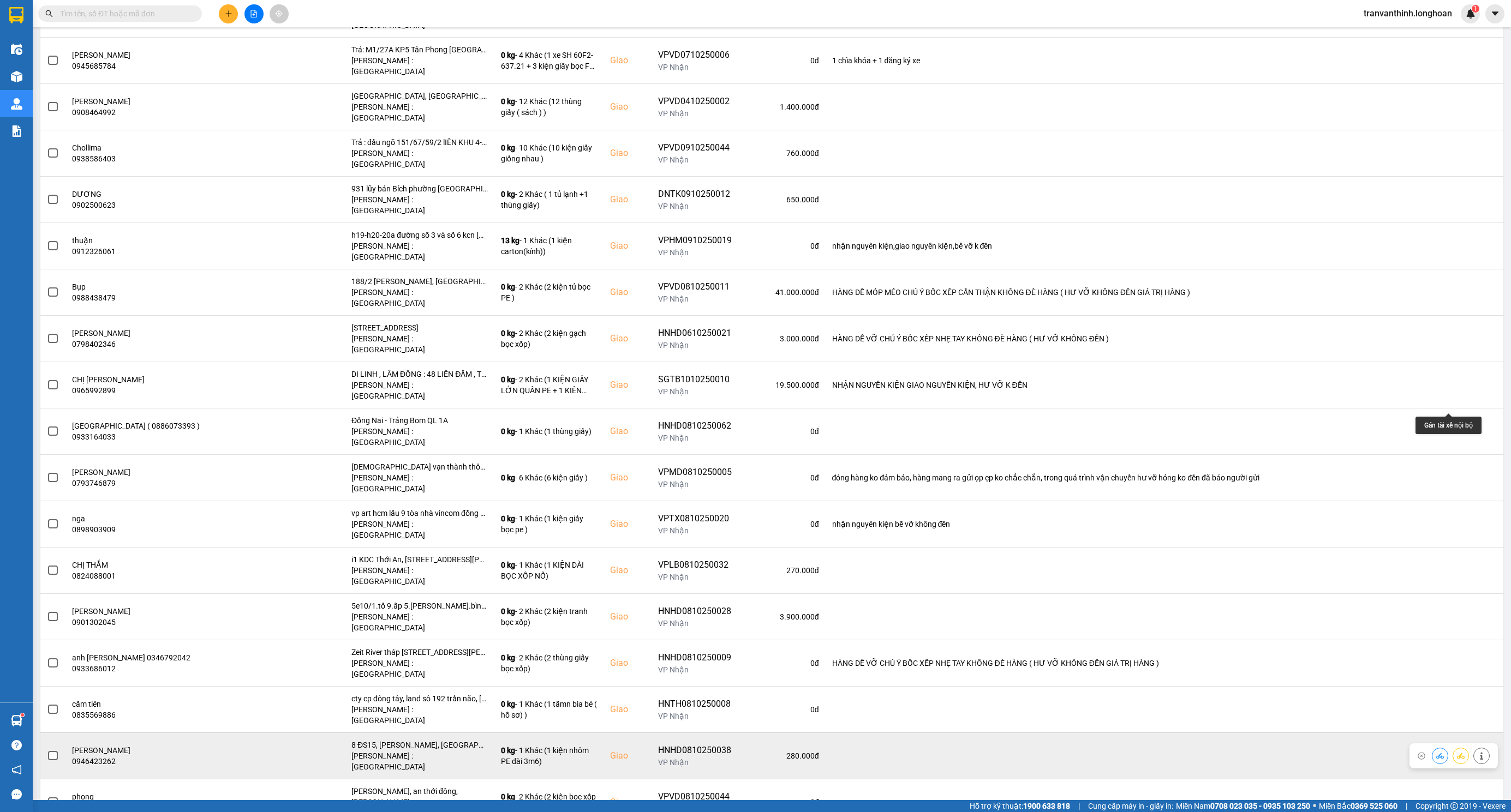
click at [1457, 753] on icon at bounding box center [1460, 756] width 8 height 6
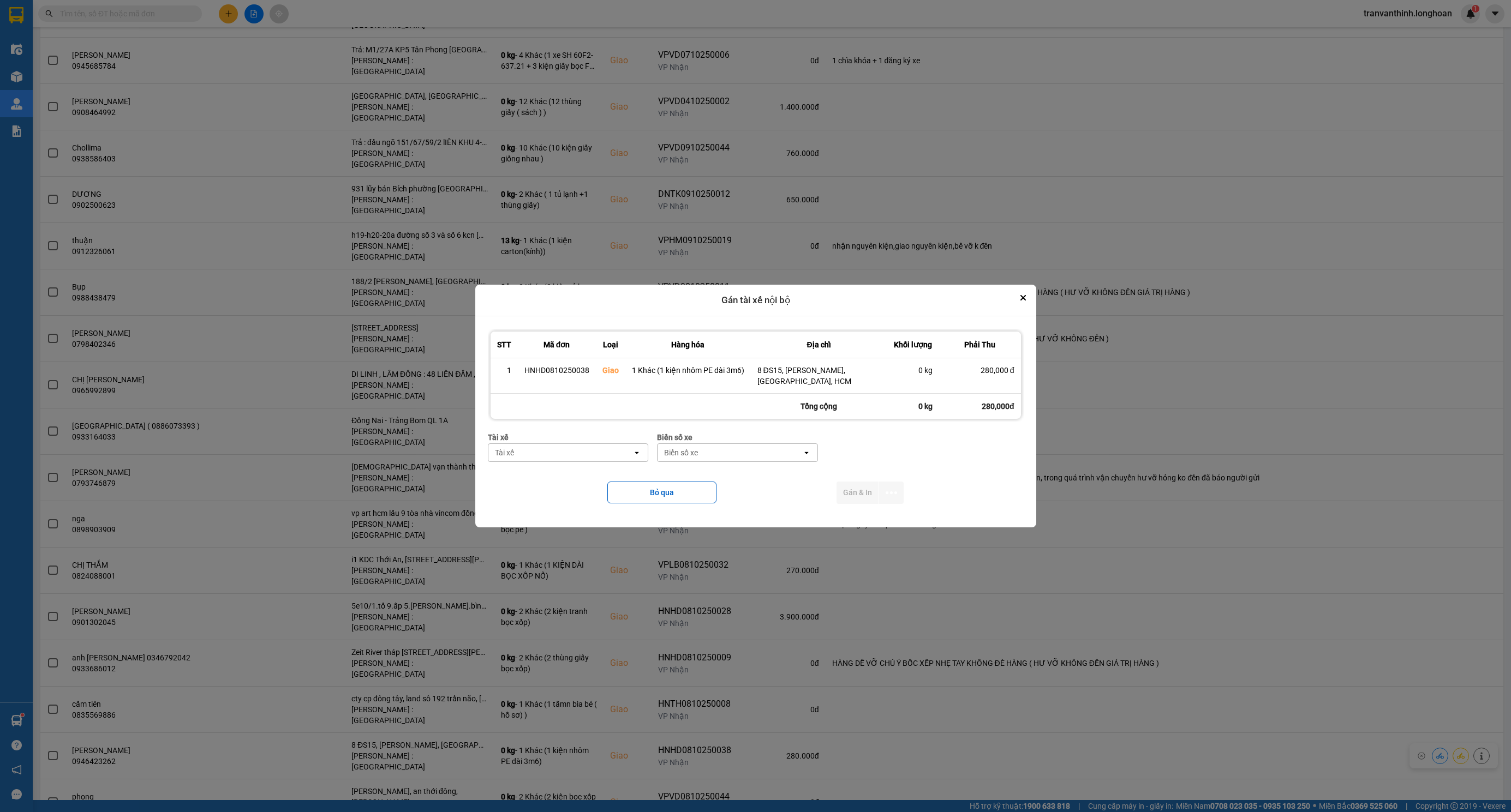
click at [569, 448] on div "Tài xế" at bounding box center [560, 452] width 144 height 17
type input "tuy"
click at [565, 468] on span "0766000247 - [PERSON_NAME] 0766000247" at bounding box center [570, 476] width 147 height 22
click at [775, 444] on div "Biển số xe open" at bounding box center [766, 452] width 161 height 18
type input "73"
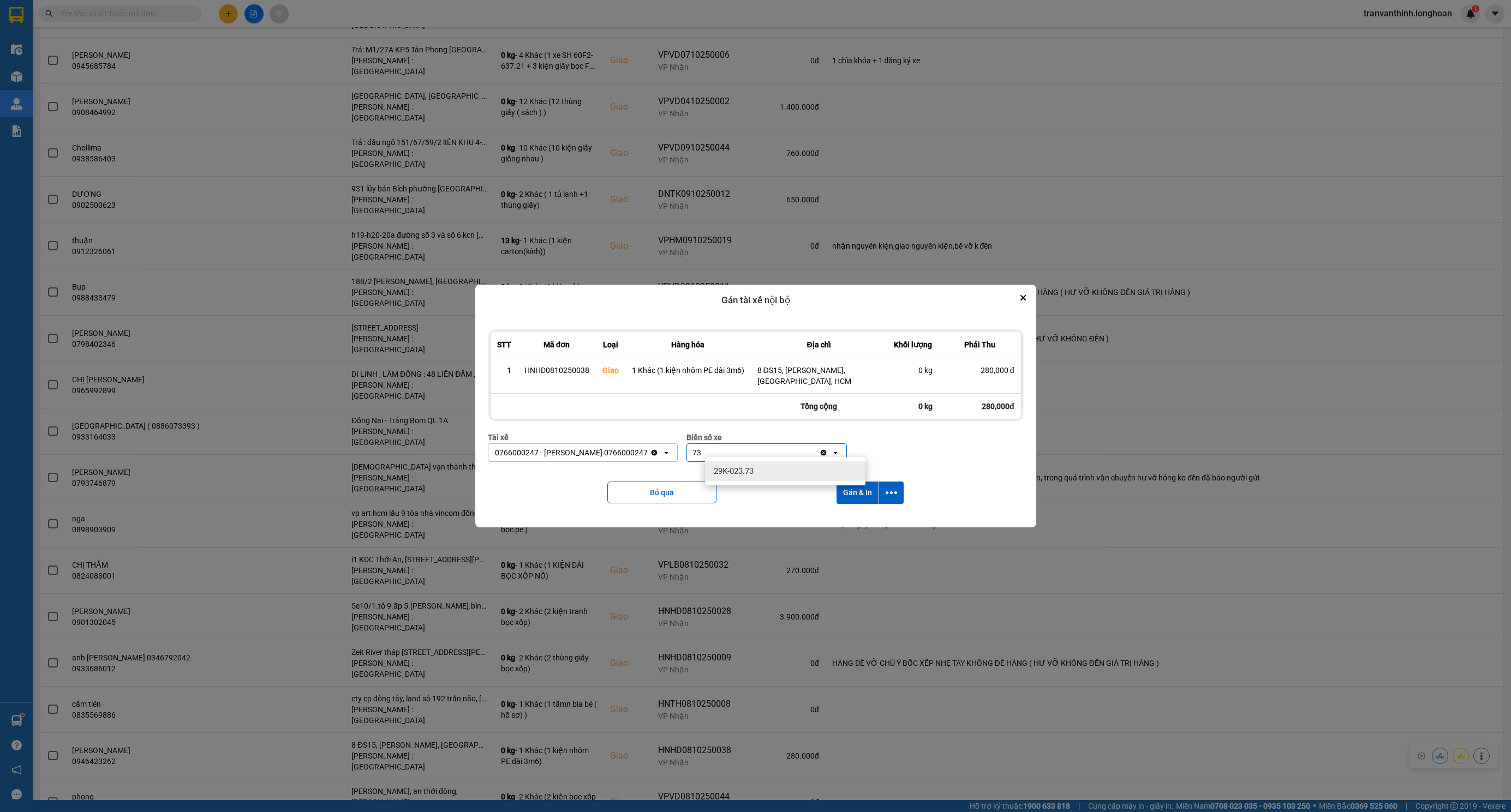
click at [753, 471] on span "29K-023.73" at bounding box center [734, 470] width 40 height 10
click at [887, 487] on icon "dialog" at bounding box center [892, 492] width 11 height 11
click at [835, 514] on span "Chỉ gán tài" at bounding box center [848, 517] width 36 height 10
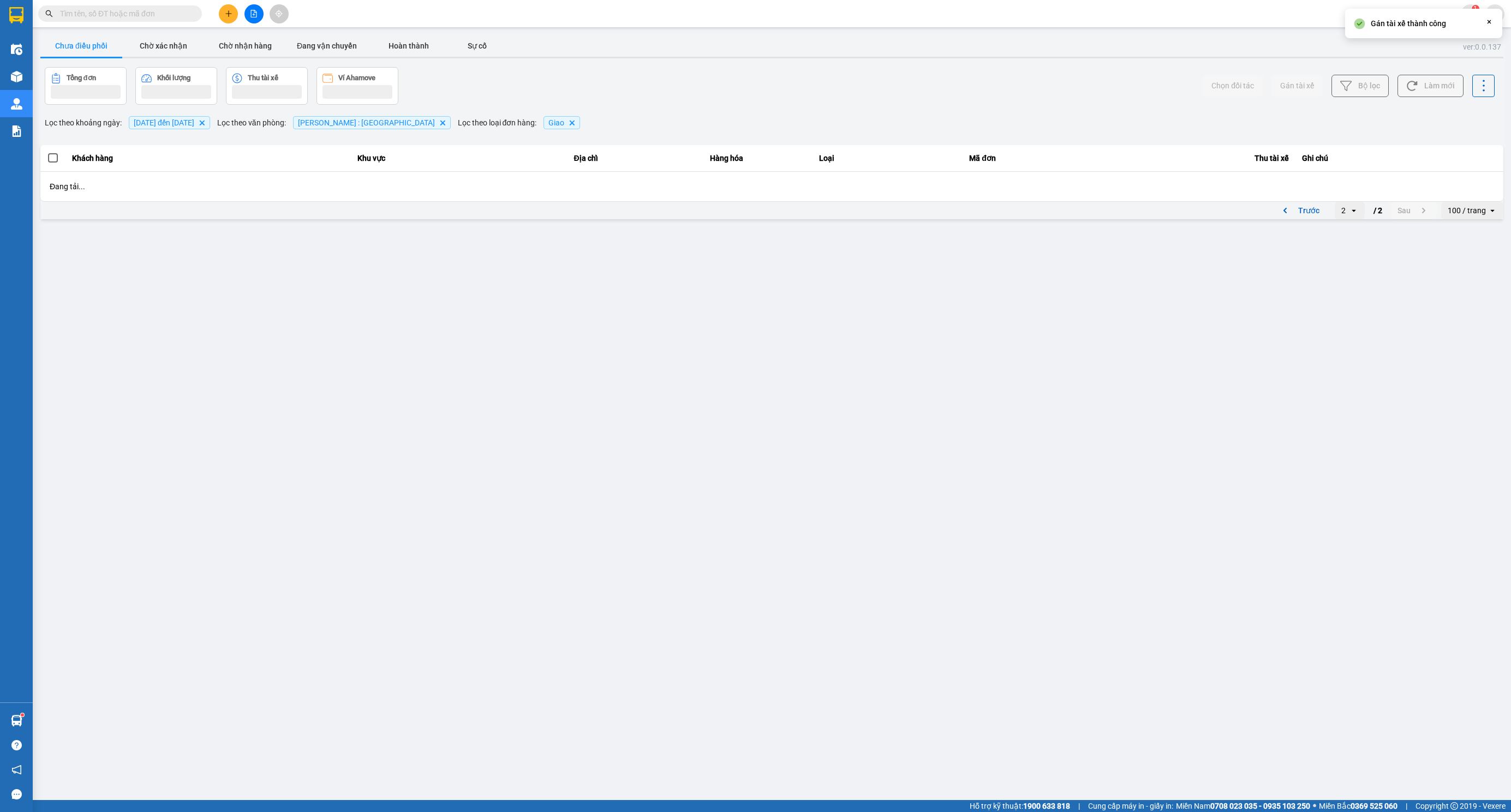
scroll to position [0, 0]
